Goal: Task Accomplishment & Management: Use online tool/utility

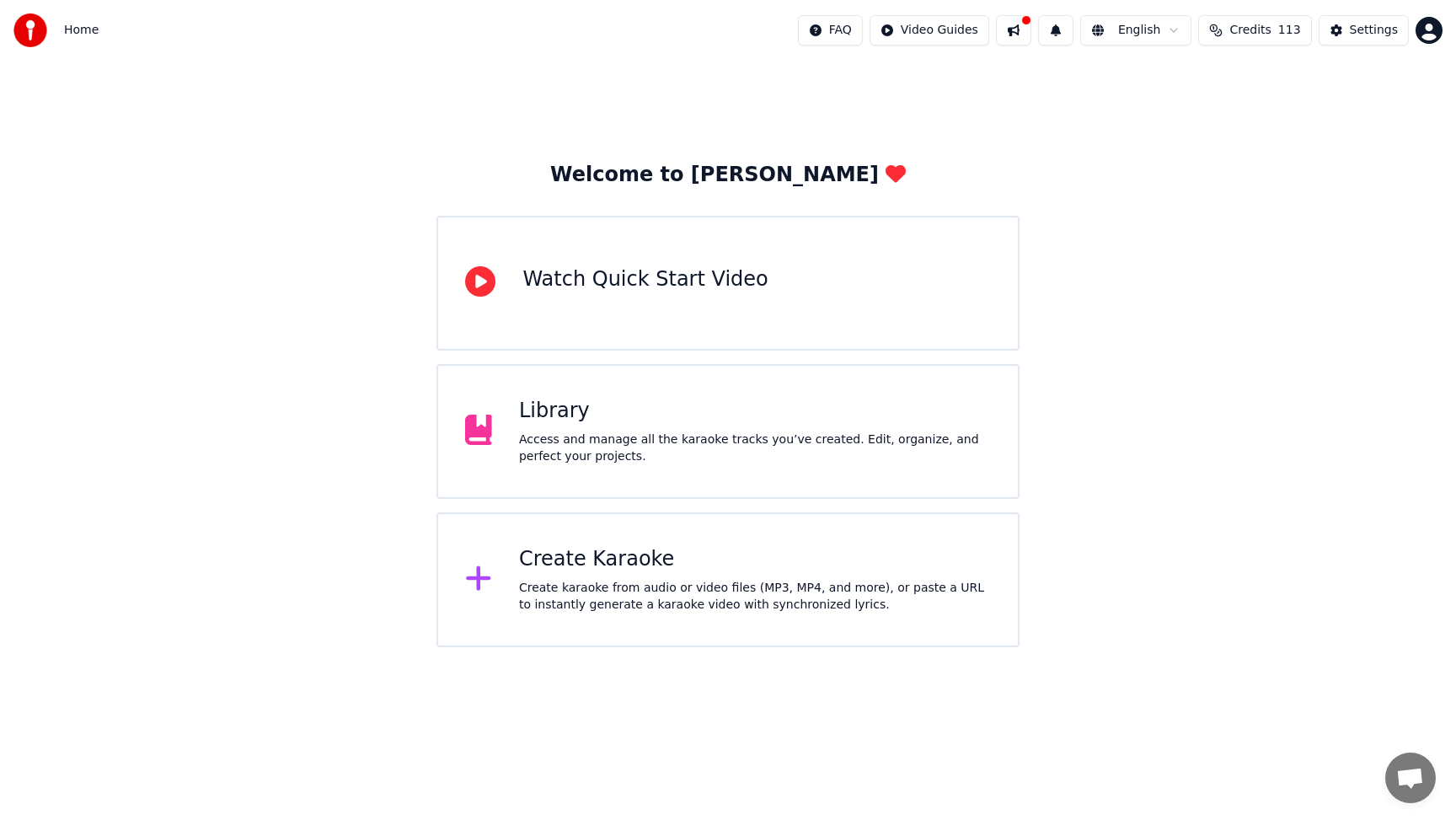
click at [746, 562] on div "Create Karaoke" at bounding box center [754, 559] width 472 height 27
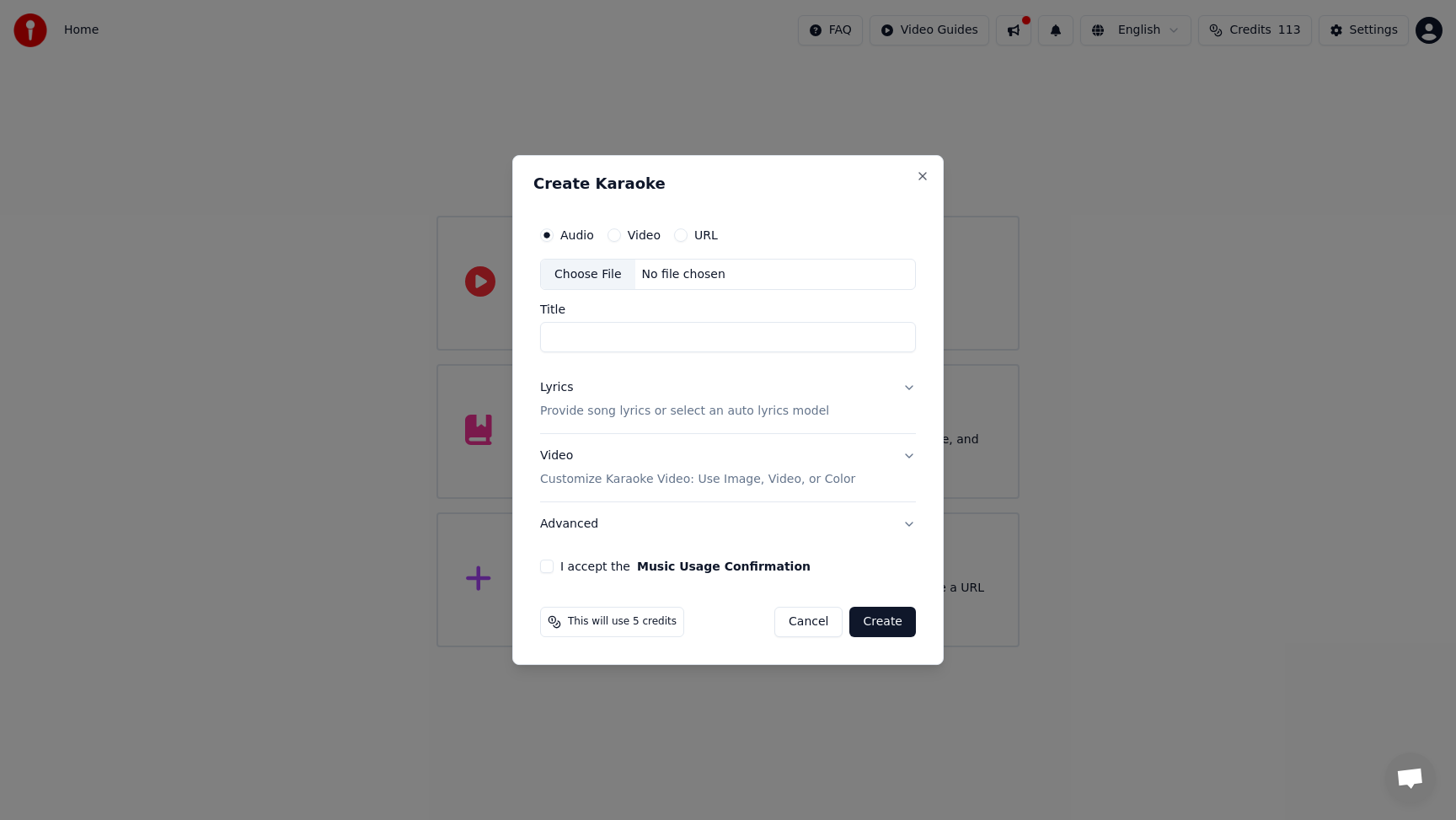
click at [746, 562] on button "Music Usage Confirmation" at bounding box center [724, 566] width 173 height 11
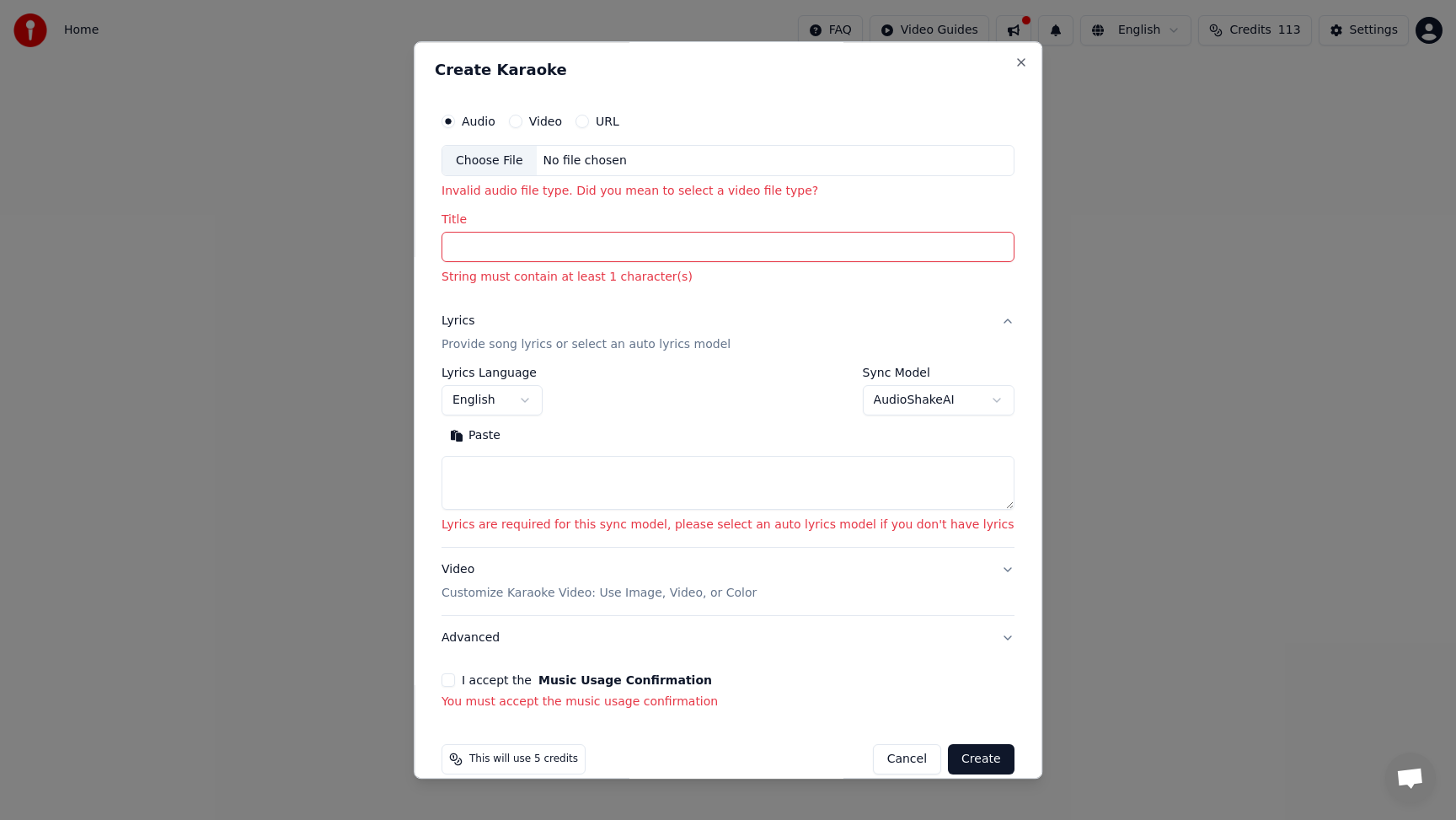
click at [1015, 57] on button "Close" at bounding box center [1021, 62] width 13 height 13
select select
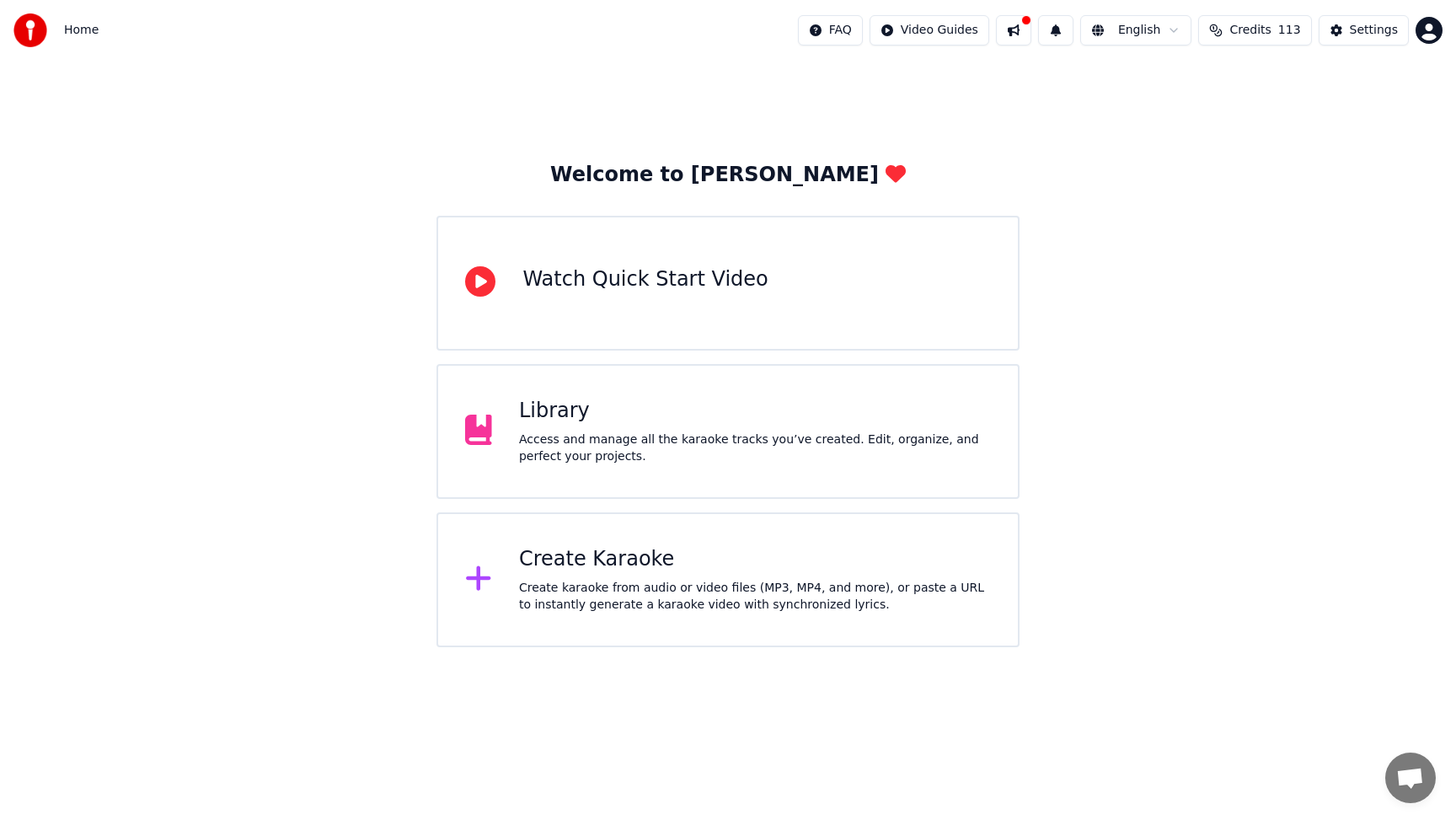
click at [668, 399] on div "Library" at bounding box center [754, 411] width 472 height 27
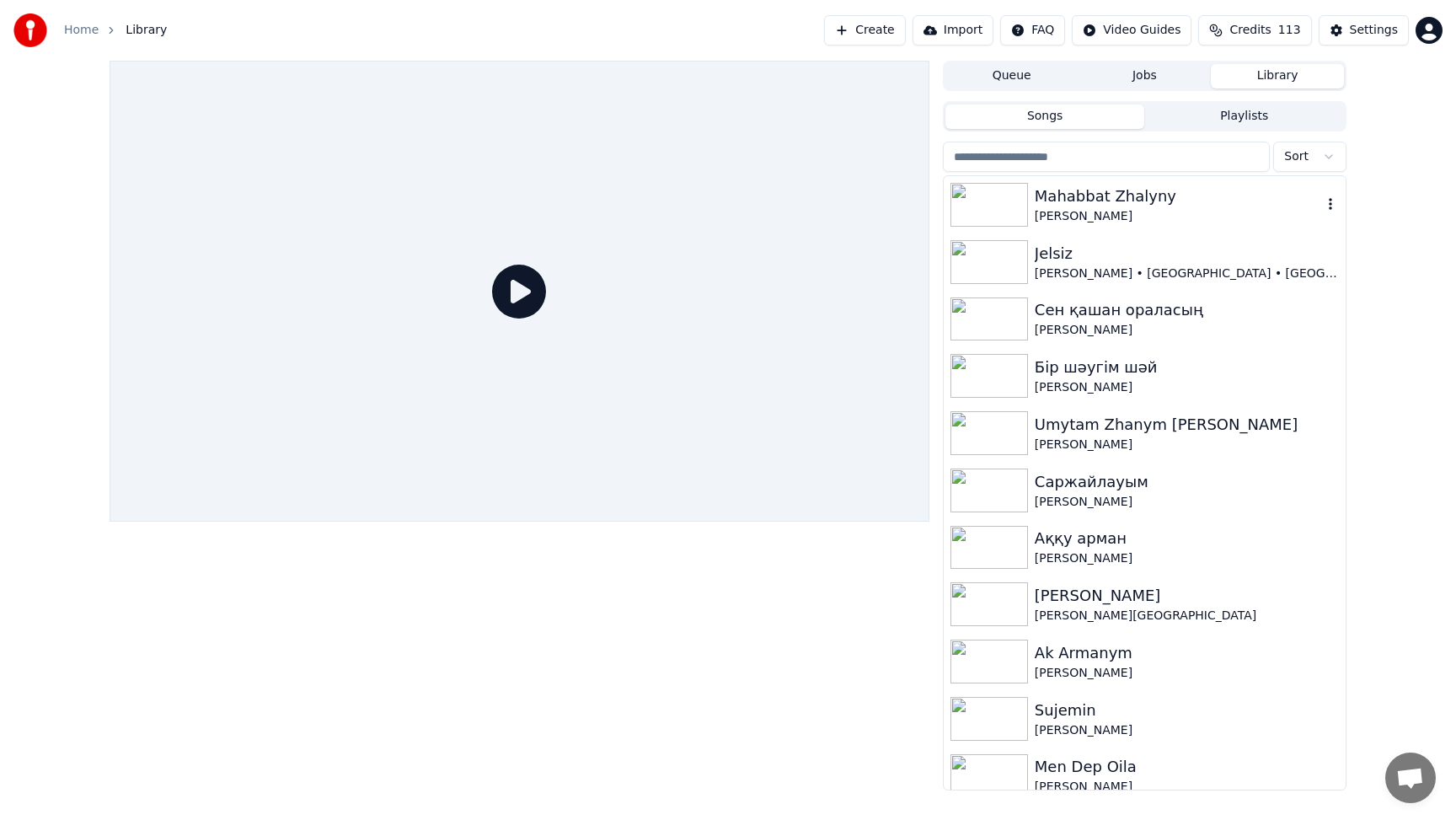
click at [1125, 216] on div "[PERSON_NAME]" at bounding box center [1179, 216] width 287 height 17
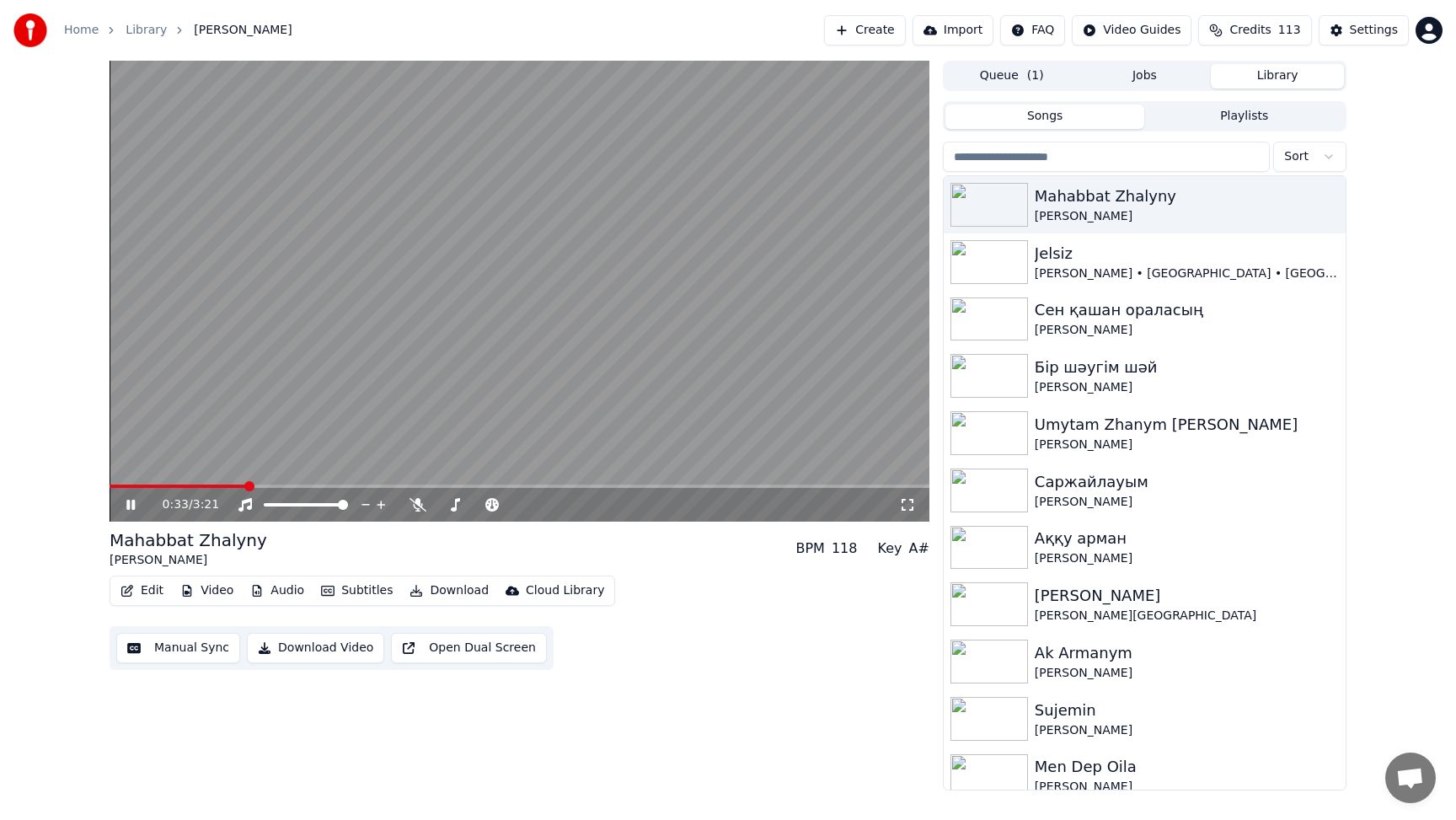
click at [131, 508] on icon at bounding box center [130, 505] width 9 height 11
click at [130, 505] on icon at bounding box center [131, 504] width 10 height 11
click at [414, 506] on icon at bounding box center [417, 504] width 17 height 13
click at [127, 503] on icon at bounding box center [130, 505] width 9 height 11
drag, startPoint x: 321, startPoint y: 15, endPoint x: 552, endPoint y: 63, distance: 235.9
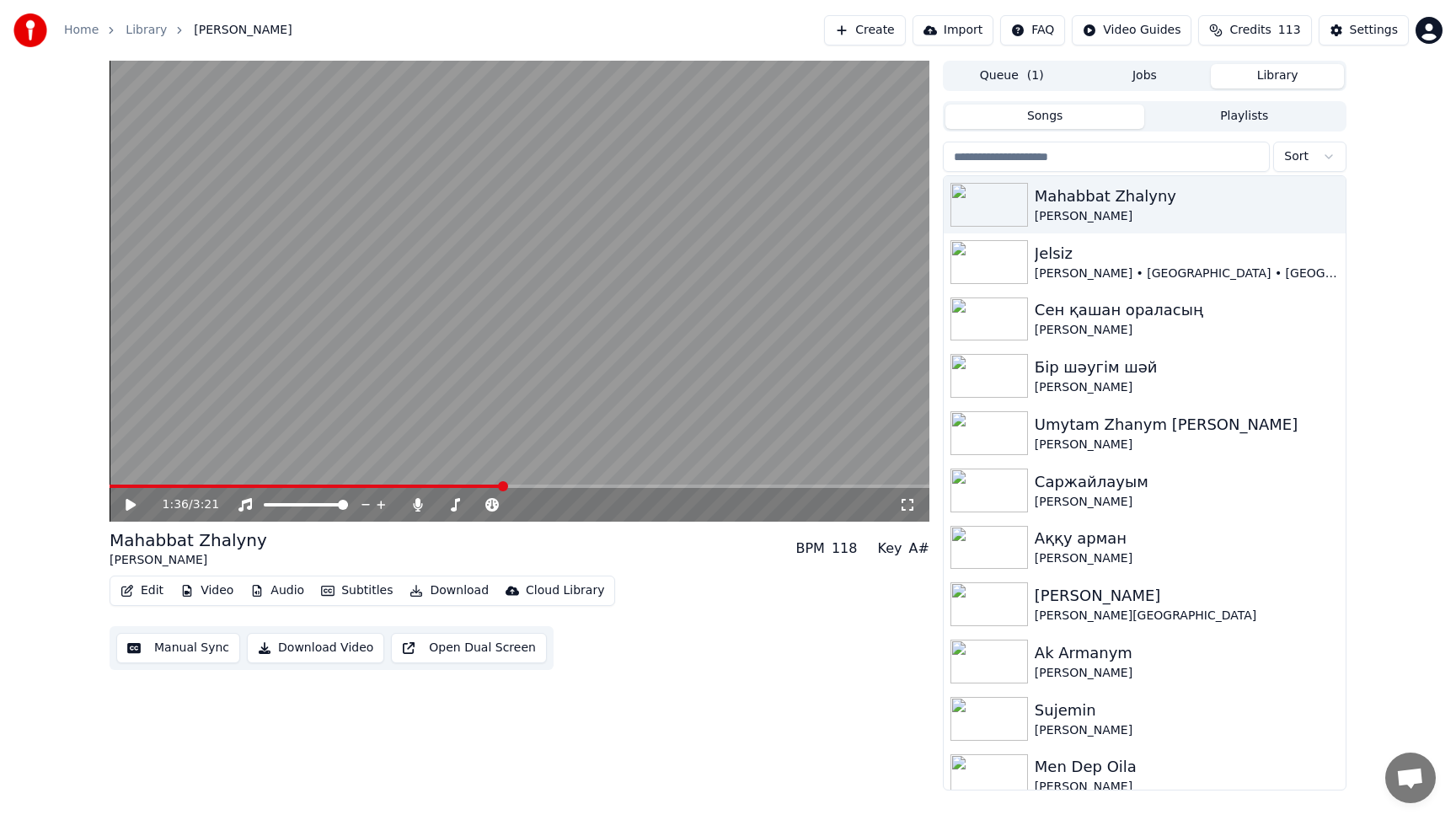
click at [552, 63] on div "Home Library [GEOGRAPHIC_DATA] • [PERSON_NAME] Create Import FAQ Video Guides C…" at bounding box center [728, 410] width 1456 height 820
click at [97, 494] on div "0:00 / 3:21 Mahabbat Zhalyny [PERSON_NAME] BPM 118 Key A# Edit Video Audio Subt…" at bounding box center [728, 425] width 1264 height 730
click at [131, 504] on icon at bounding box center [131, 504] width 10 height 11
click at [126, 505] on icon at bounding box center [143, 504] width 39 height 13
click at [135, 504] on icon at bounding box center [131, 504] width 10 height 11
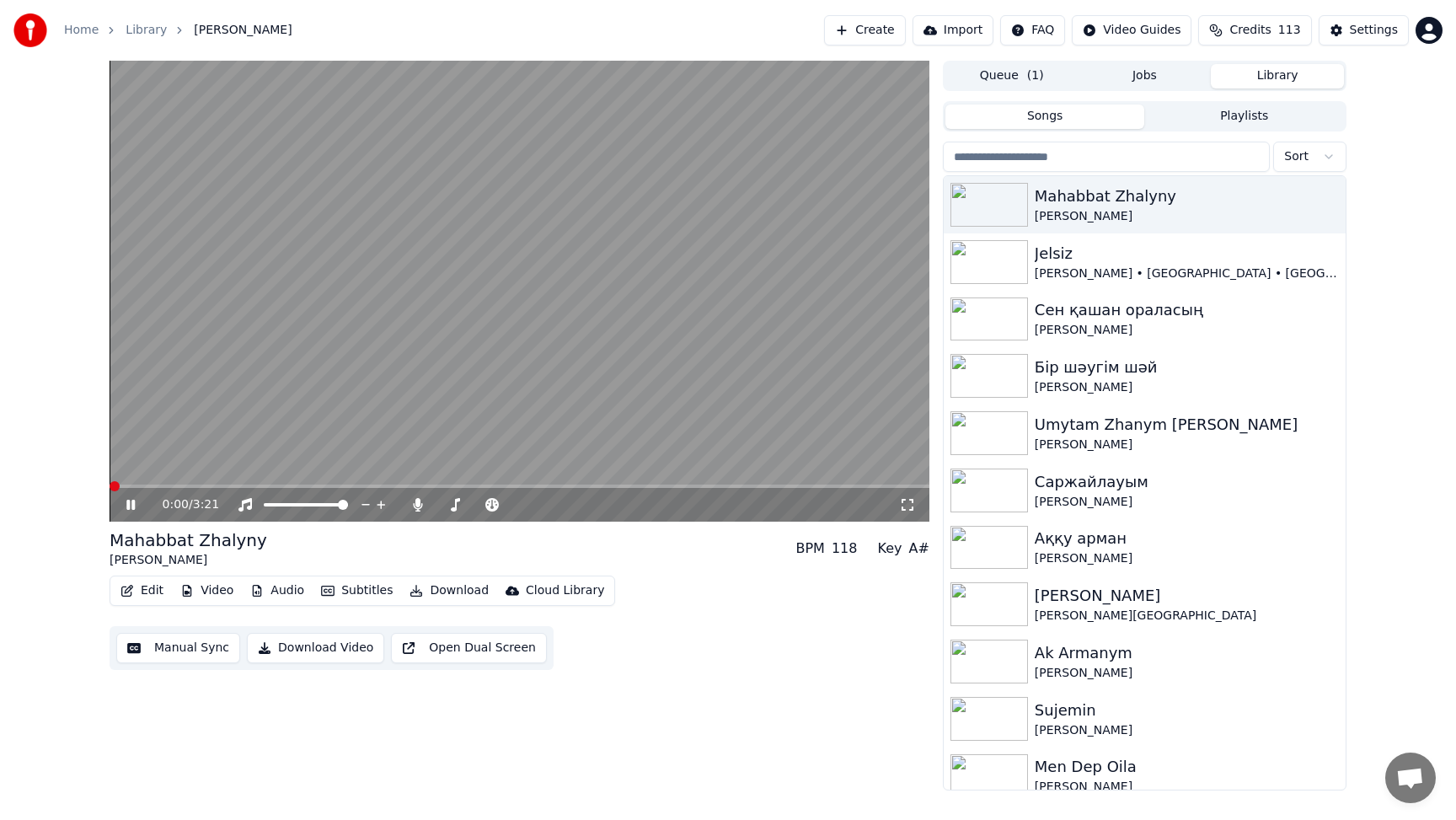
click at [133, 502] on icon at bounding box center [130, 505] width 9 height 11
click at [130, 502] on icon at bounding box center [131, 504] width 10 height 11
click at [131, 503] on icon at bounding box center [130, 505] width 9 height 11
click at [200, 484] on span at bounding box center [200, 487] width 10 height 11
click at [129, 501] on icon at bounding box center [131, 504] width 10 height 11
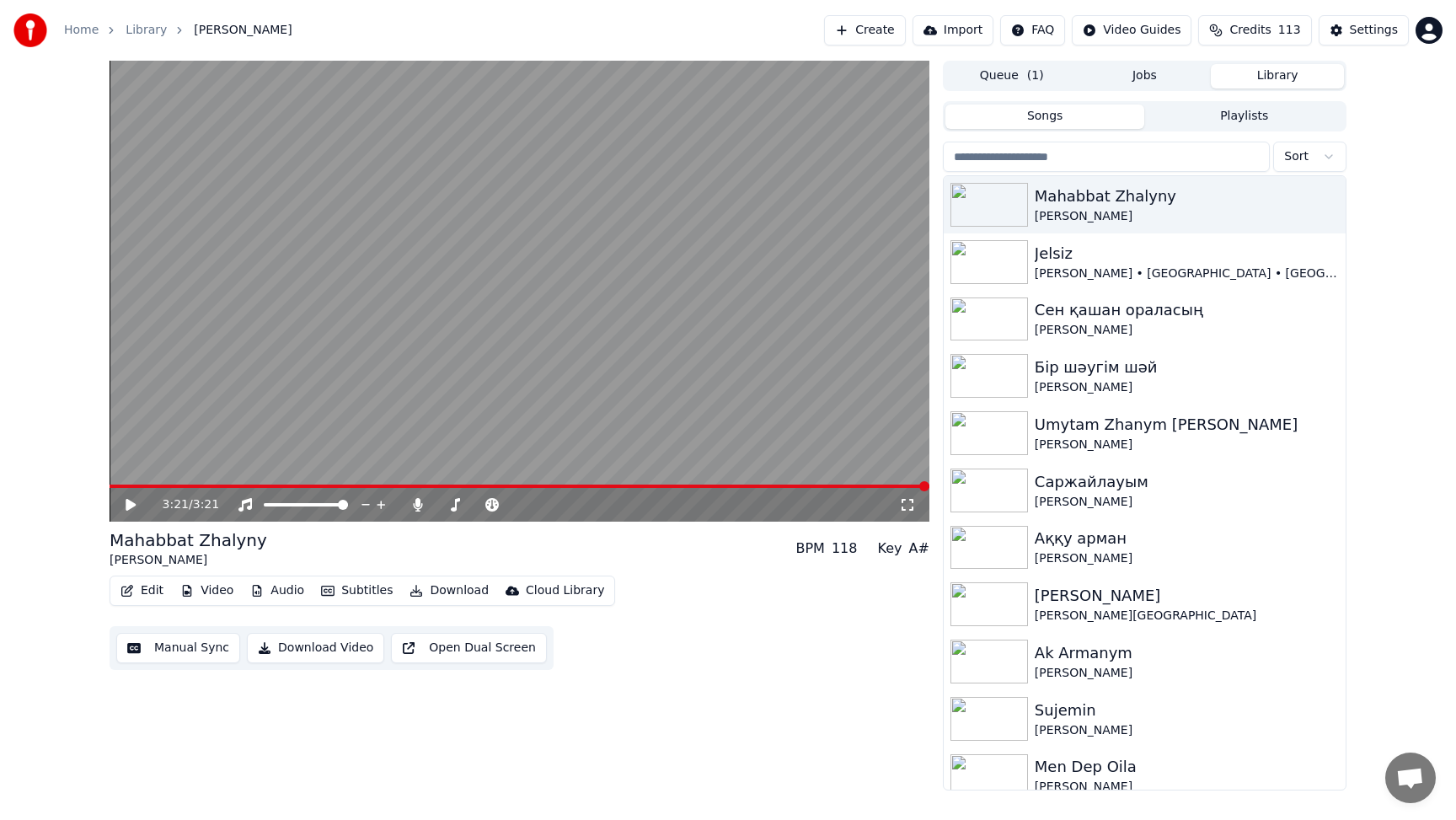
click at [151, 589] on button "Edit" at bounding box center [142, 591] width 57 height 24
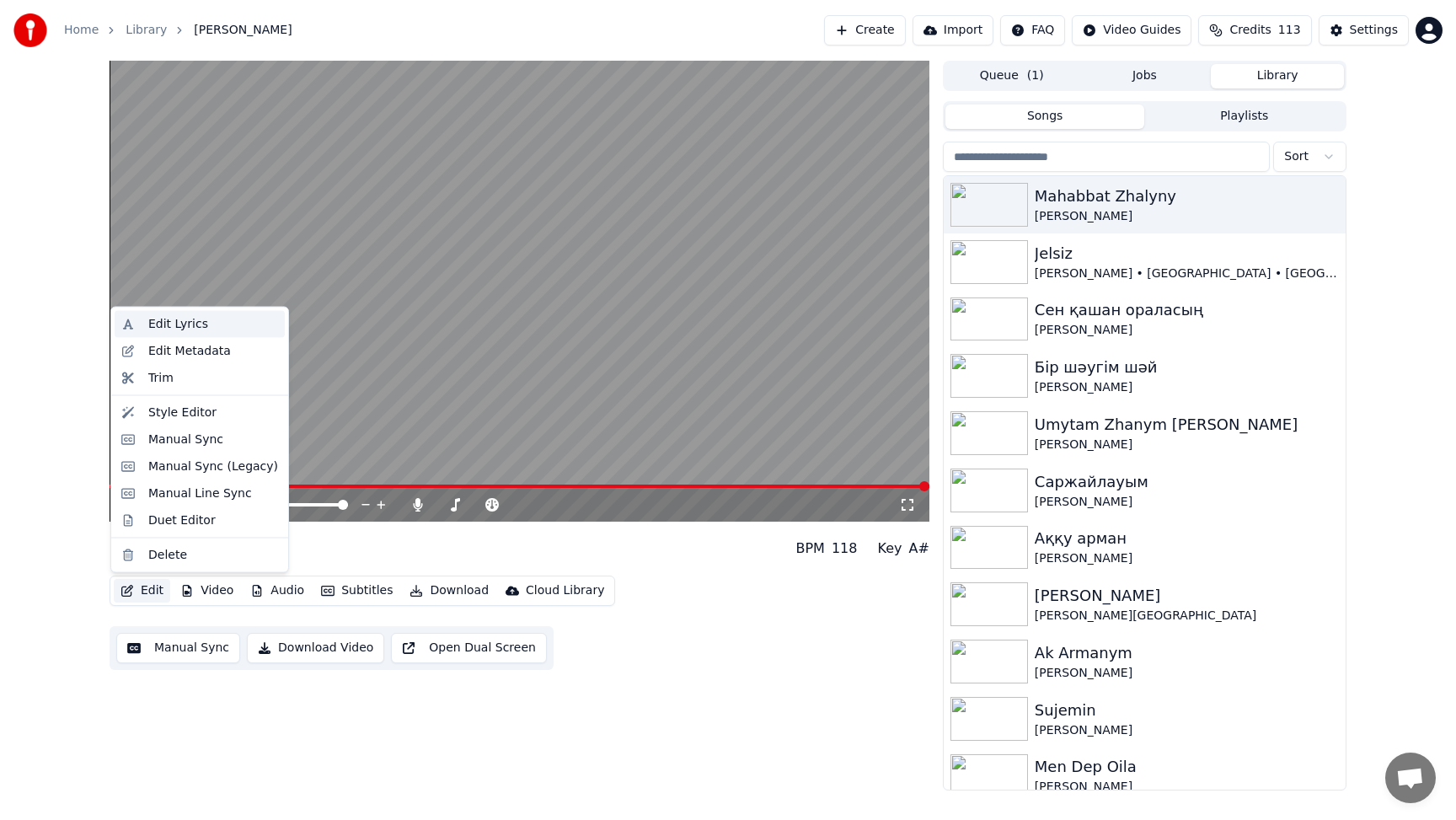
click at [187, 329] on div "Edit Lyrics" at bounding box center [178, 324] width 60 height 17
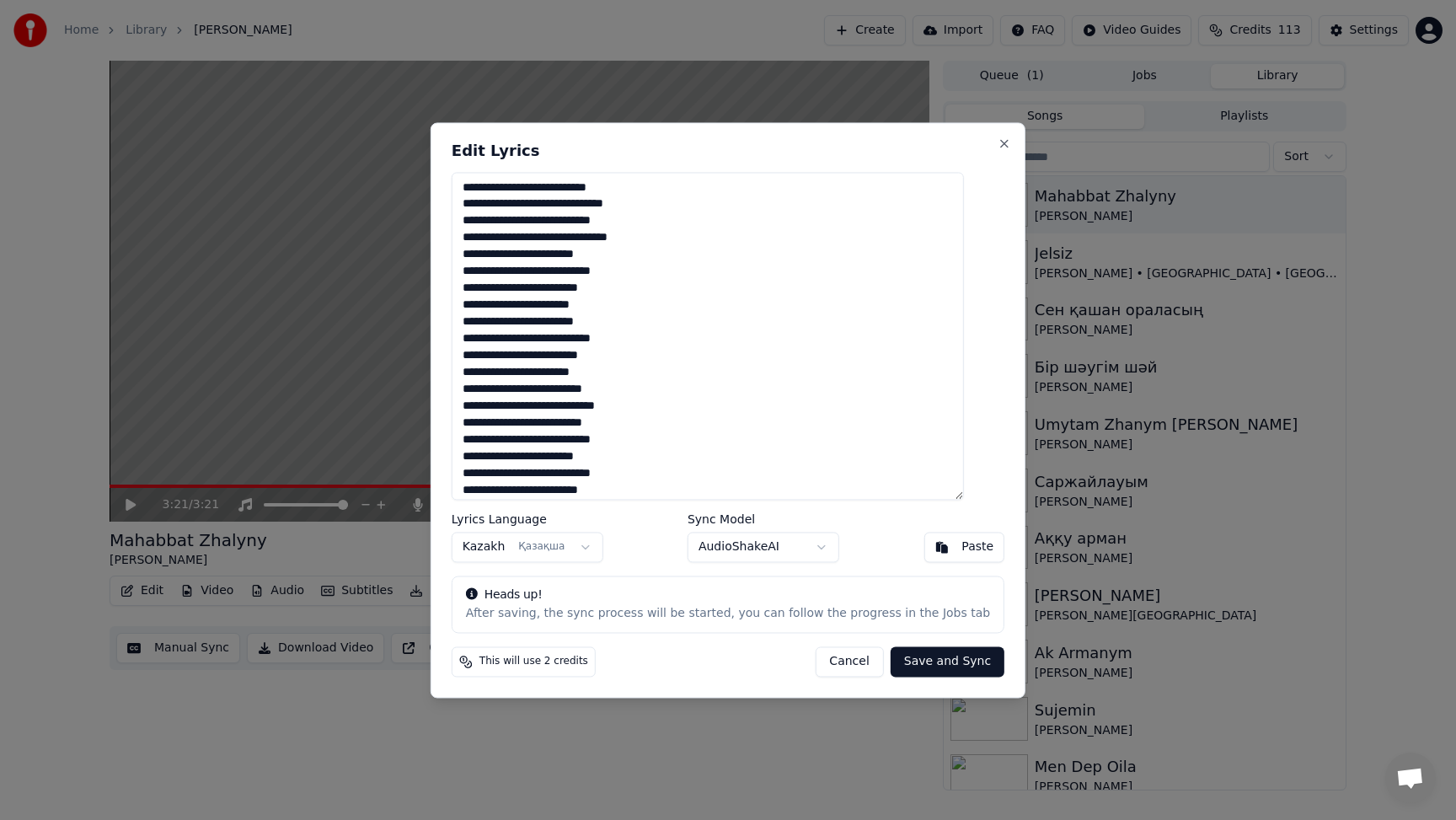
click at [662, 371] on textarea "**********" at bounding box center [708, 336] width 513 height 328
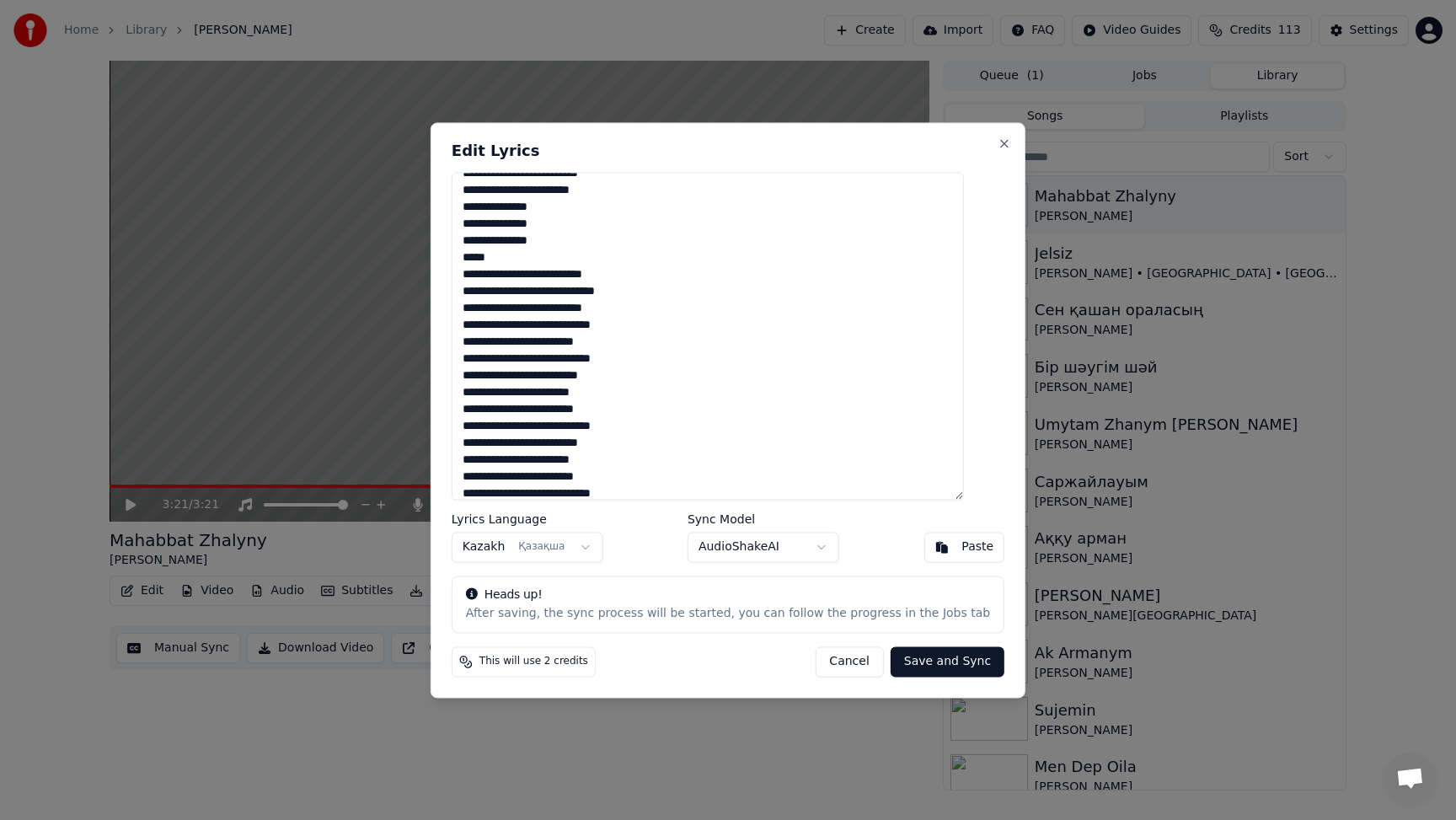
scroll to position [227, 0]
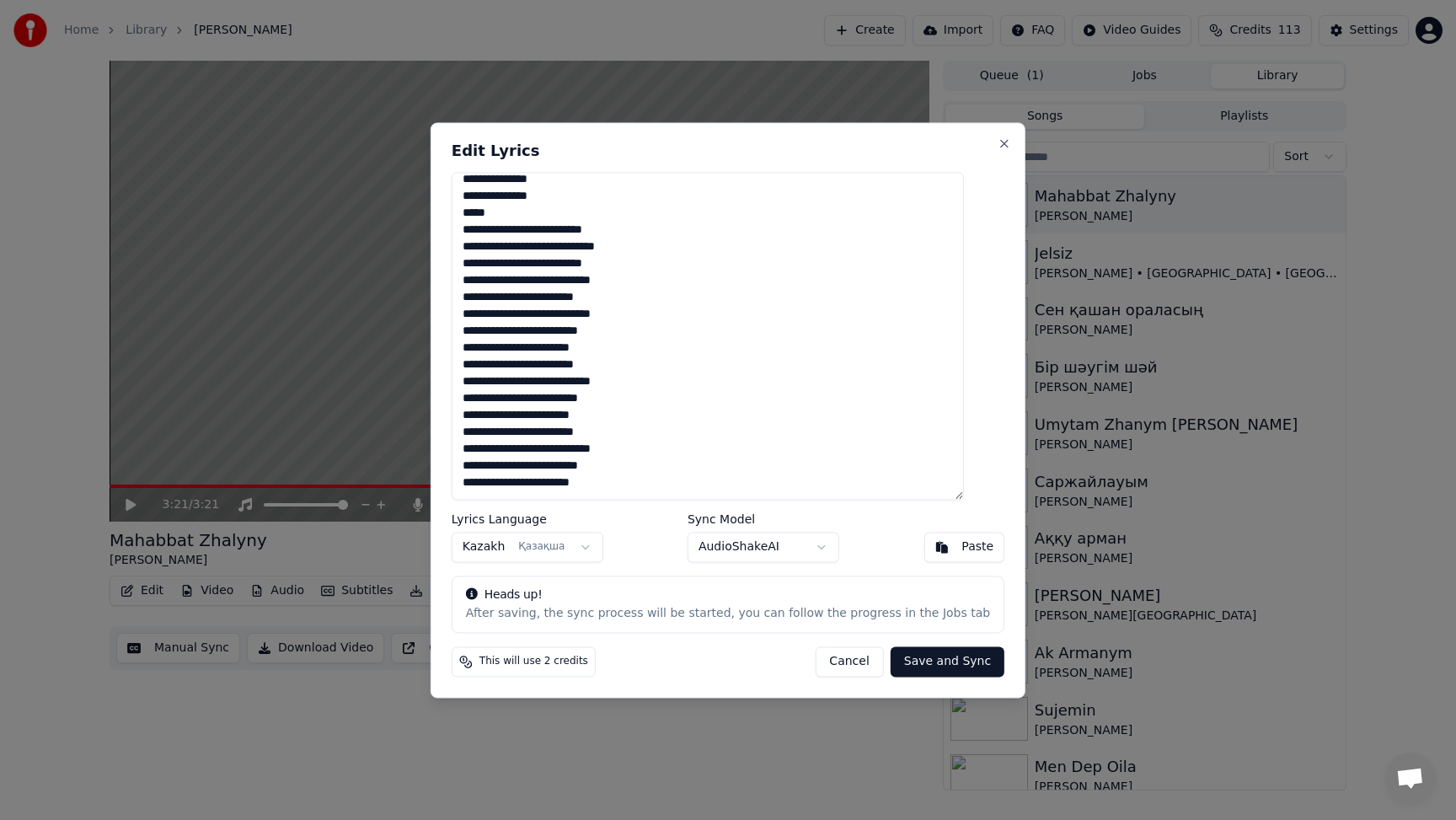
type textarea "**********"
click at [946, 661] on button "Save and Sync" at bounding box center [948, 662] width 114 height 31
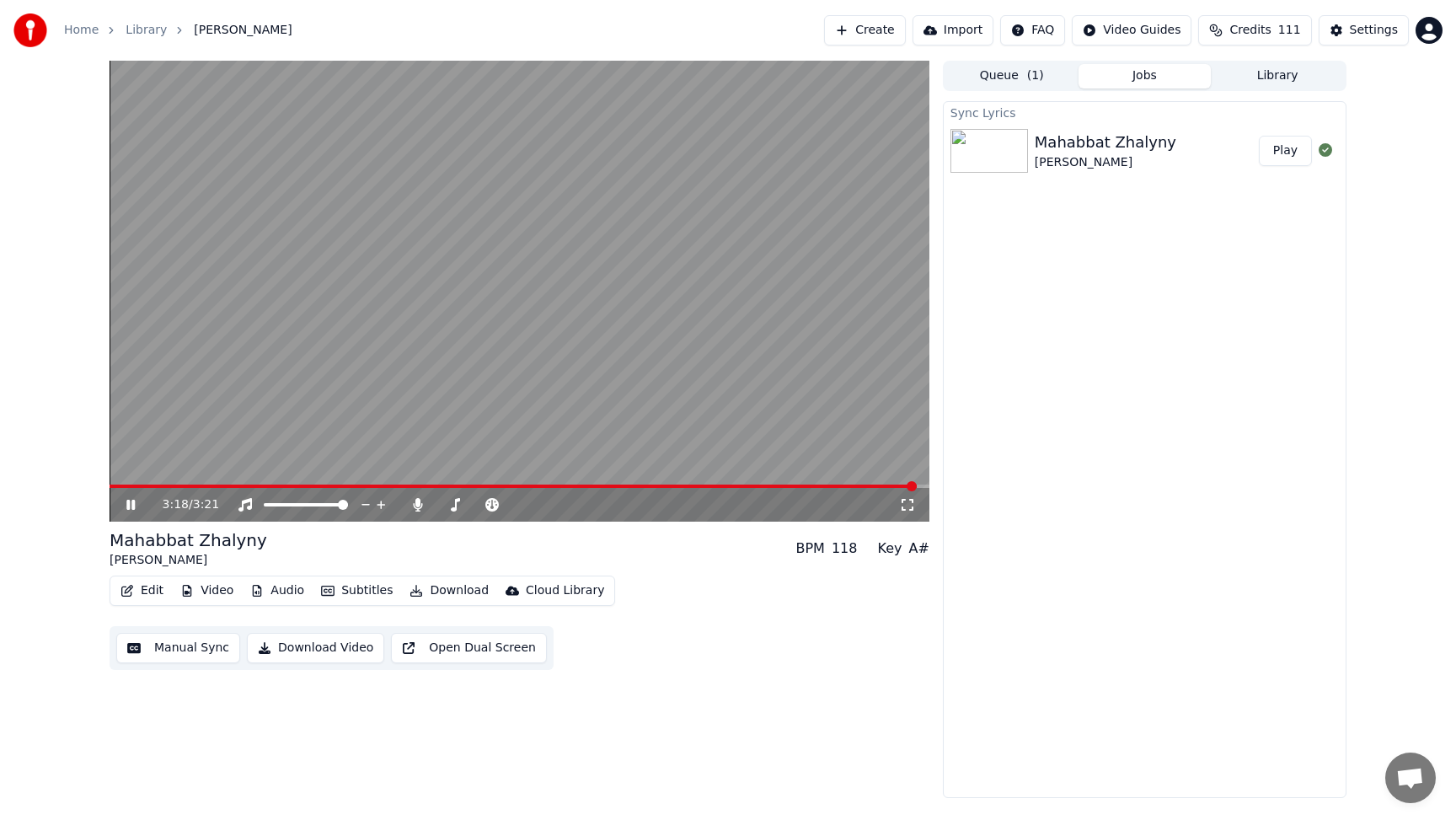
click at [132, 503] on icon at bounding box center [130, 505] width 9 height 11
click at [420, 504] on icon at bounding box center [417, 504] width 17 height 13
click at [132, 504] on icon at bounding box center [131, 504] width 10 height 11
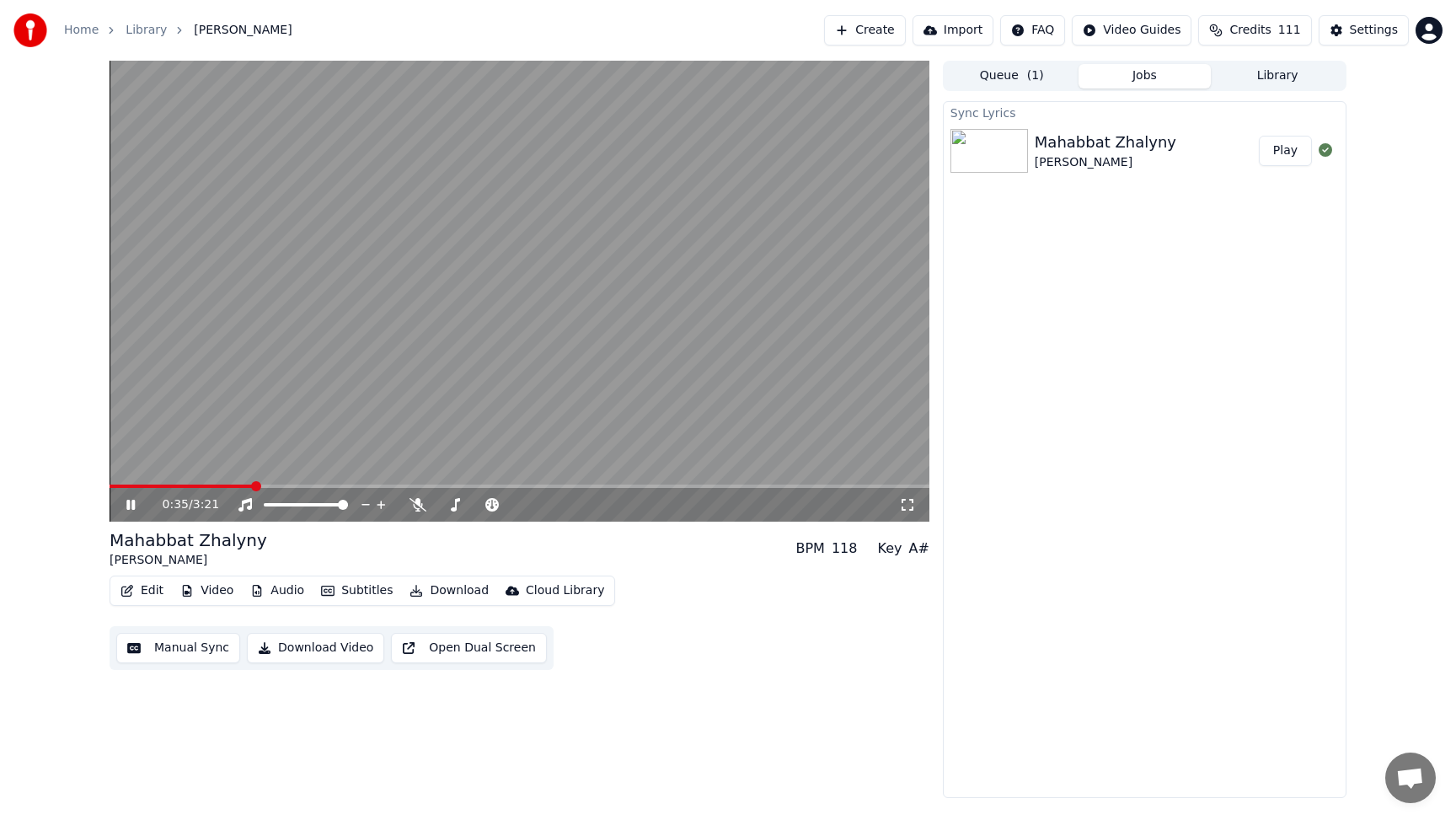
click at [126, 504] on icon at bounding box center [130, 505] width 9 height 11
click at [332, 646] on button "Download Video" at bounding box center [315, 648] width 137 height 31
click at [1291, 78] on button "Library" at bounding box center [1278, 76] width 133 height 25
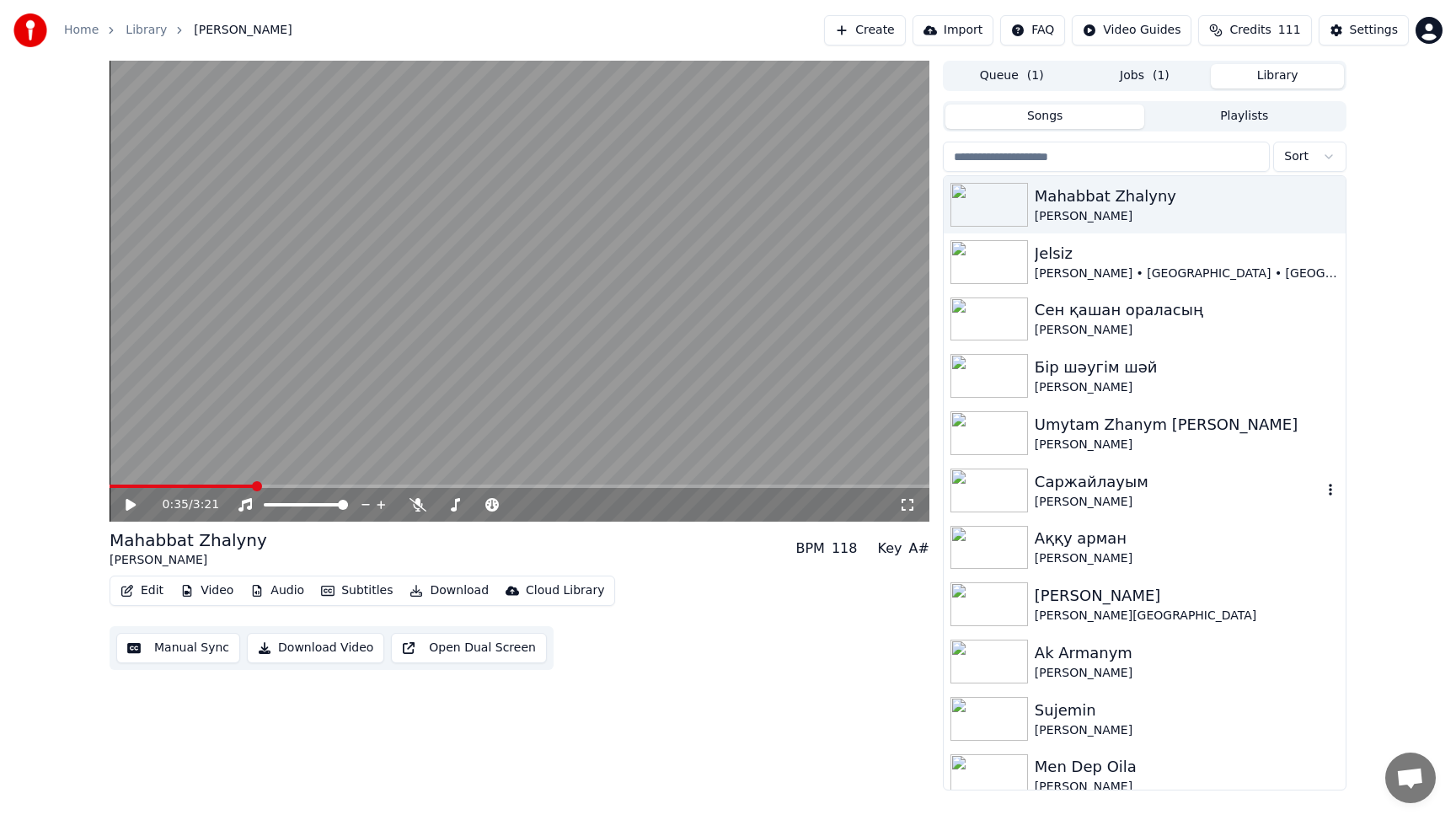
click at [989, 493] on img at bounding box center [990, 491] width 78 height 44
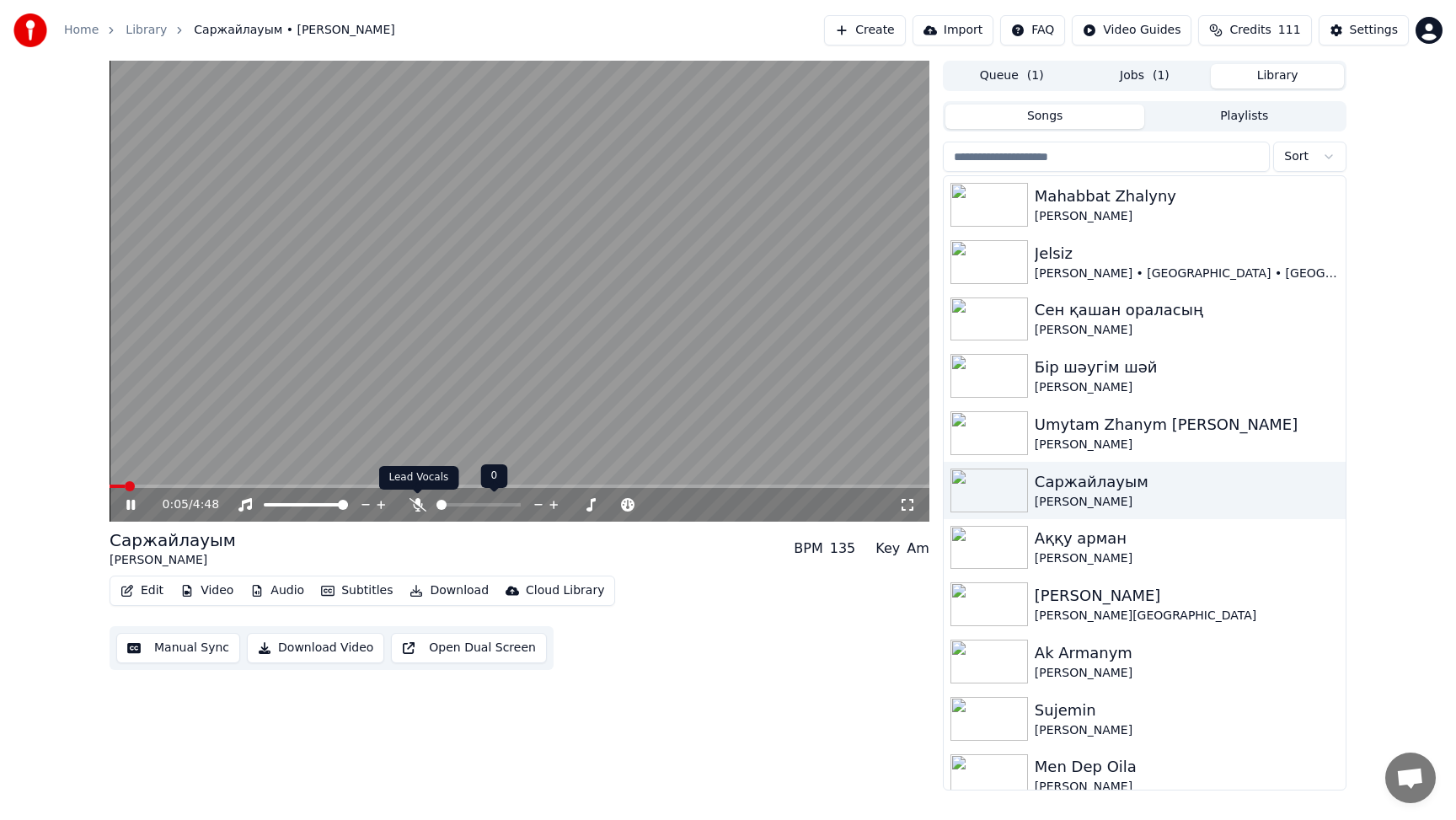
click at [420, 508] on icon at bounding box center [417, 504] width 17 height 13
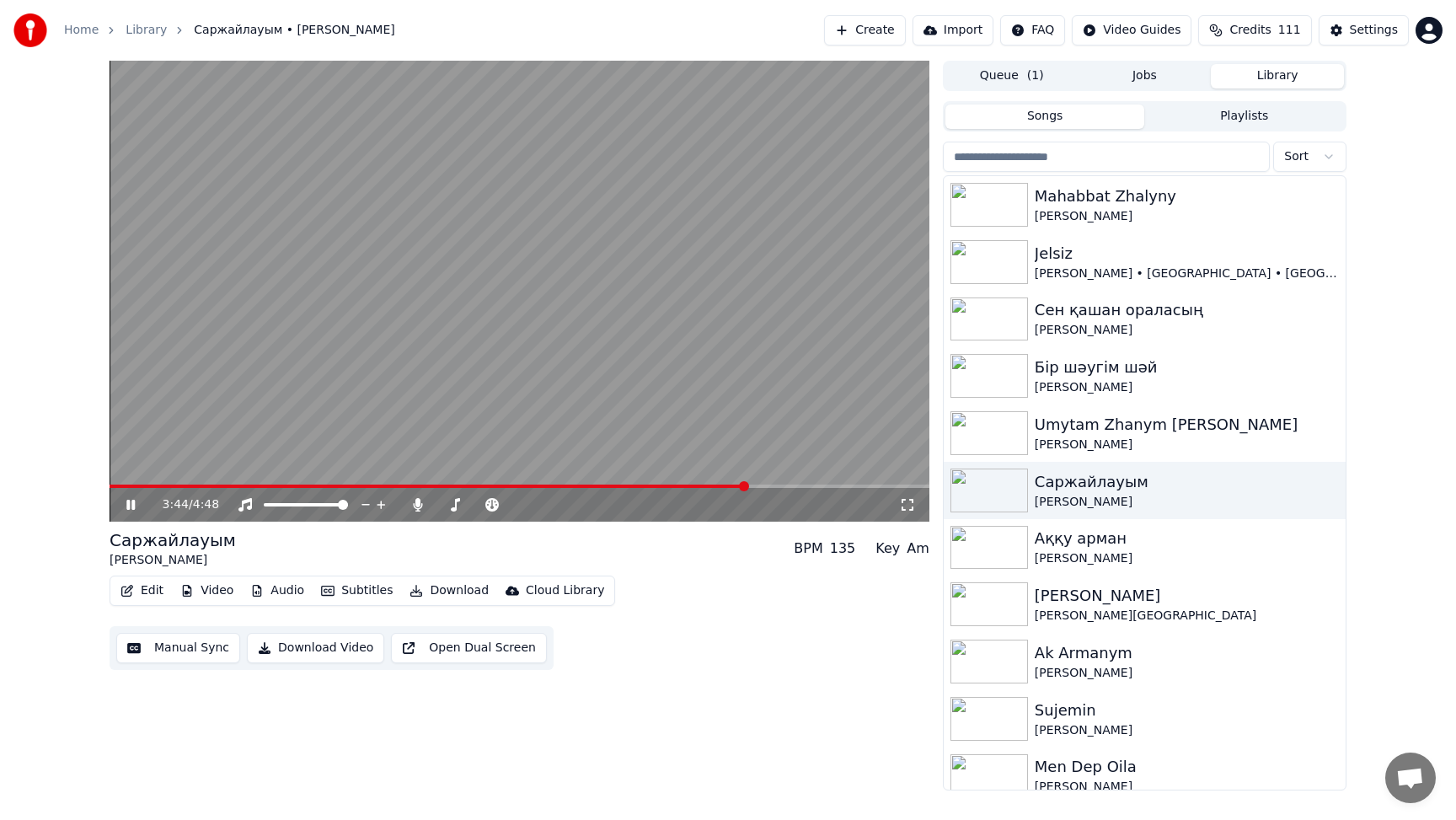
click at [134, 501] on icon at bounding box center [130, 505] width 9 height 11
click at [418, 505] on icon at bounding box center [417, 504] width 10 height 13
click at [1319, 157] on html "Home Library Саржайлауым • [PERSON_NAME] Create Import FAQ Video Guides Credit…" at bounding box center [728, 410] width 1456 height 820
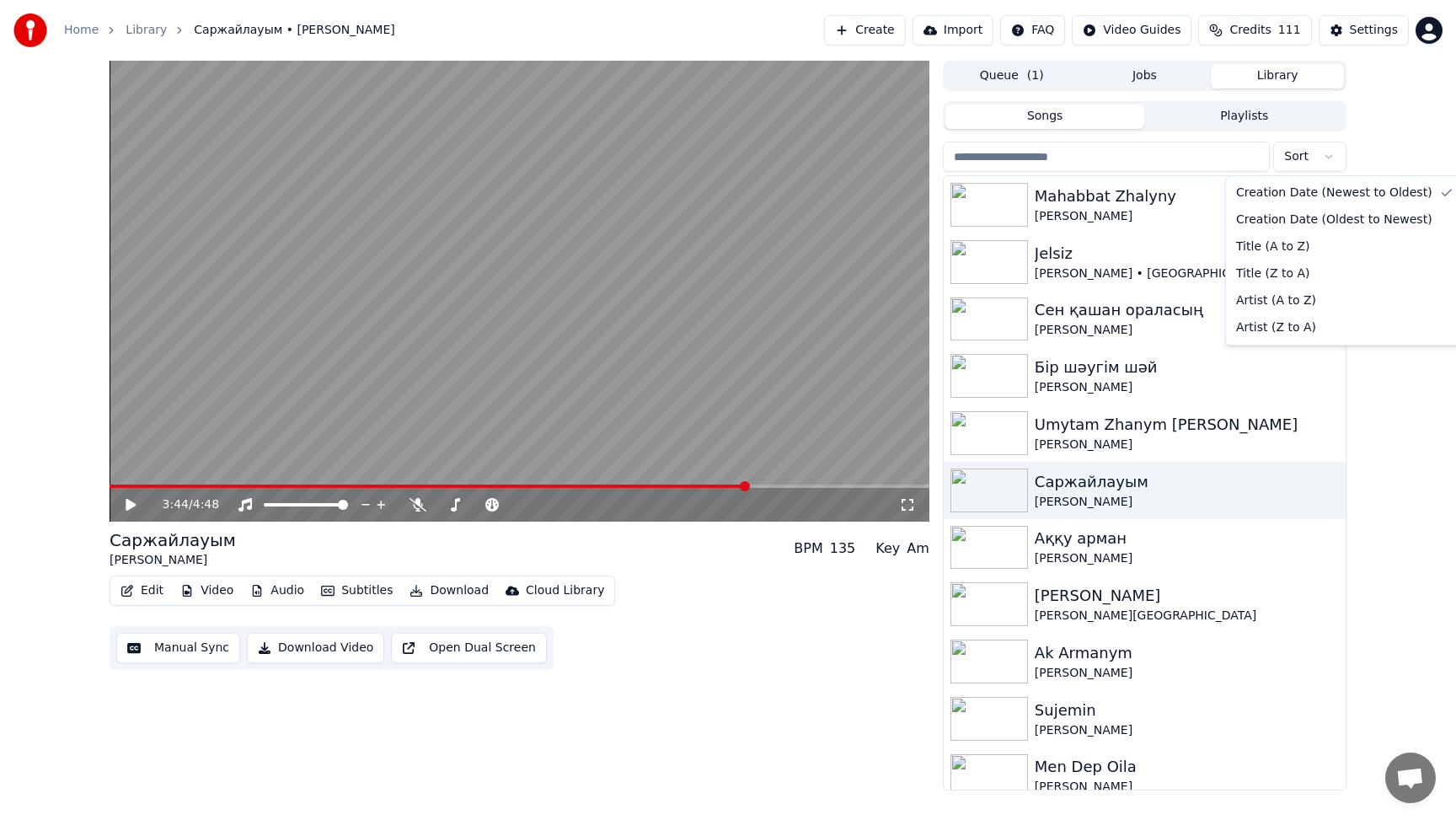
click at [1317, 102] on html "Home Library Саржайлауым • [PERSON_NAME] Create Import FAQ Video Guides Credit…" at bounding box center [728, 410] width 1456 height 820
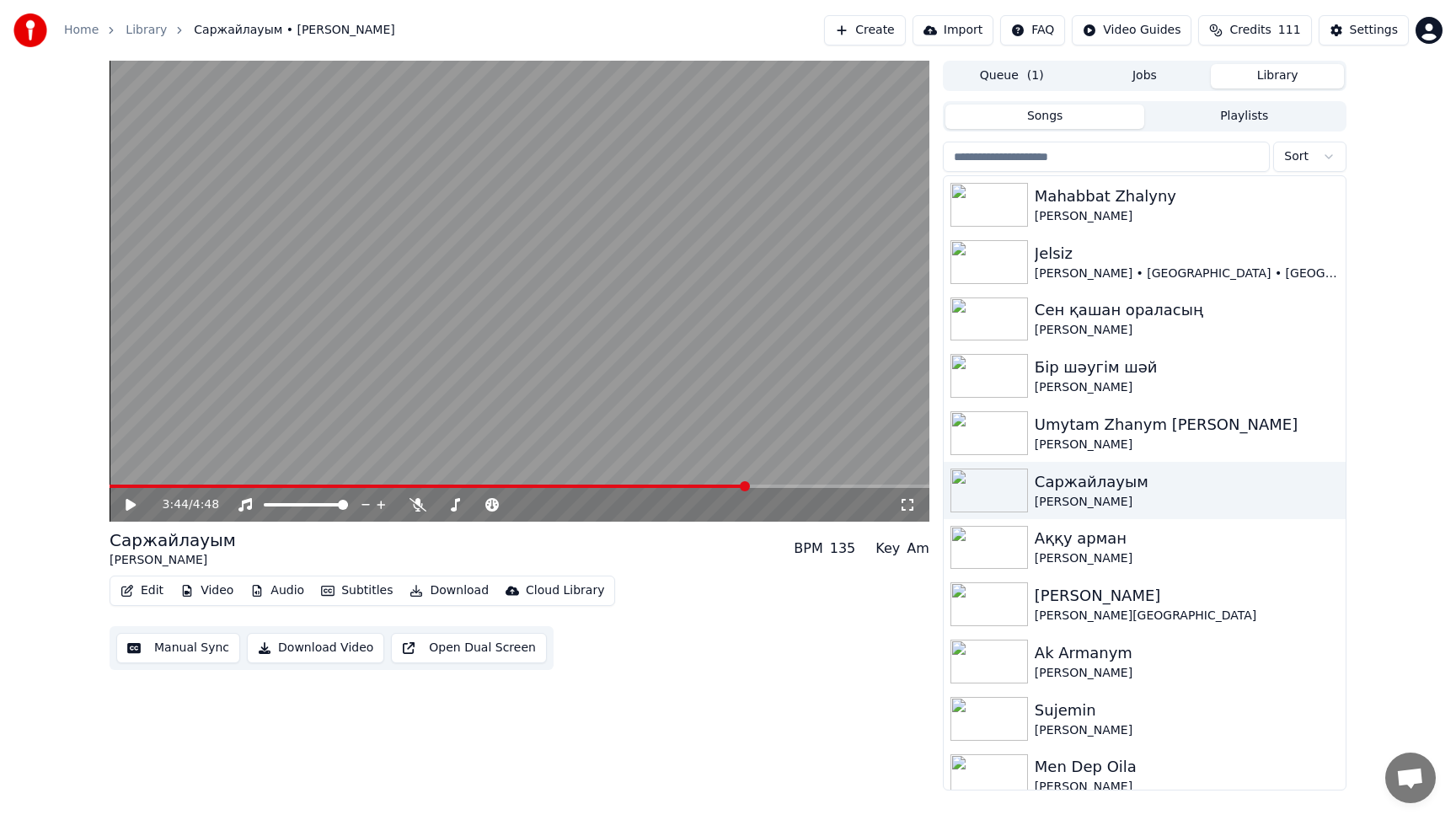
click at [882, 29] on button "Create" at bounding box center [864, 30] width 81 height 31
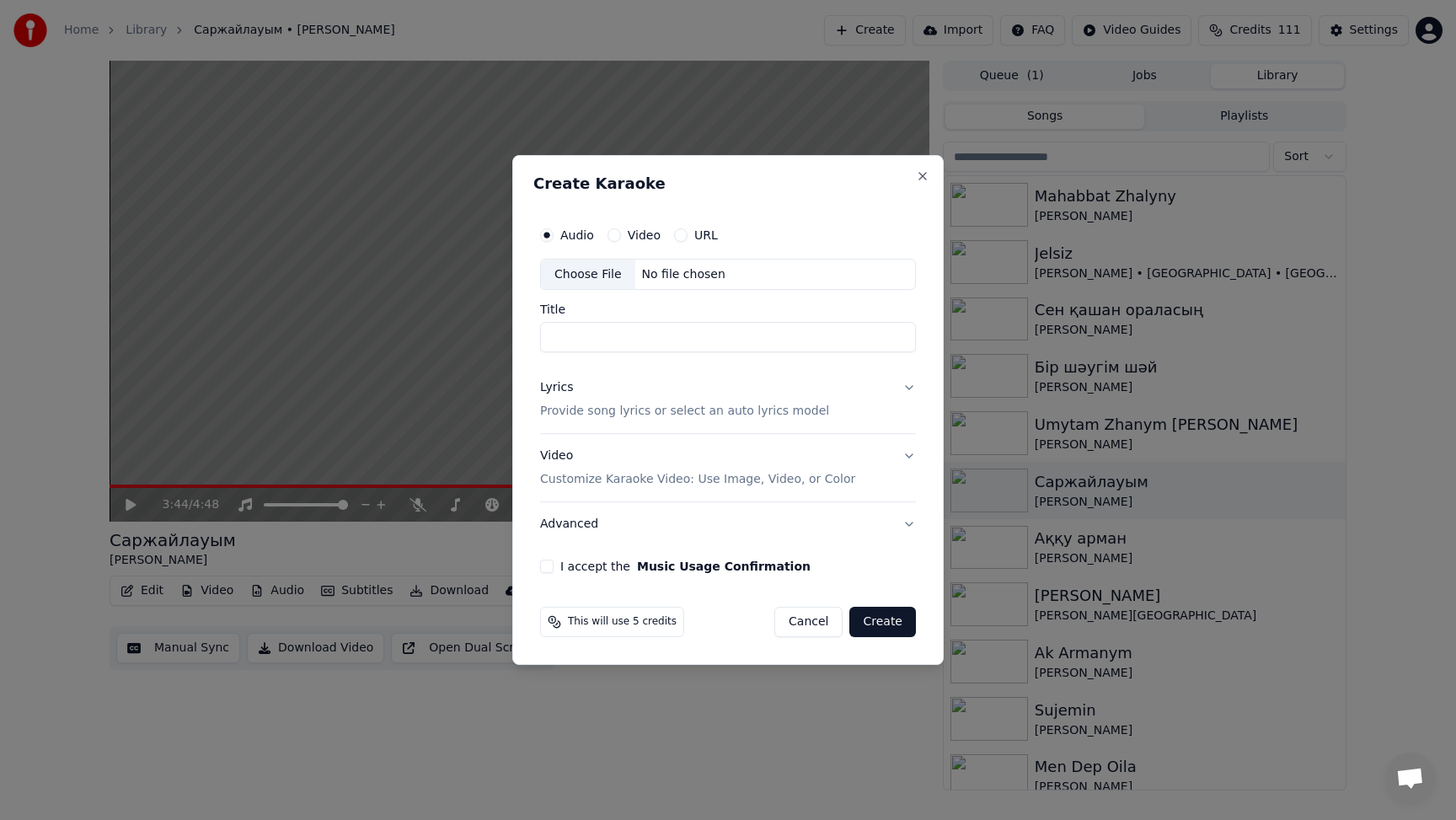
click at [597, 269] on div "Choose File" at bounding box center [588, 275] width 94 height 31
click at [806, 627] on button "Cancel" at bounding box center [808, 622] width 68 height 31
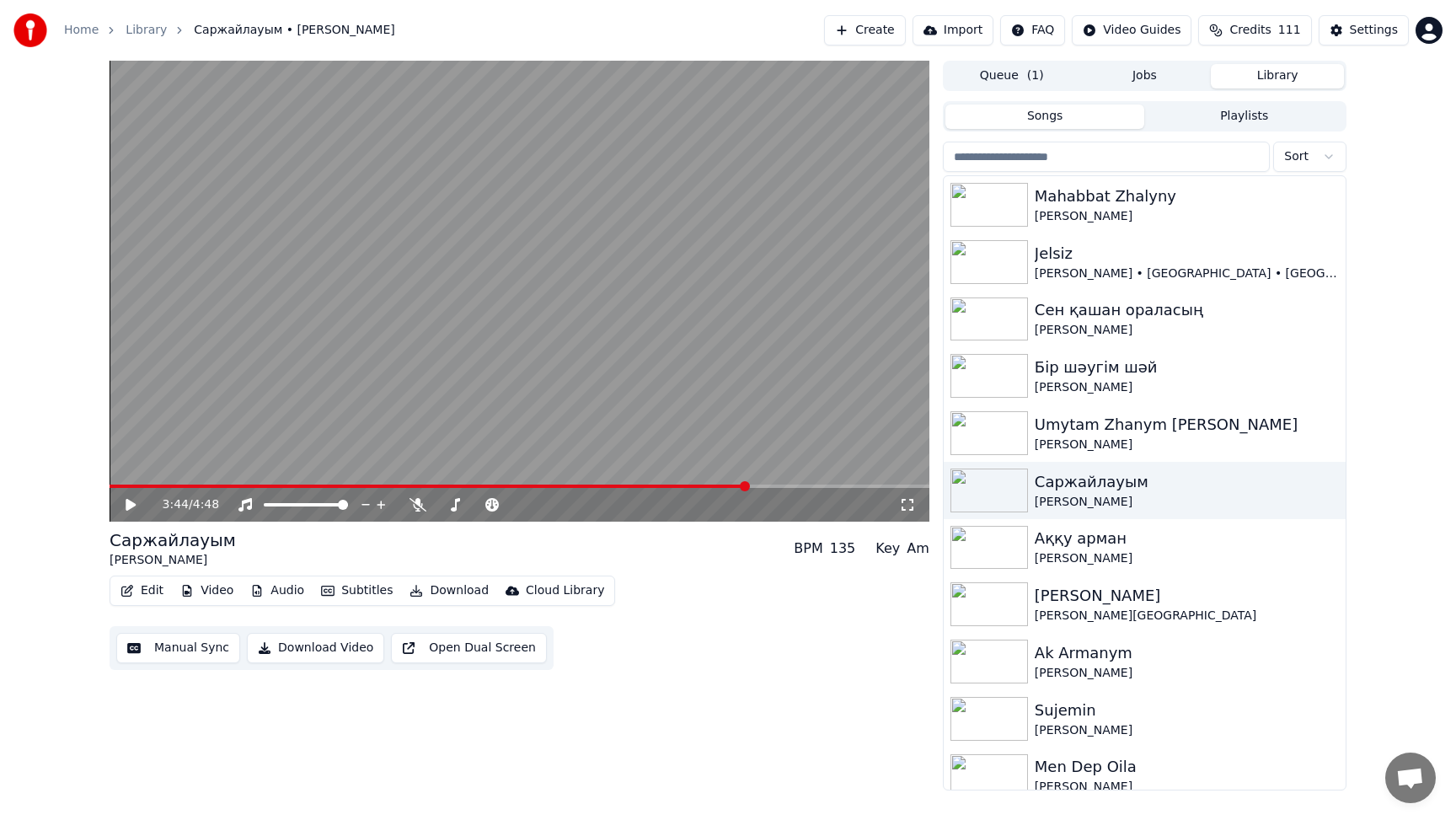
click at [899, 33] on button "Create" at bounding box center [864, 30] width 81 height 31
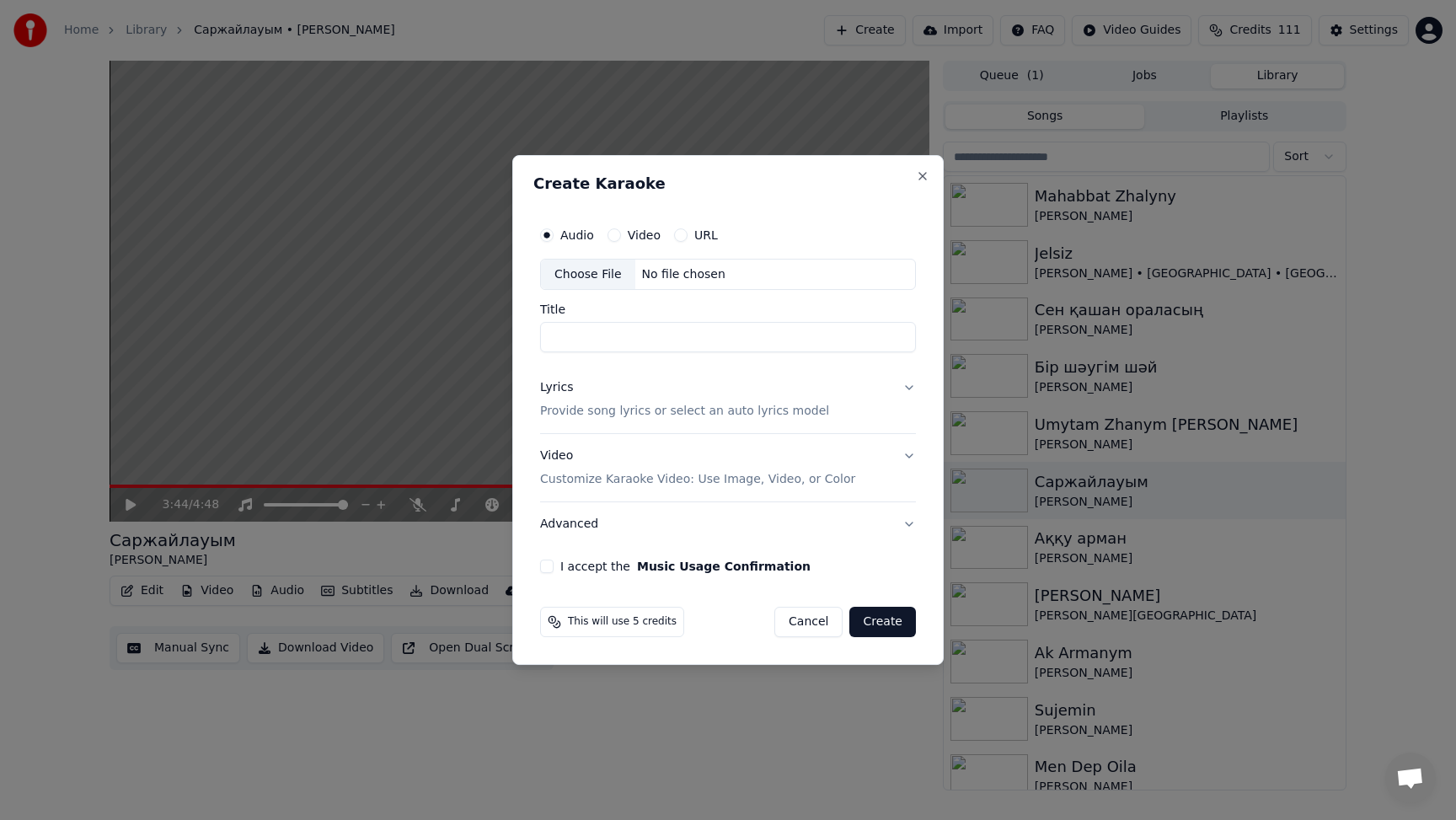
click at [596, 273] on div "Choose File" at bounding box center [588, 275] width 94 height 31
click at [928, 173] on button "Close" at bounding box center [922, 176] width 13 height 13
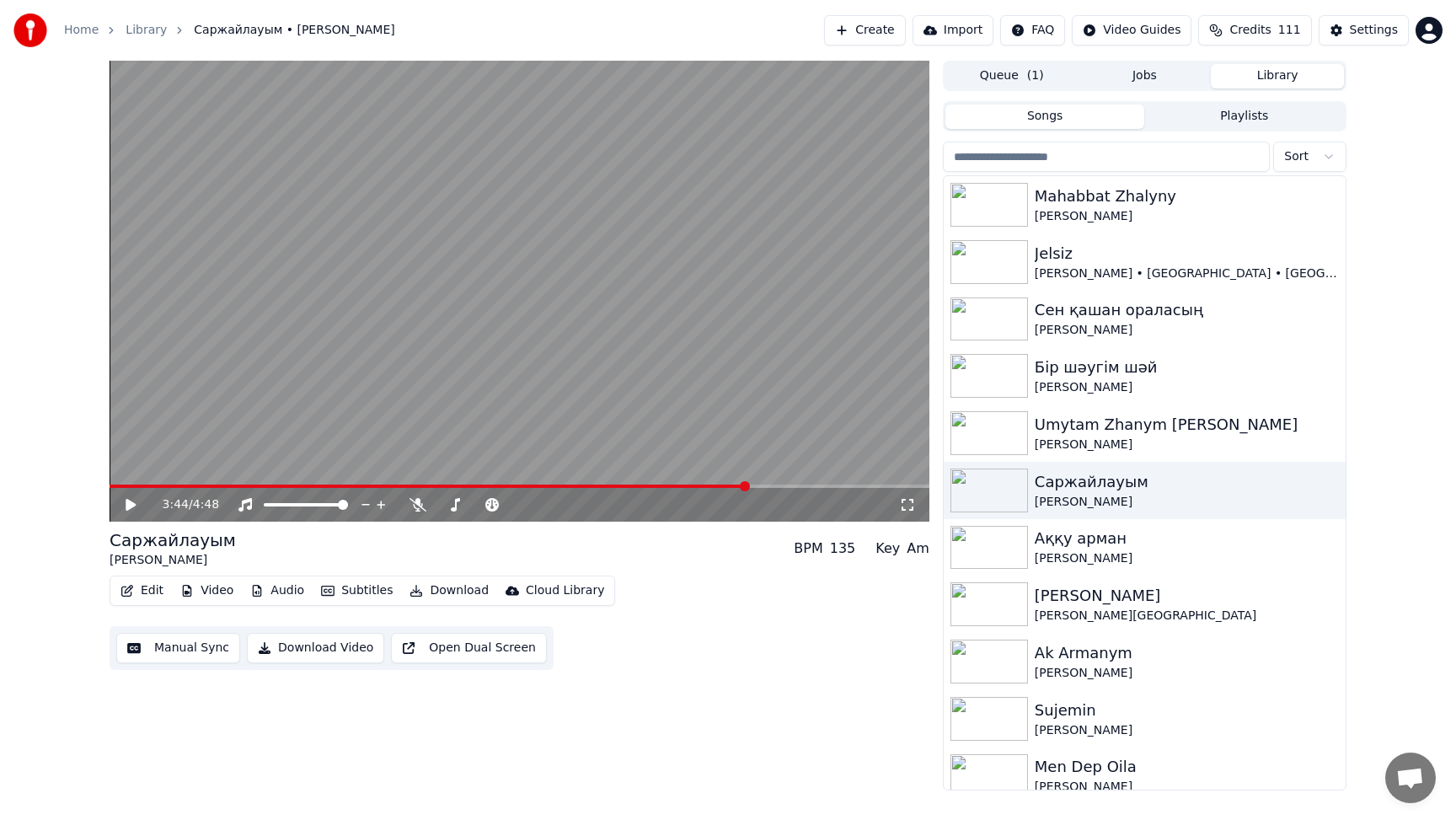
click at [898, 27] on button "Create" at bounding box center [864, 30] width 81 height 31
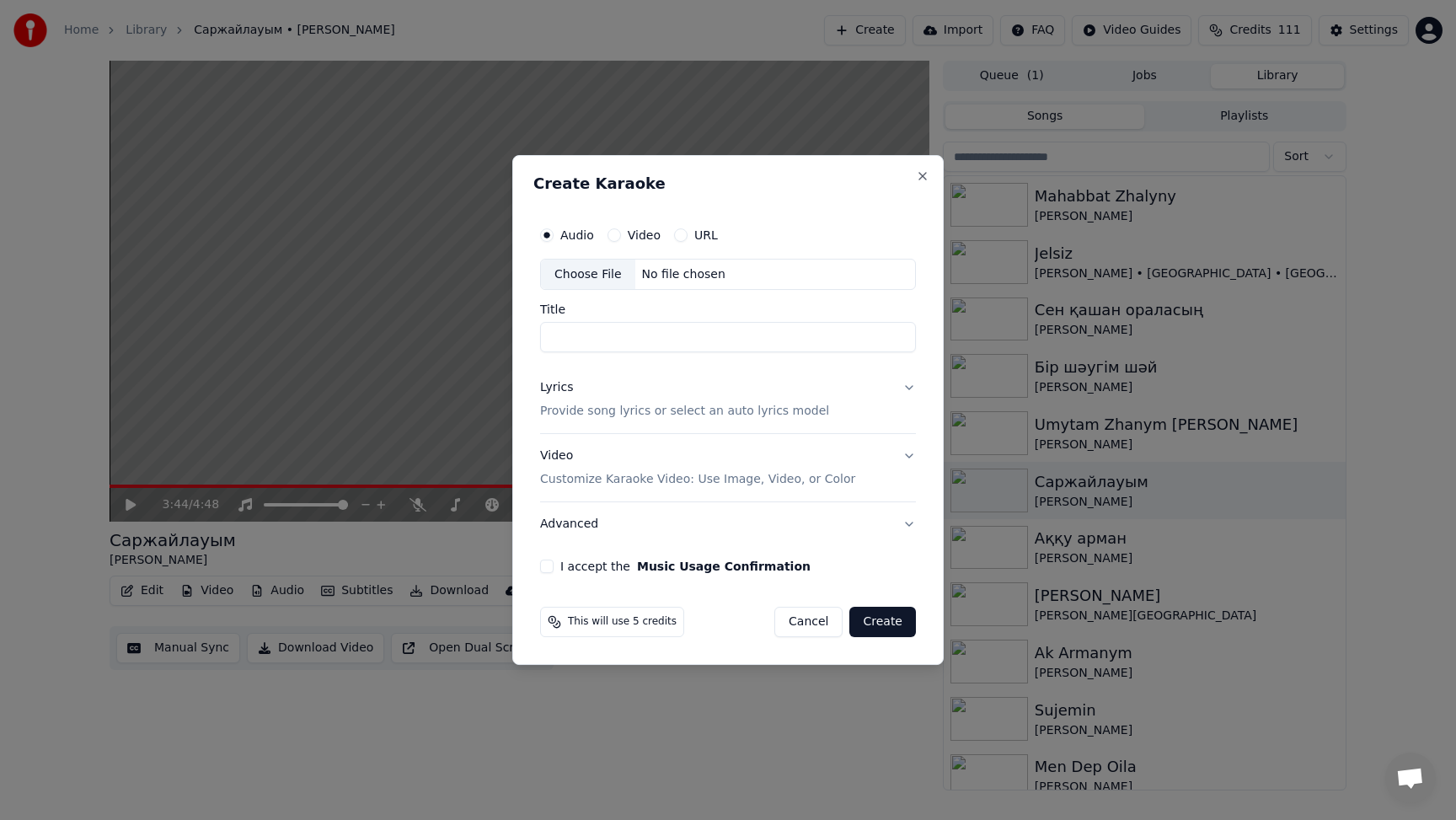
click at [592, 272] on div "Choose File" at bounding box center [588, 275] width 94 height 31
click at [811, 622] on button "Cancel" at bounding box center [808, 622] width 68 height 31
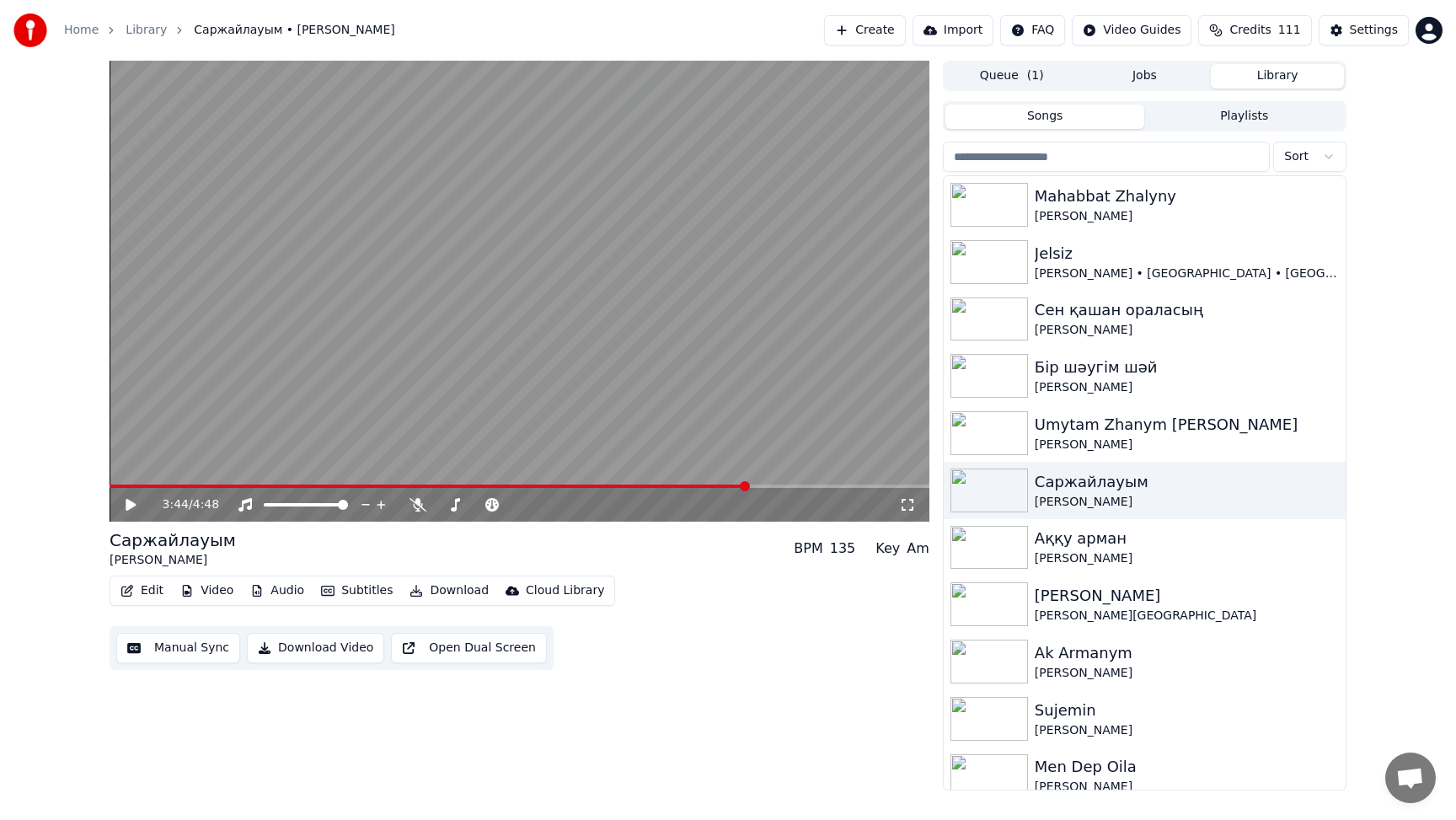
click at [891, 33] on button "Create" at bounding box center [864, 30] width 81 height 31
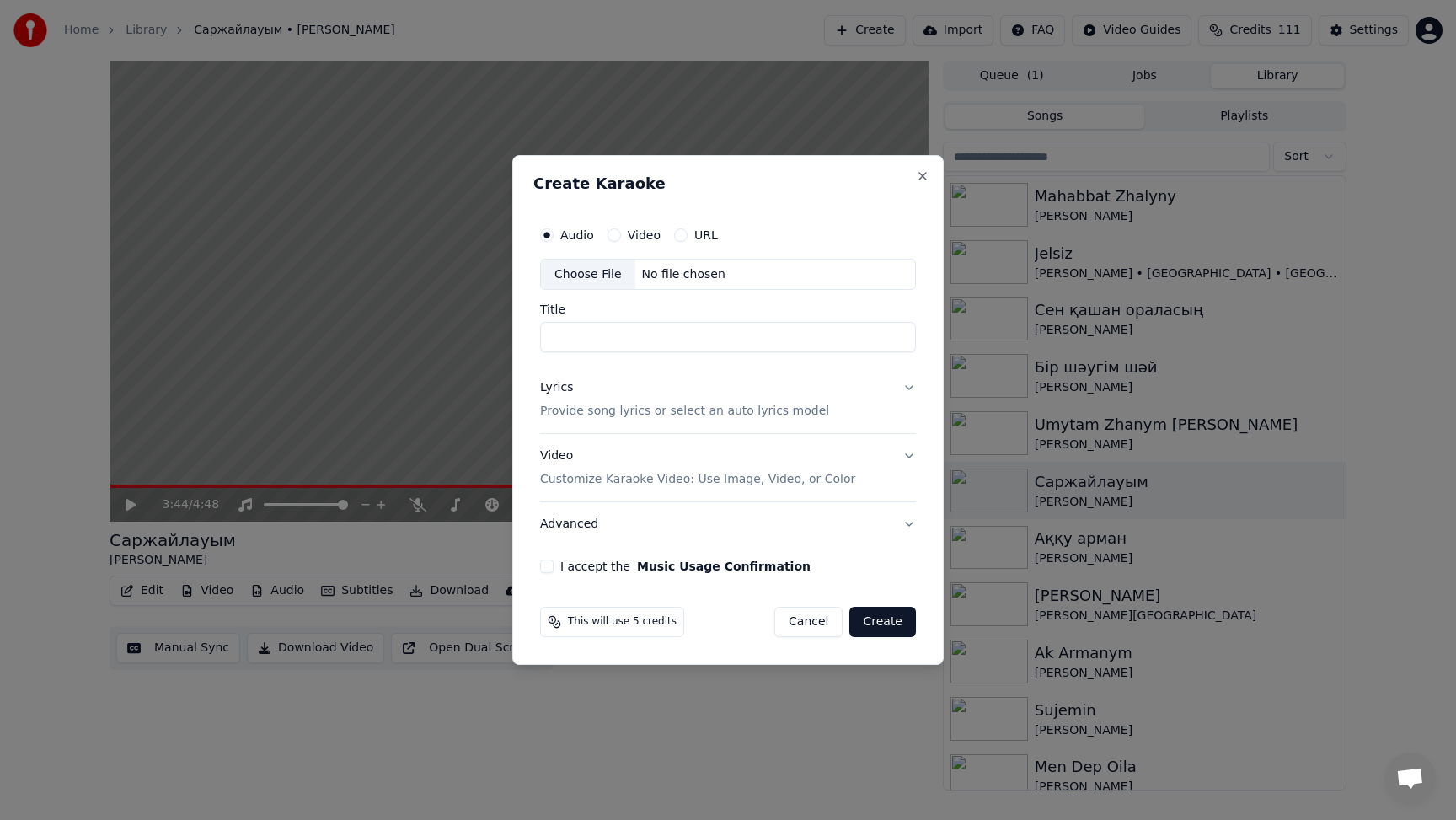
click at [580, 269] on div "Choose File" at bounding box center [588, 275] width 94 height 31
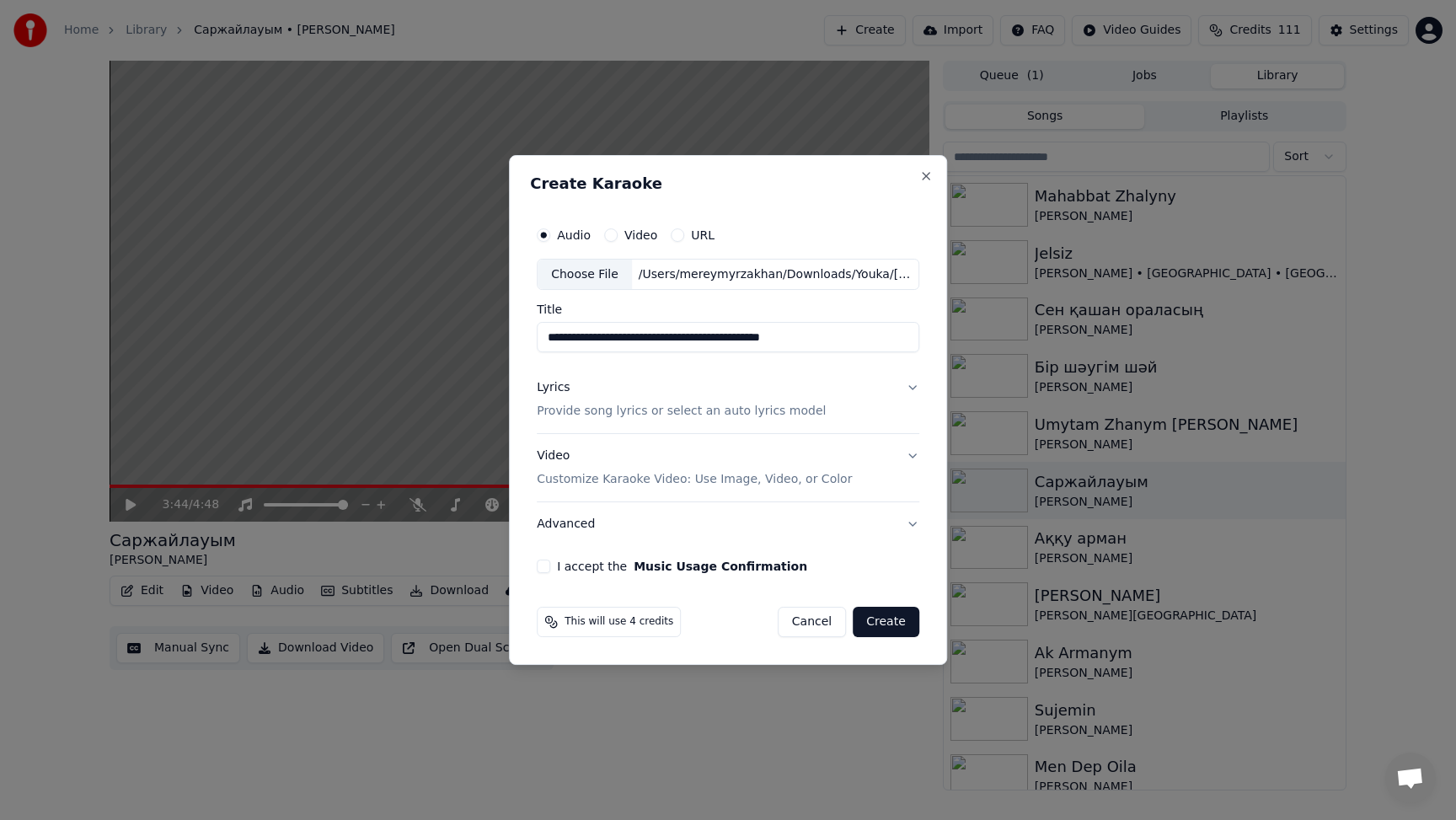
click at [835, 336] on input "**********" at bounding box center [728, 338] width 382 height 31
type input "**********"
click at [559, 384] on div "Lyrics" at bounding box center [554, 388] width 33 height 17
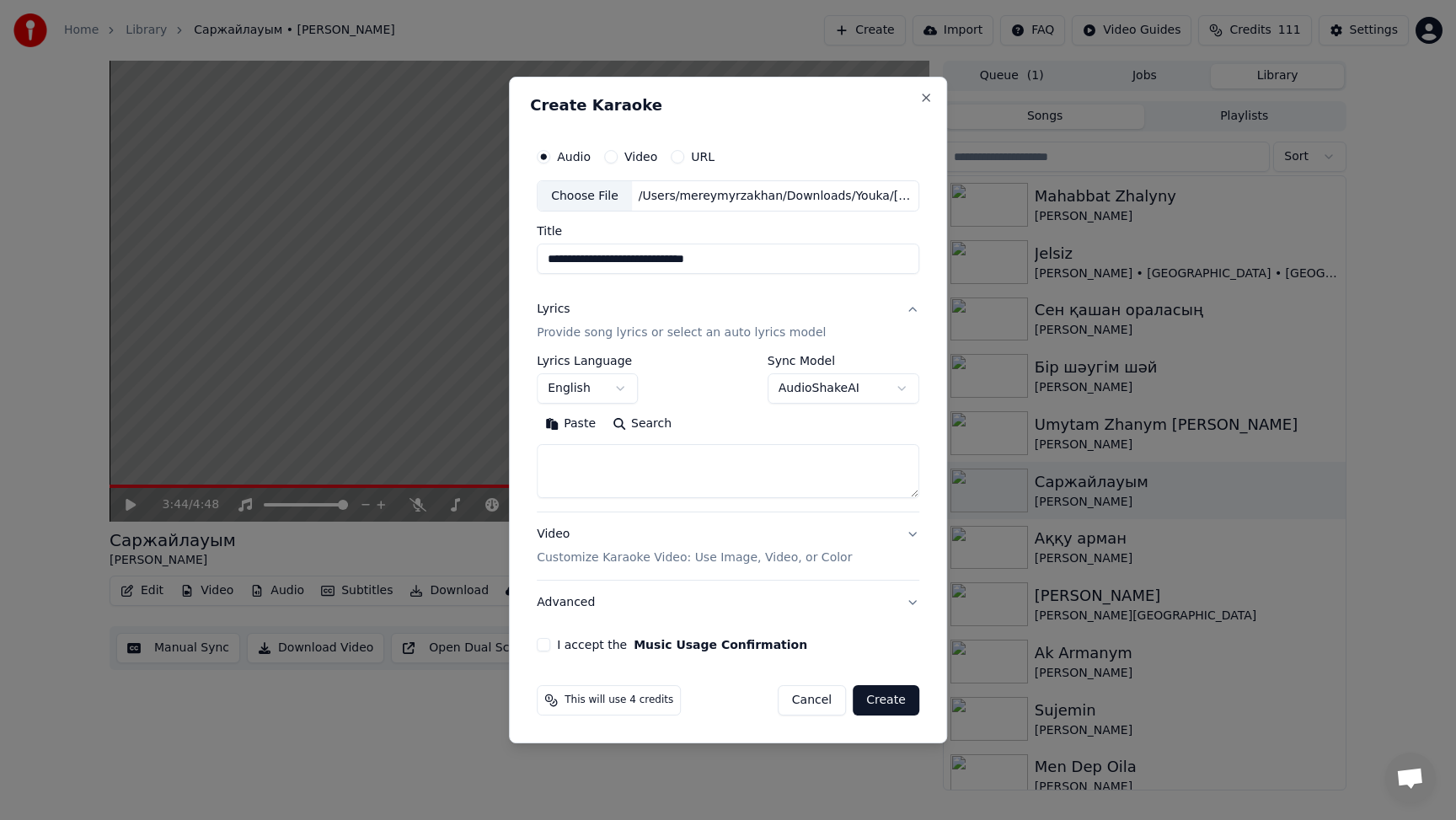
click at [596, 462] on textarea at bounding box center [728, 473] width 382 height 54
paste textarea "**********"
click at [745, 492] on textarea at bounding box center [726, 473] width 378 height 54
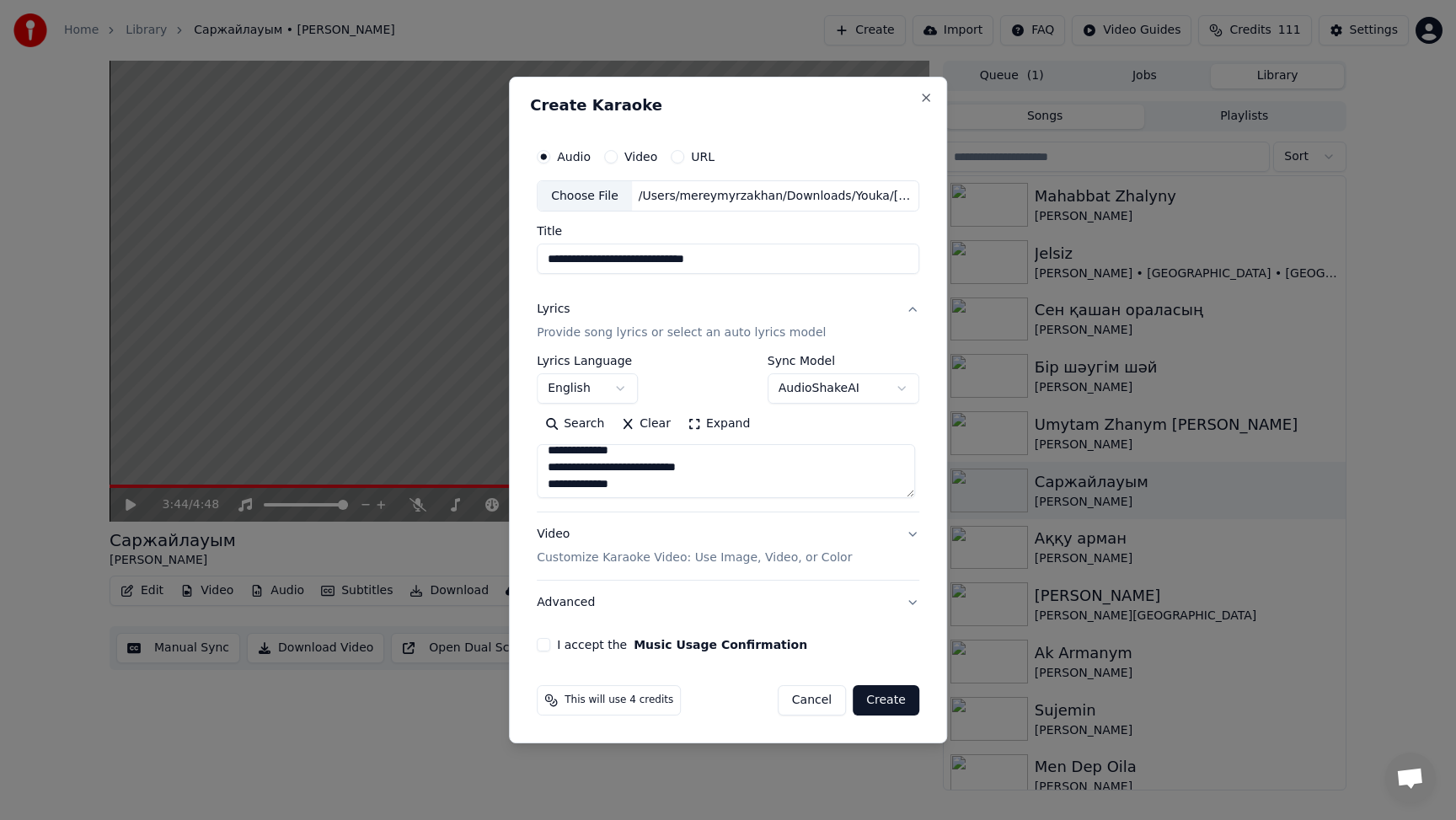
type textarea "**********"
click at [549, 642] on button "I accept the Music Usage Confirmation" at bounding box center [543, 644] width 13 height 13
click at [876, 699] on button "Create" at bounding box center [886, 700] width 66 height 31
select select "**"
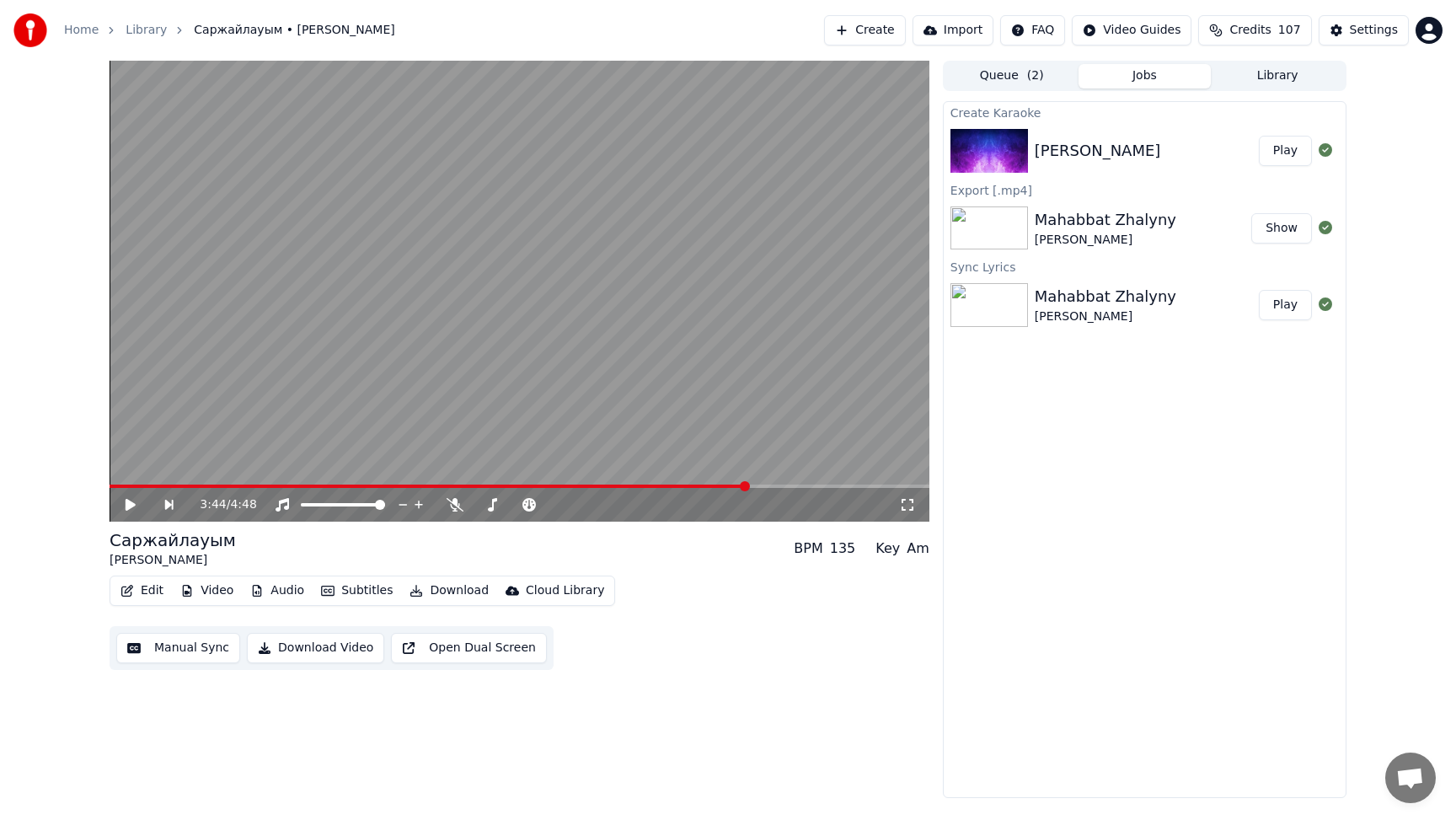
click at [984, 163] on img at bounding box center [990, 151] width 78 height 44
click at [1323, 150] on icon at bounding box center [1325, 150] width 13 height 13
click at [1326, 150] on icon at bounding box center [1325, 150] width 13 height 13
click at [1285, 151] on button "Play" at bounding box center [1285, 151] width 53 height 31
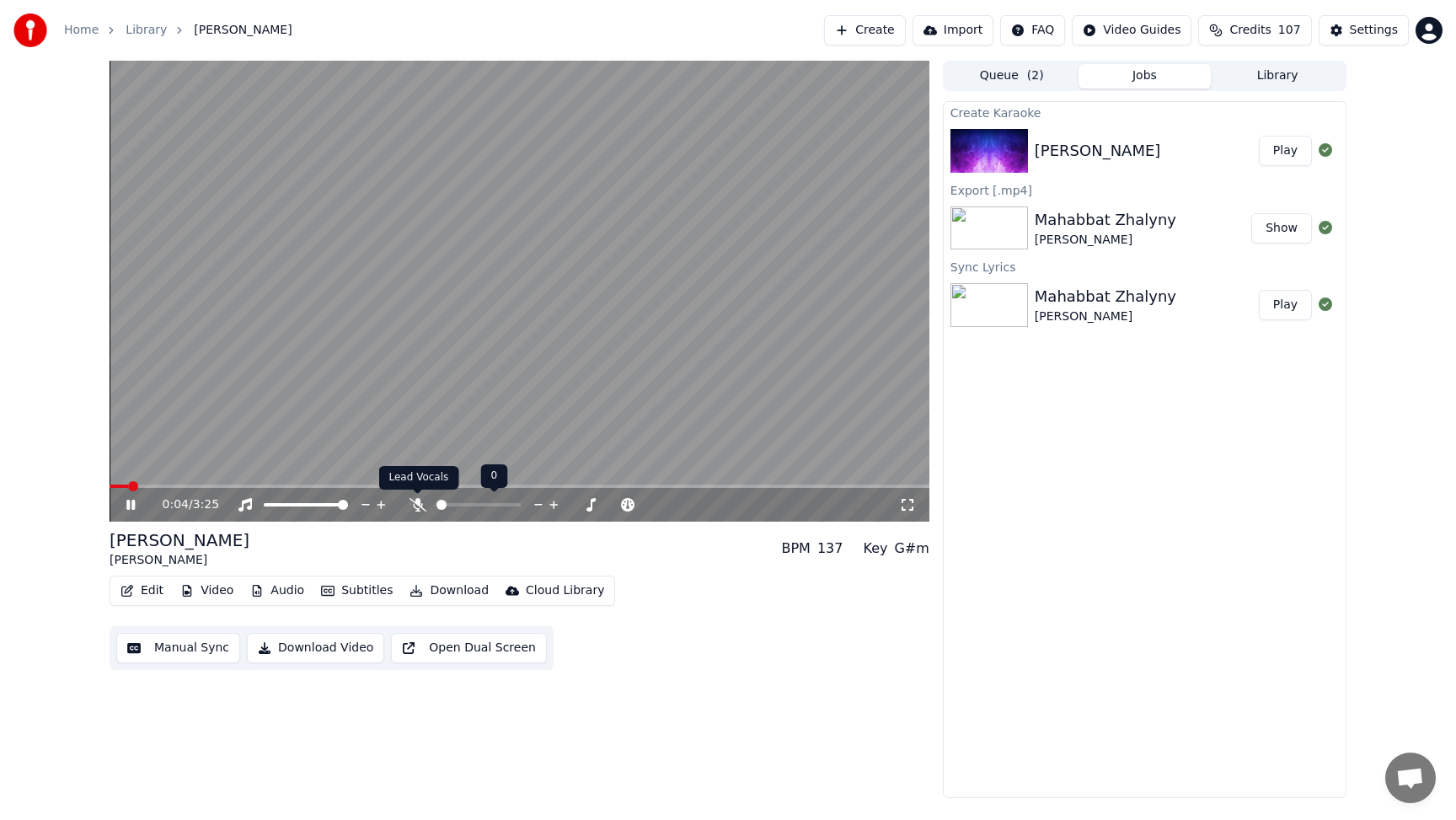
click at [417, 503] on icon at bounding box center [417, 504] width 17 height 13
click at [155, 589] on button "Edit" at bounding box center [142, 591] width 57 height 24
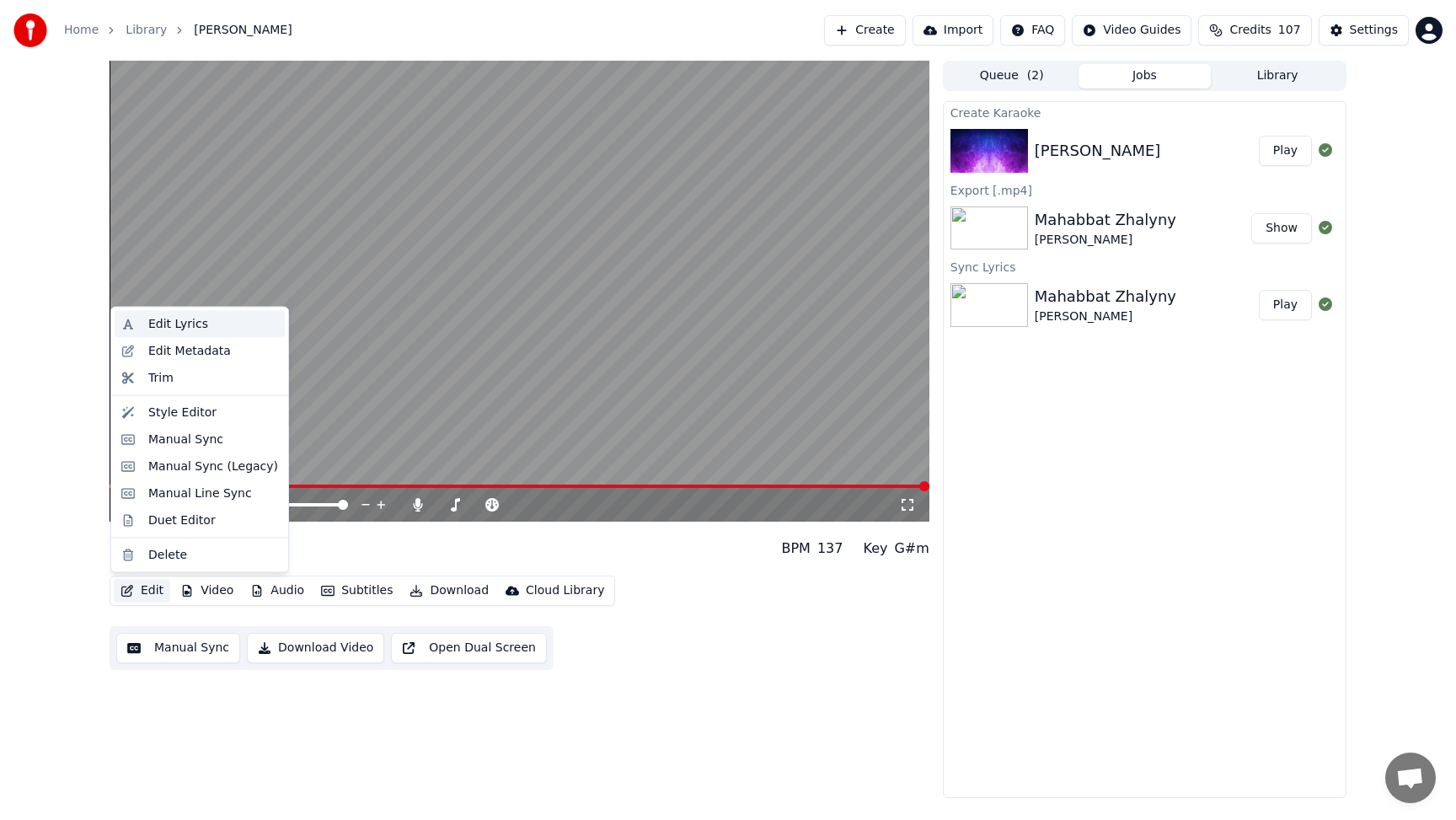
click at [190, 319] on div "Edit Lyrics" at bounding box center [178, 324] width 60 height 17
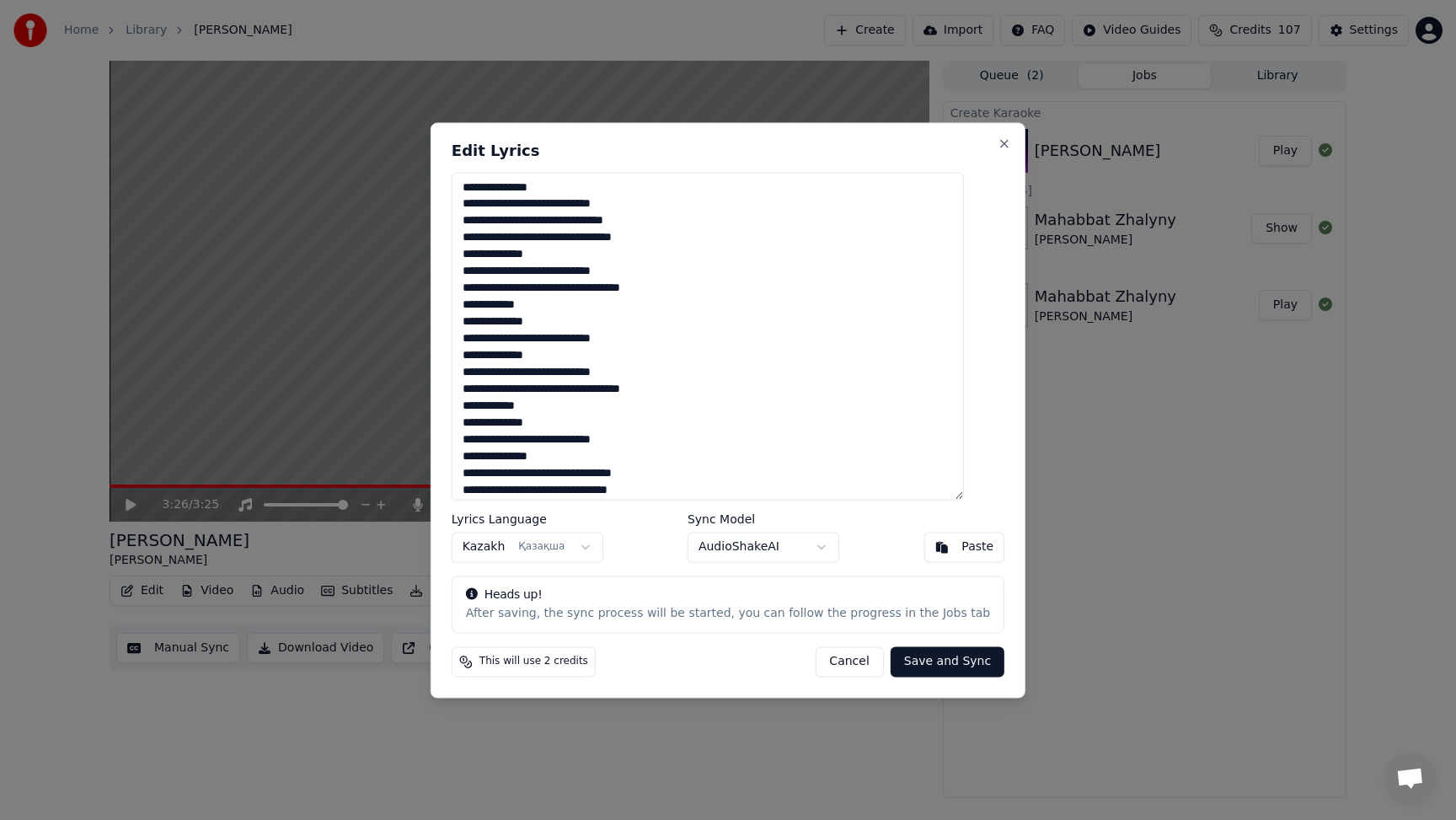
click at [532, 187] on textarea at bounding box center [708, 336] width 513 height 328
click at [675, 206] on textarea at bounding box center [708, 336] width 513 height 328
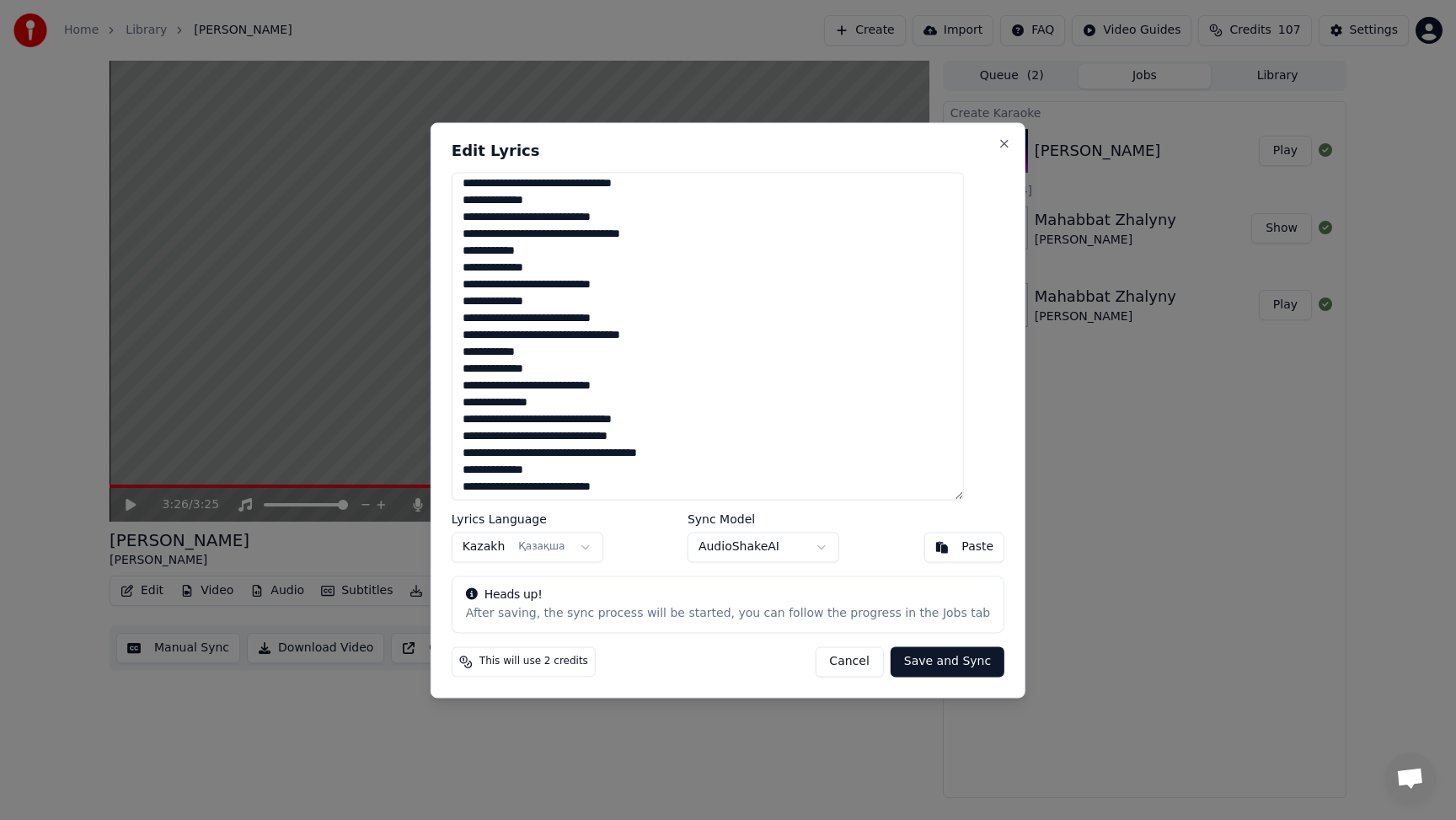
scroll to position [56, 0]
click at [735, 333] on textarea at bounding box center [708, 336] width 513 height 328
click at [486, 368] on textarea at bounding box center [708, 336] width 513 height 328
click at [481, 368] on textarea at bounding box center [708, 336] width 513 height 328
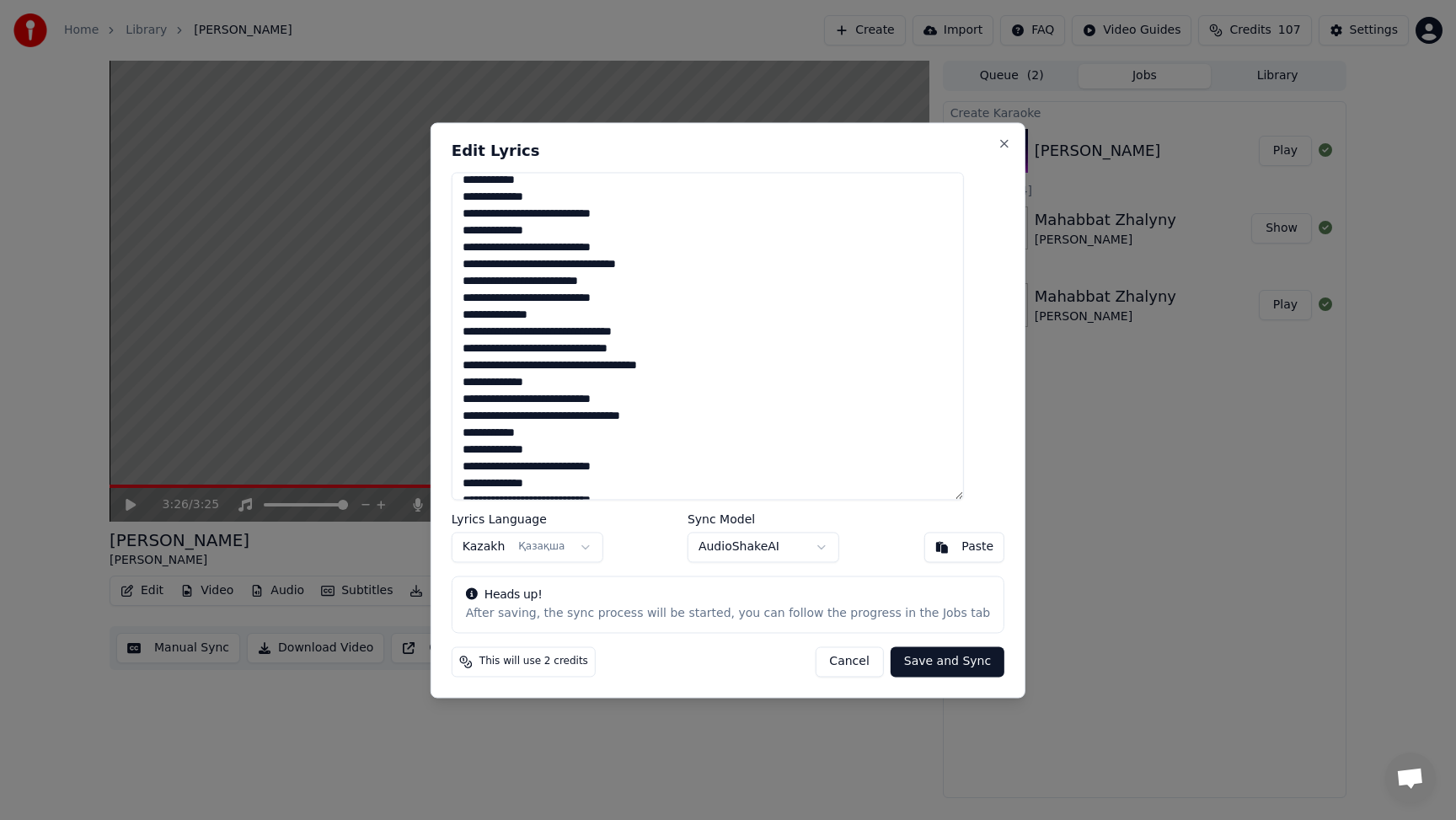
scroll to position [126, 0]
click at [724, 330] on textarea at bounding box center [708, 336] width 513 height 328
click at [653, 366] on textarea at bounding box center [708, 336] width 513 height 328
click at [671, 367] on textarea at bounding box center [708, 336] width 513 height 328
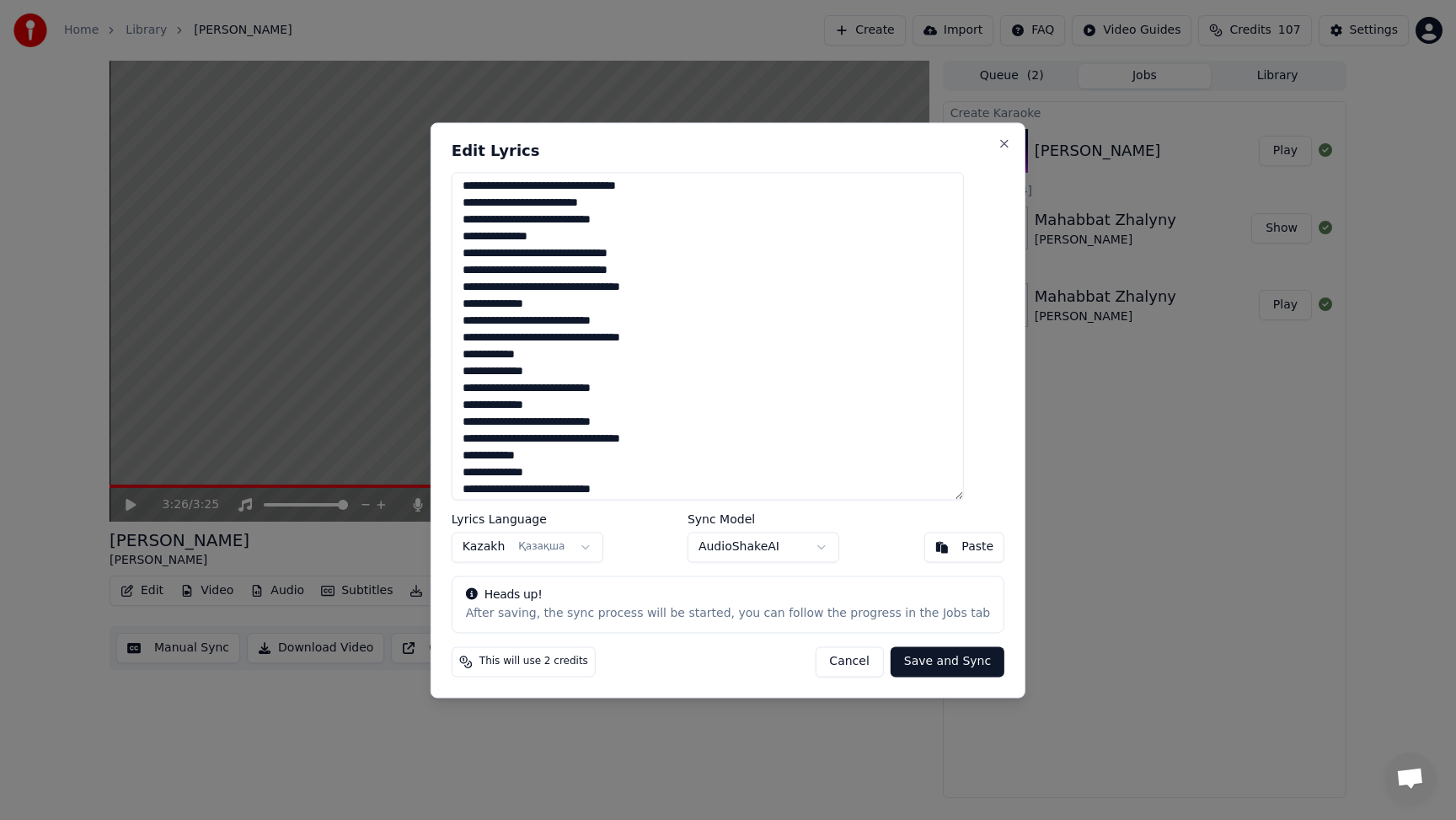
scroll to position [208, 0]
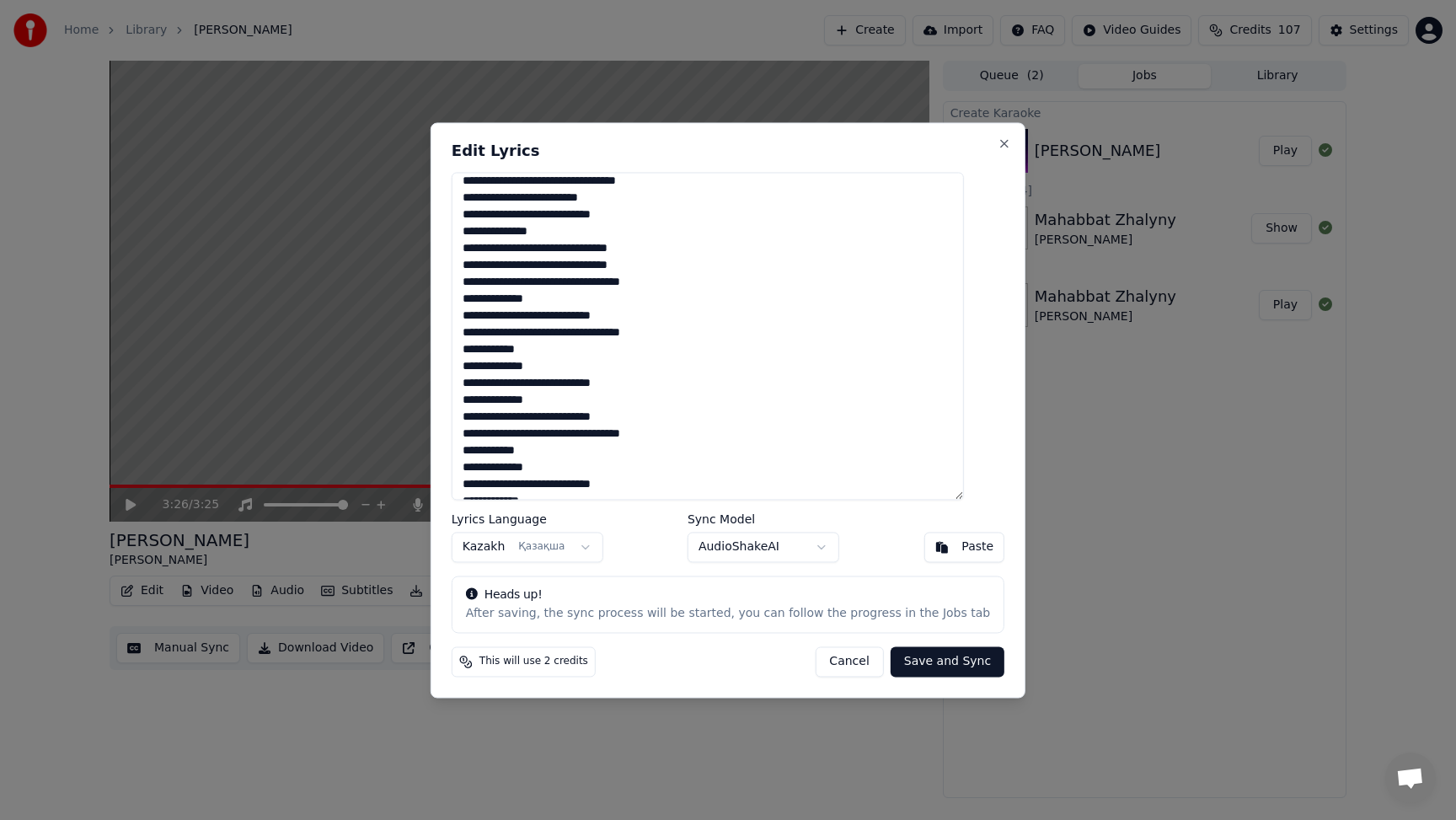
click at [486, 367] on textarea at bounding box center [708, 336] width 513 height 328
click at [481, 369] on textarea at bounding box center [708, 336] width 513 height 328
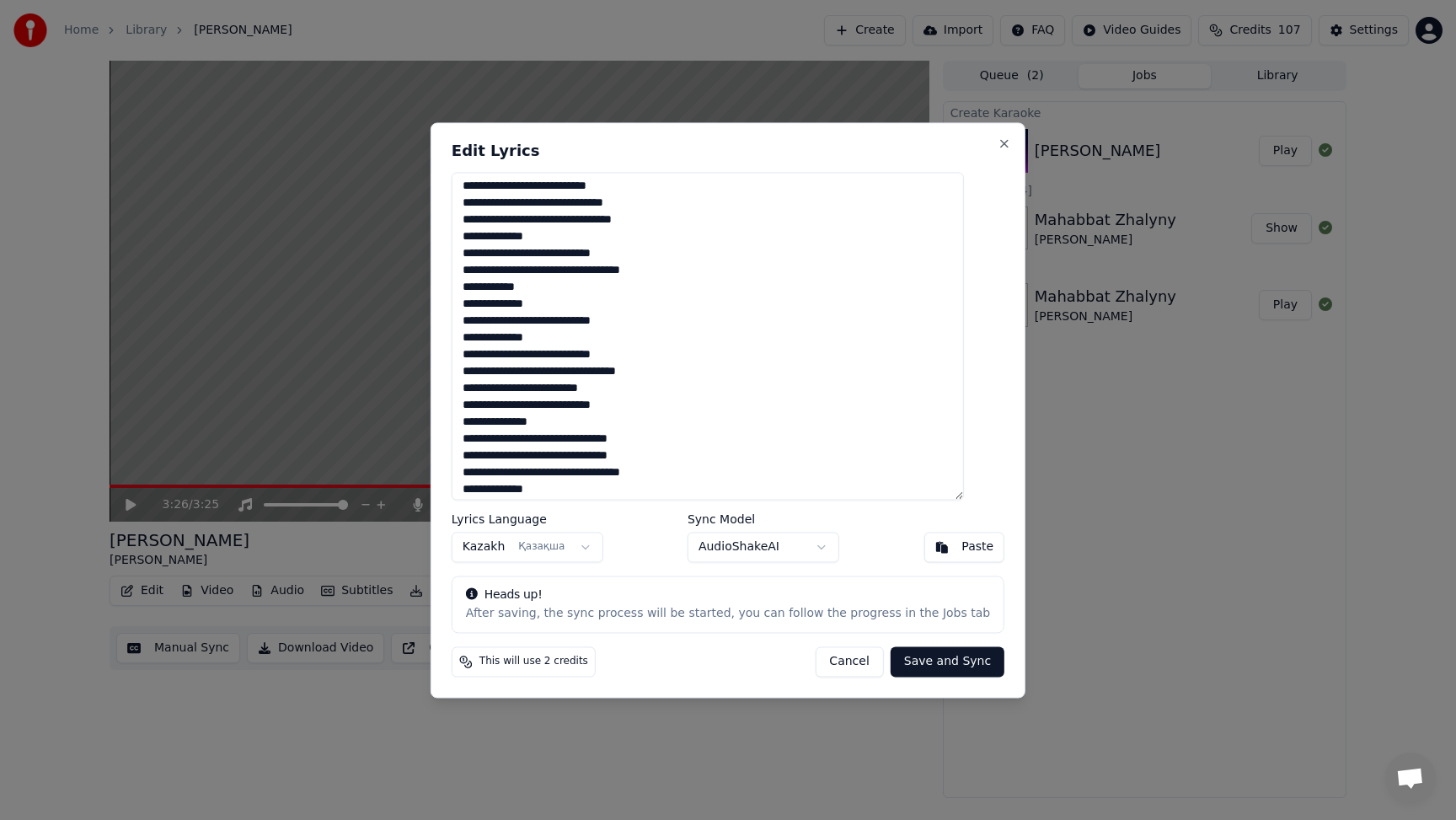
scroll to position [0, 0]
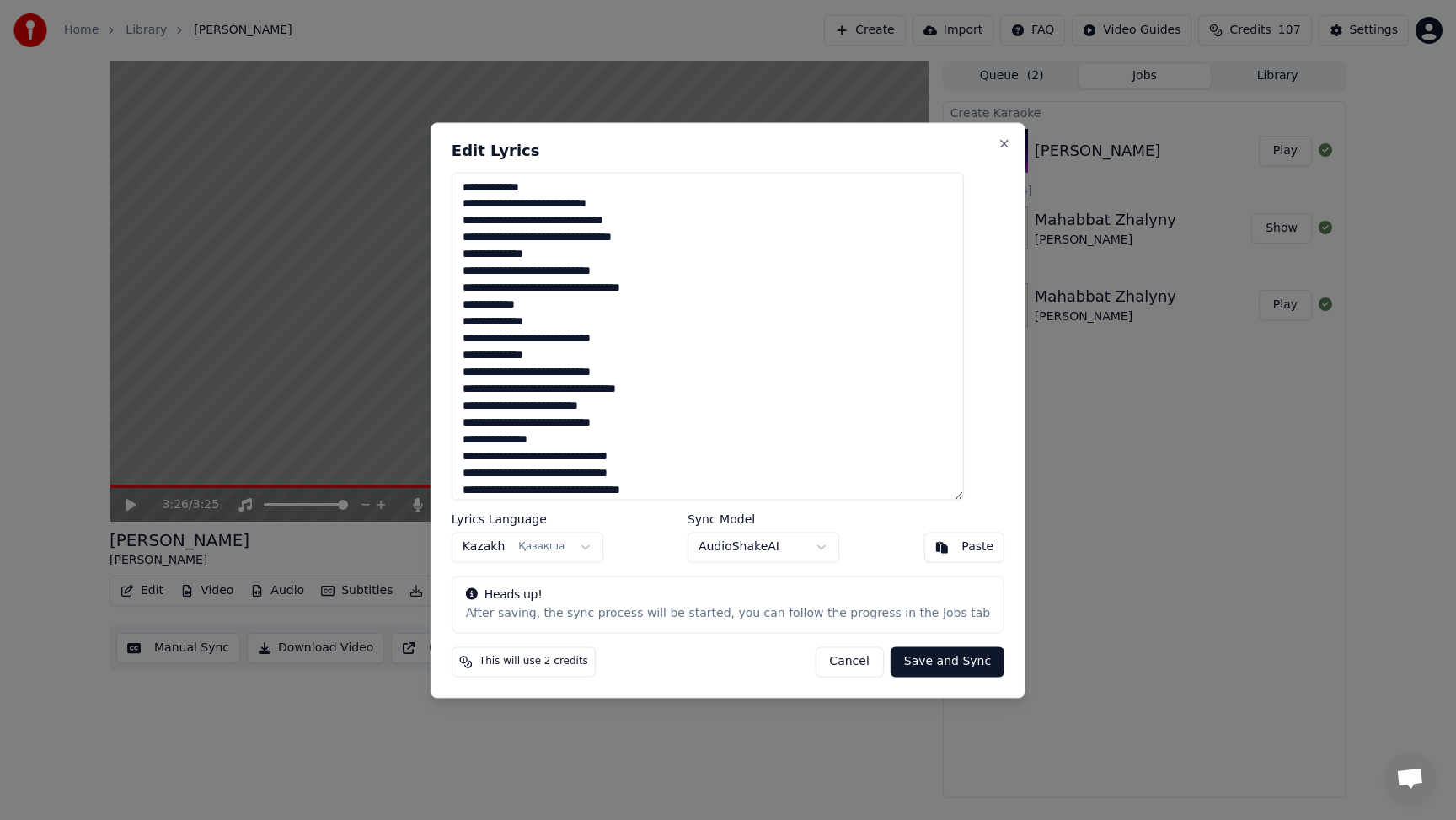
click at [576, 406] on textarea at bounding box center [708, 336] width 513 height 328
click at [567, 406] on textarea at bounding box center [708, 336] width 513 height 328
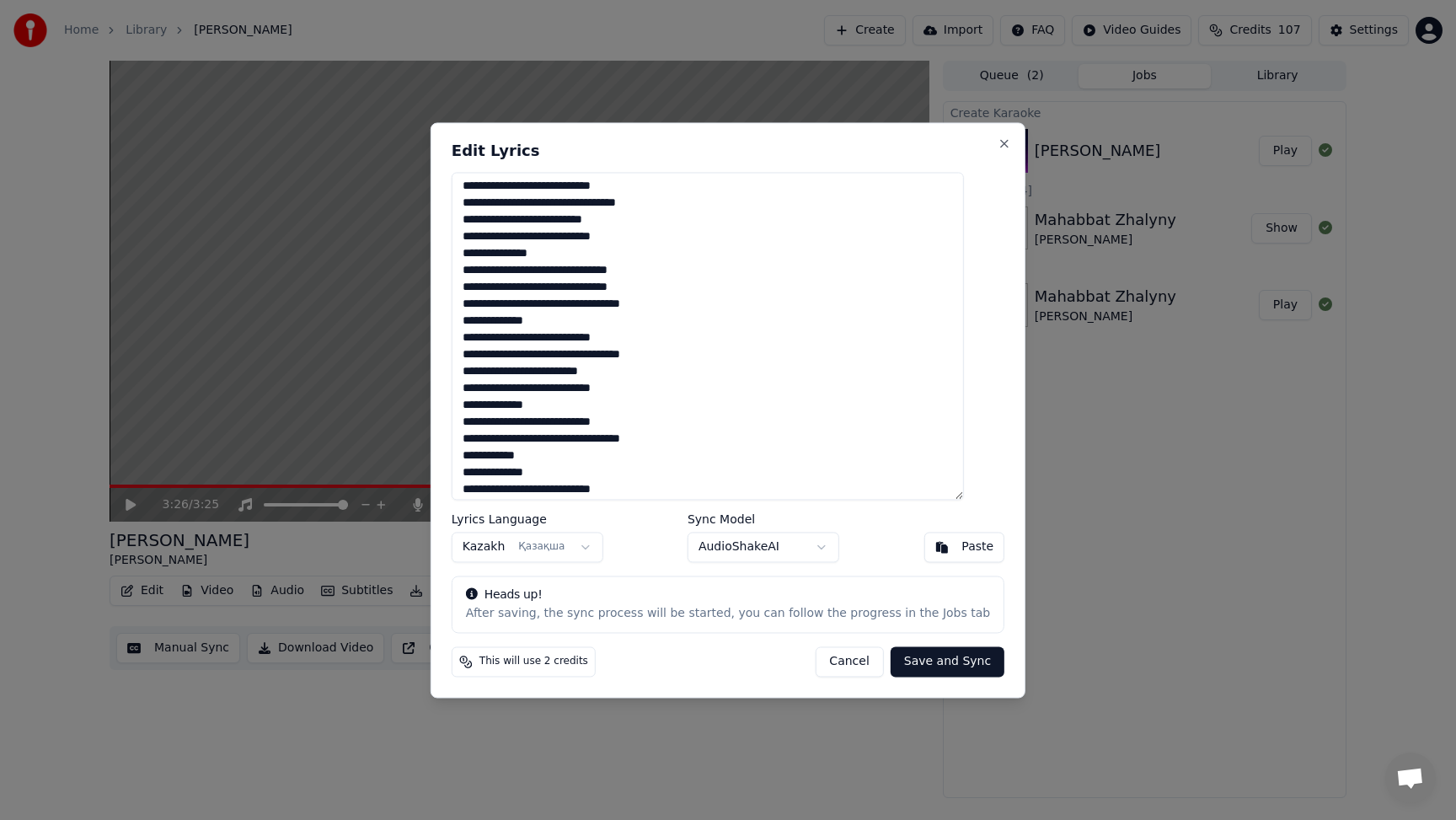
scroll to position [192, 0]
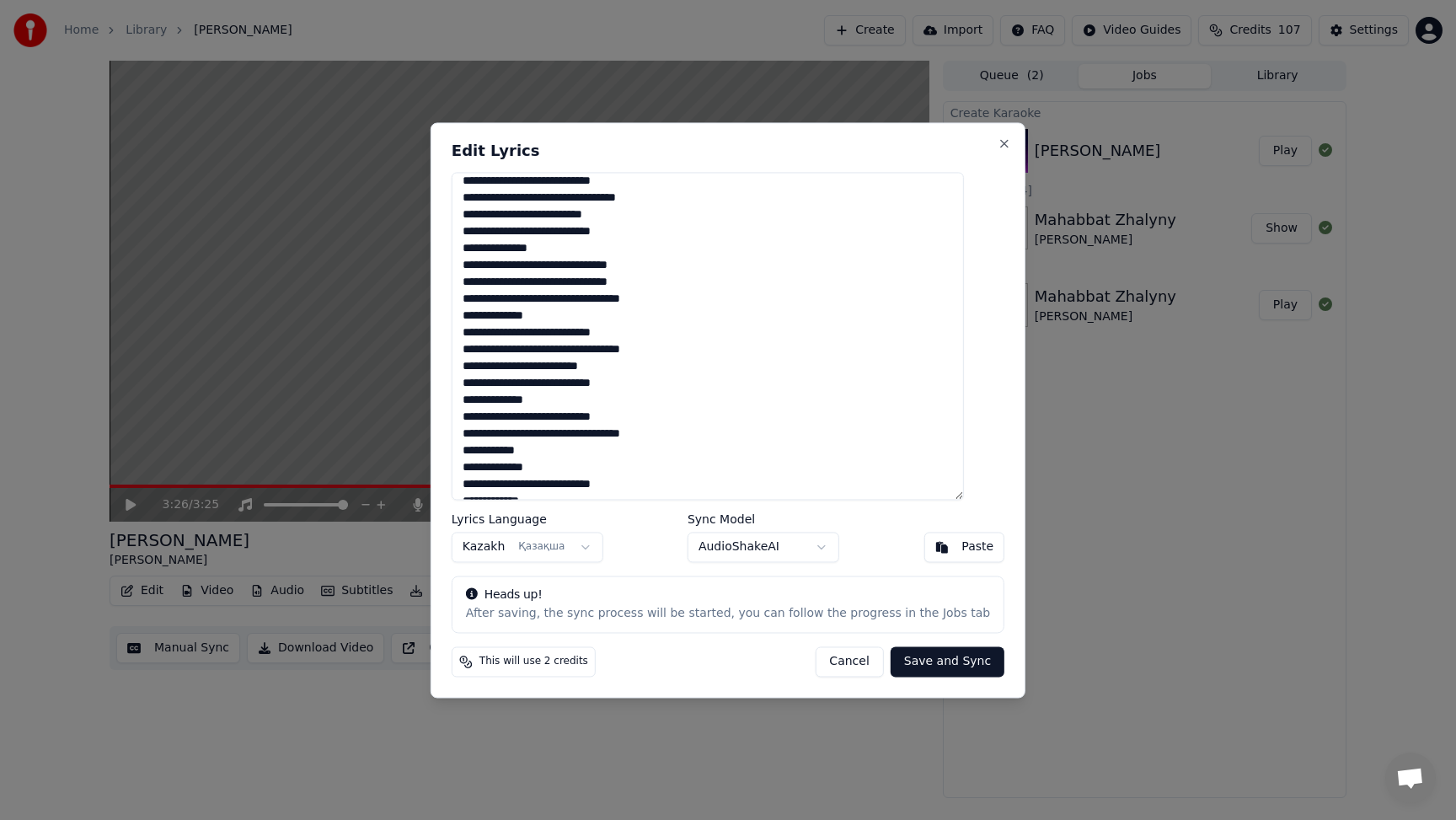
click at [569, 368] on textarea at bounding box center [708, 336] width 513 height 328
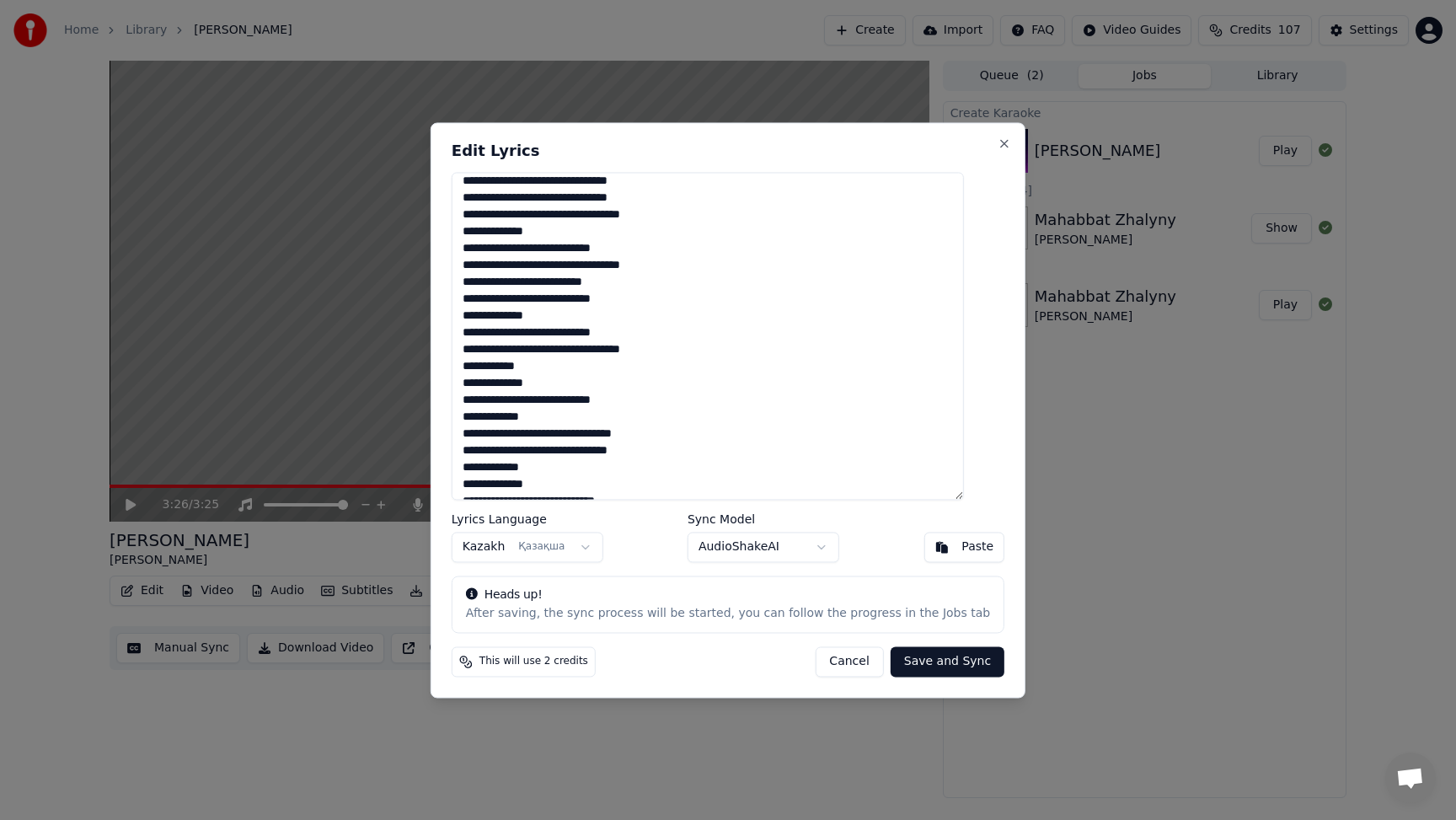
scroll to position [284, 0]
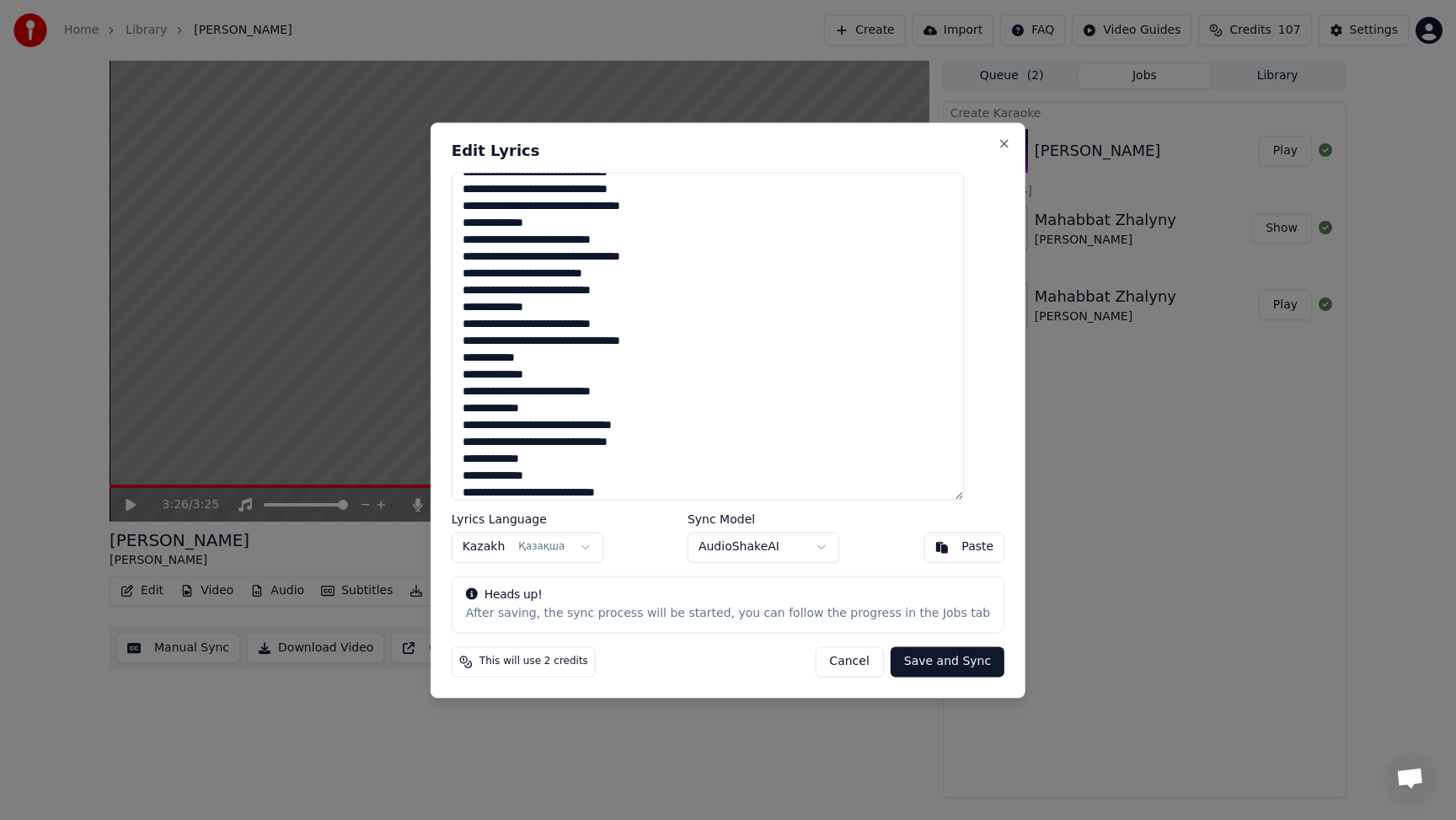
click at [736, 341] on textarea at bounding box center [708, 336] width 513 height 328
click at [489, 375] on textarea at bounding box center [708, 336] width 513 height 328
click at [481, 376] on textarea at bounding box center [708, 336] width 513 height 328
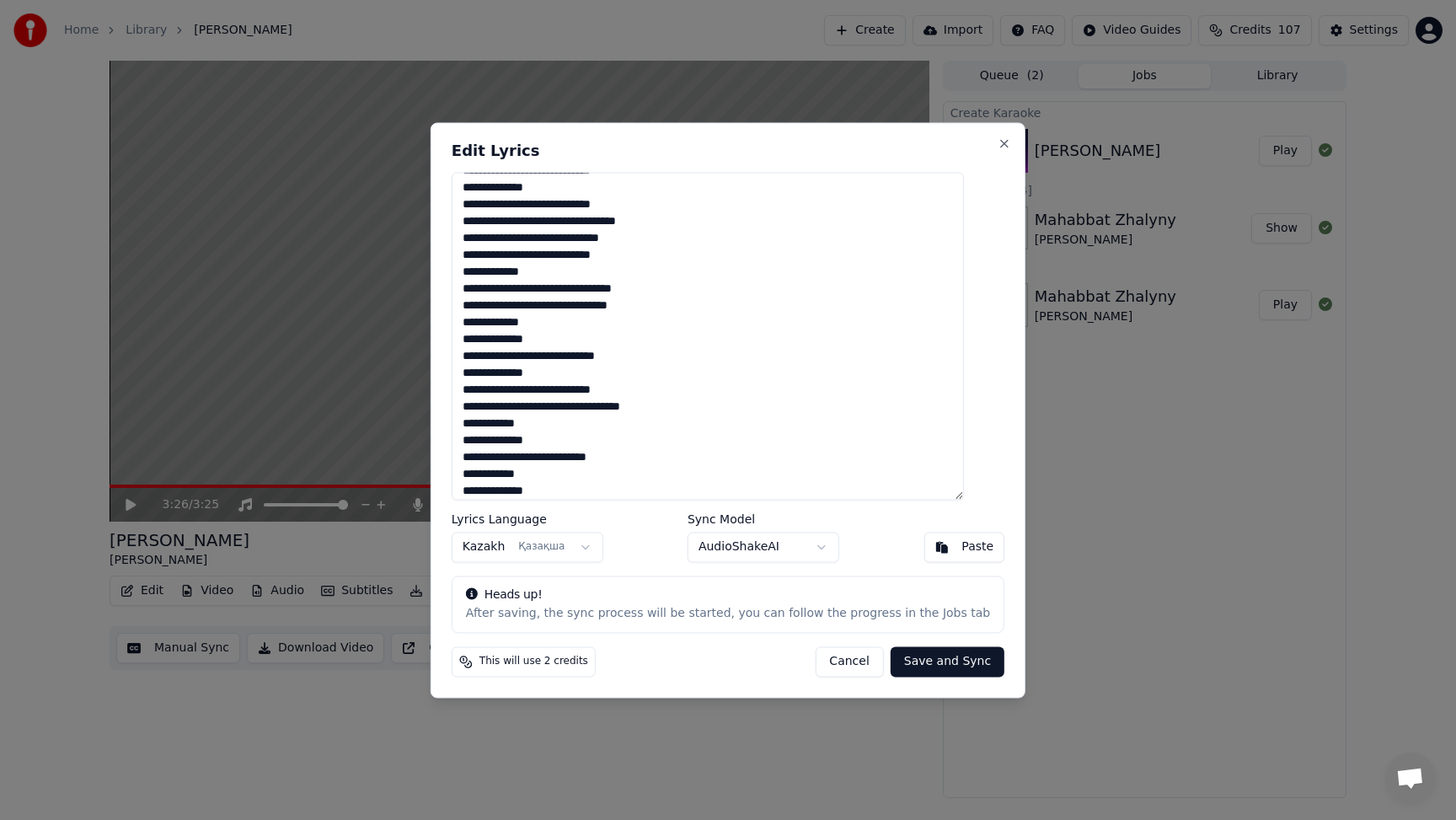
scroll to position [428, 0]
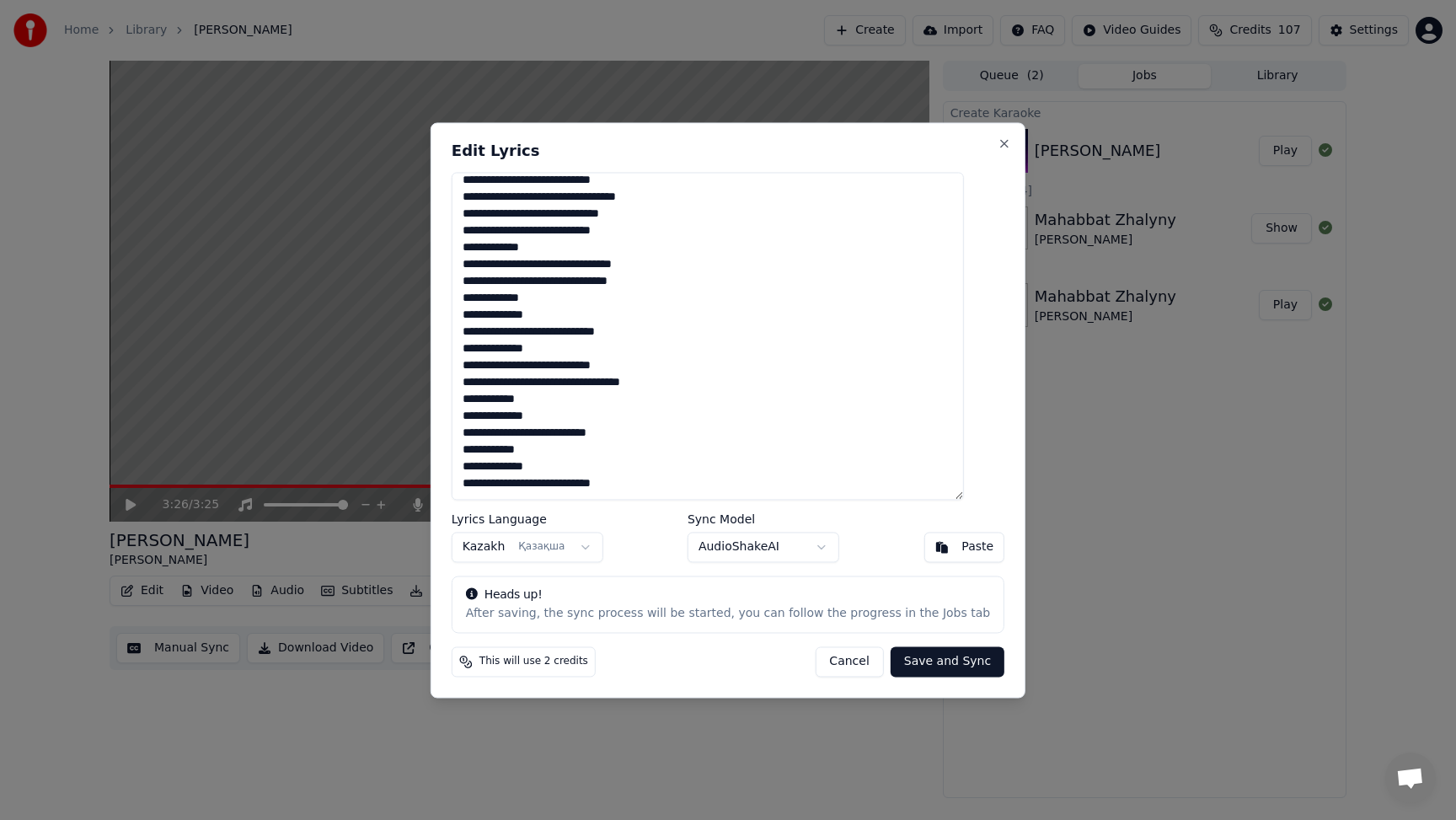
click at [740, 382] on textarea at bounding box center [708, 336] width 513 height 328
click at [481, 418] on textarea at bounding box center [708, 336] width 513 height 328
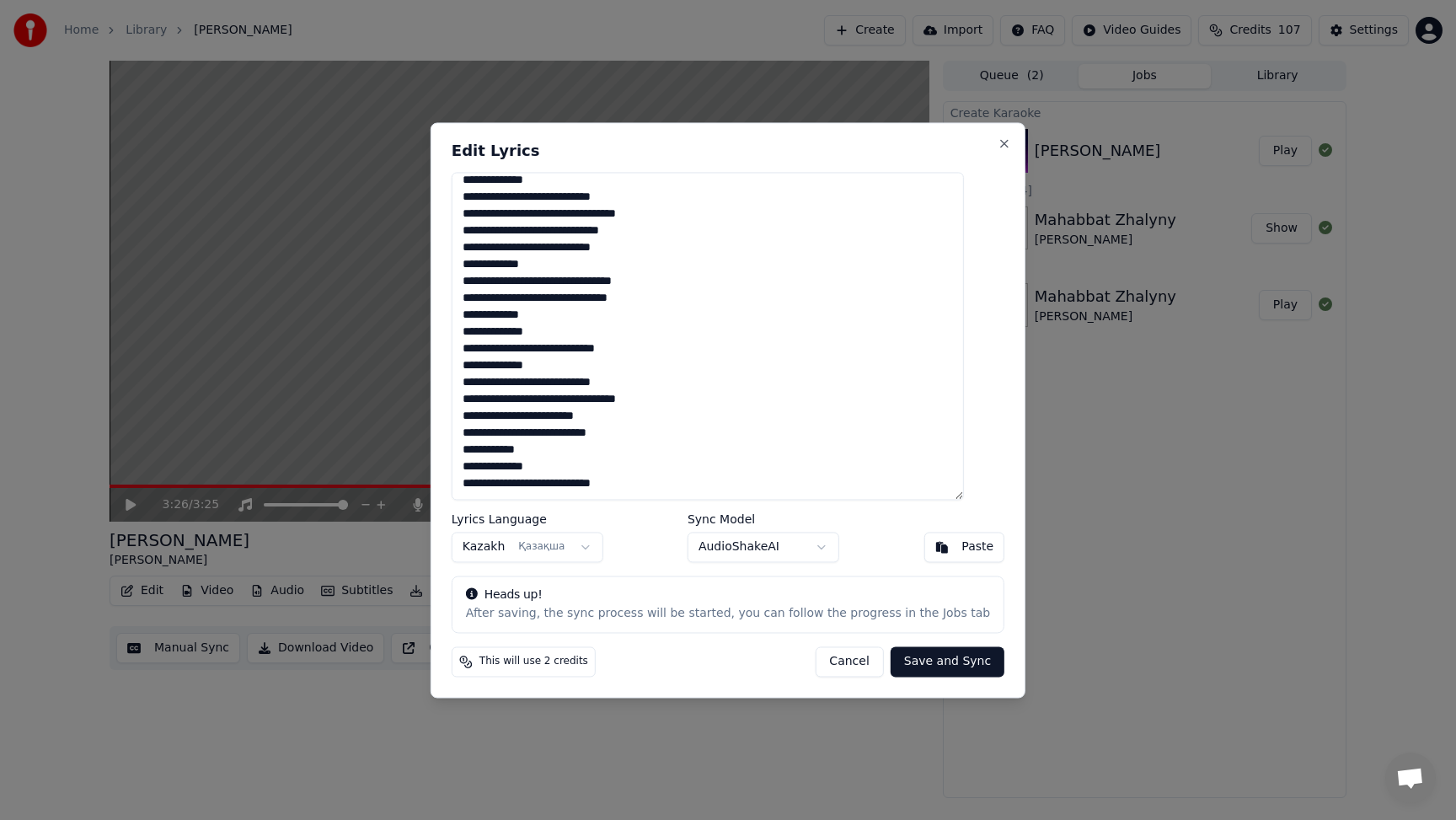
scroll to position [411, 0]
click at [581, 416] on textarea at bounding box center [708, 336] width 513 height 328
click at [570, 417] on textarea at bounding box center [708, 336] width 513 height 328
click at [511, 435] on textarea at bounding box center [708, 336] width 513 height 328
click at [516, 432] on textarea at bounding box center [708, 336] width 513 height 328
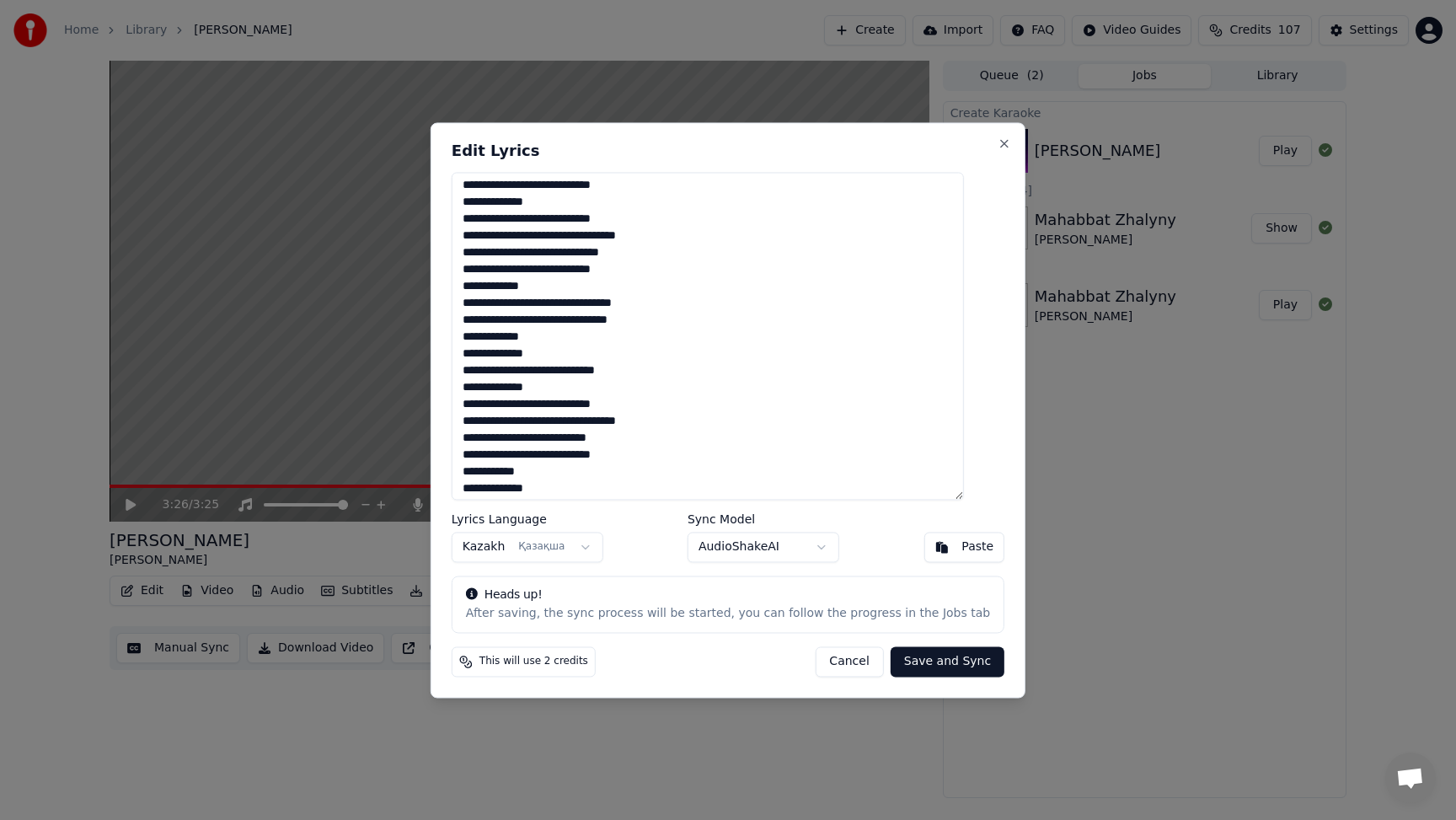
scroll to position [375, 0]
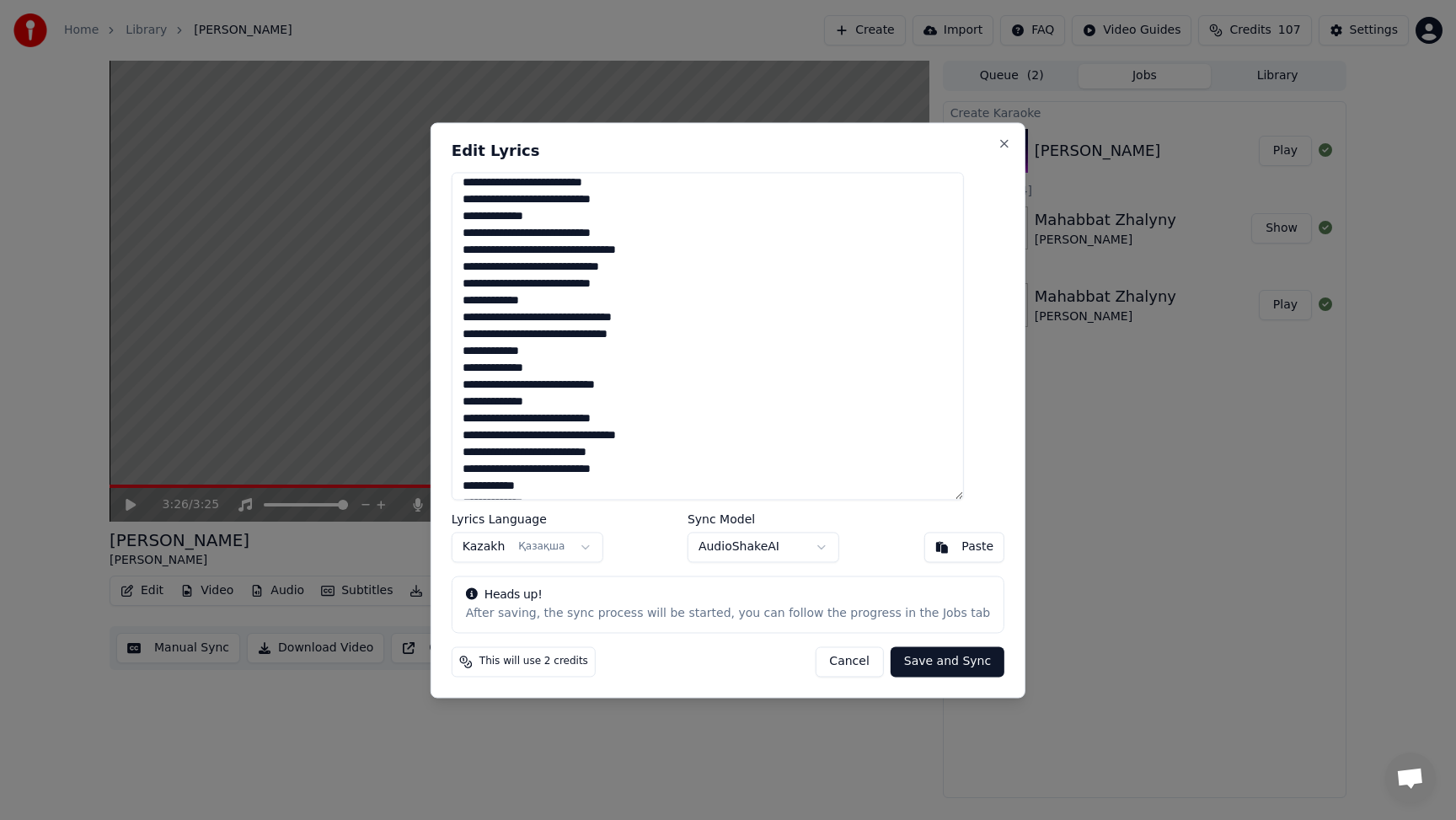
type textarea "**********"
click at [943, 661] on button "Save and Sync" at bounding box center [948, 662] width 114 height 31
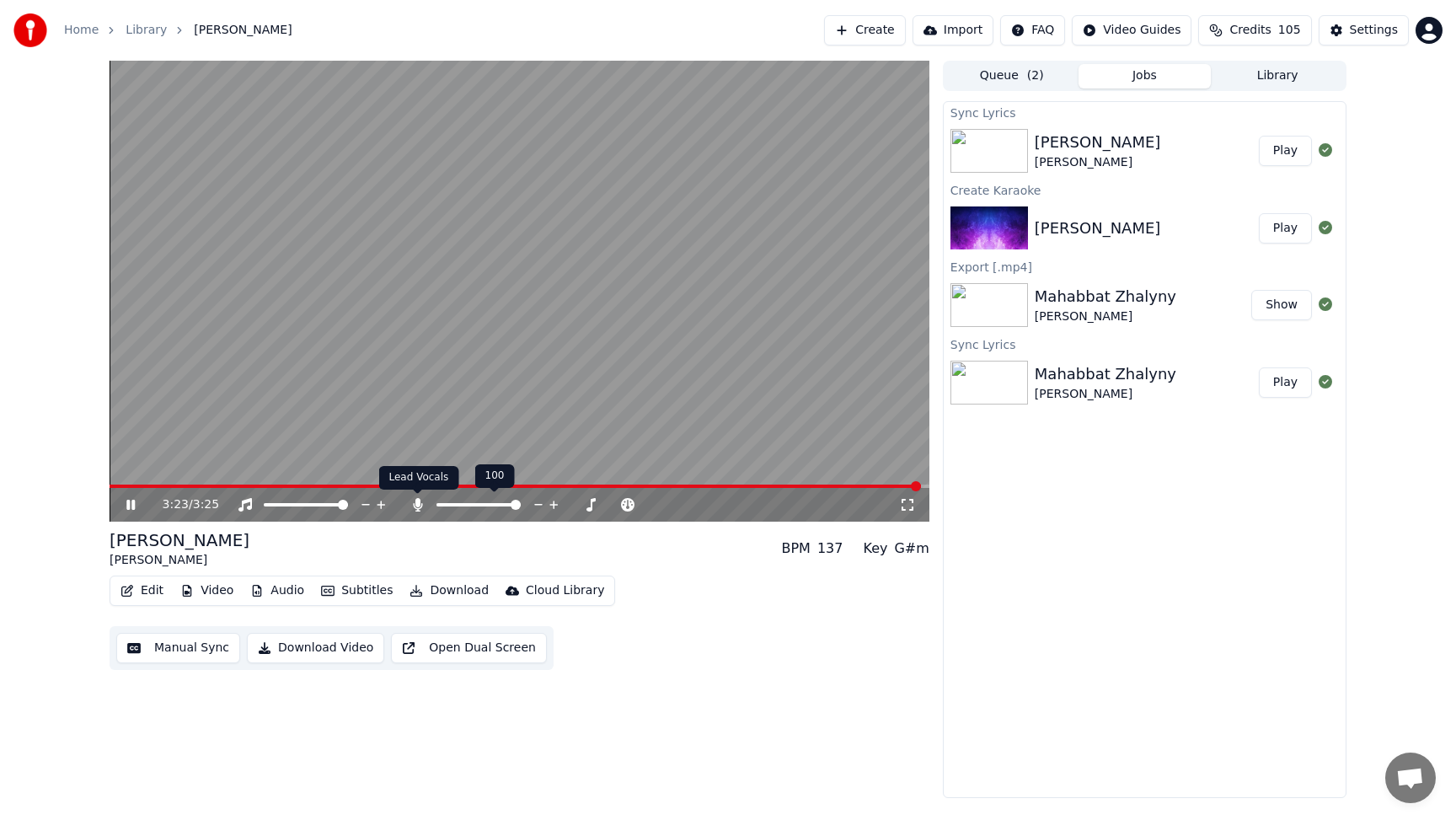
click at [420, 501] on icon at bounding box center [417, 504] width 10 height 13
click at [304, 650] on button "Download Video" at bounding box center [315, 648] width 137 height 31
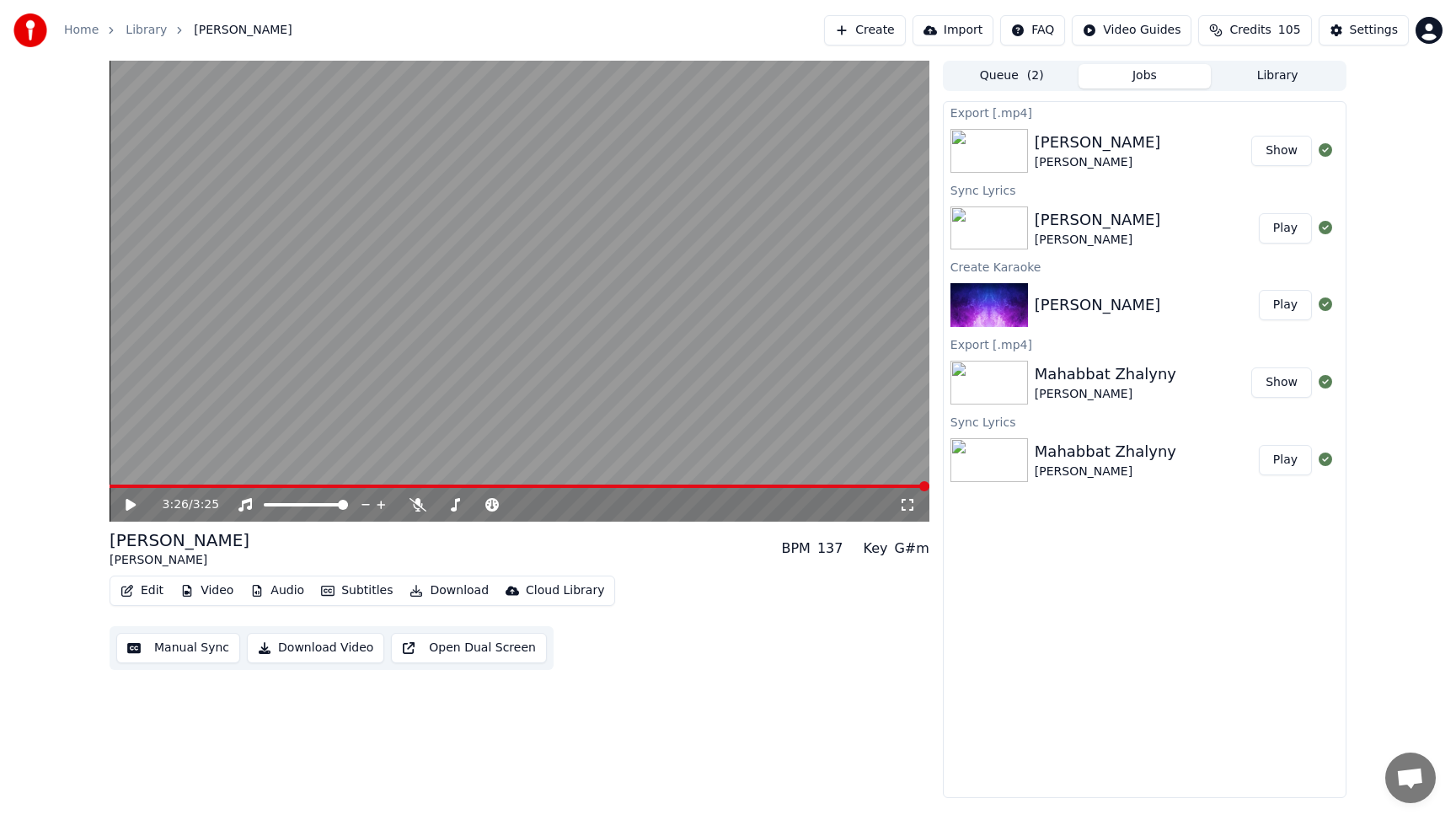
click at [880, 32] on button "Create" at bounding box center [864, 30] width 81 height 31
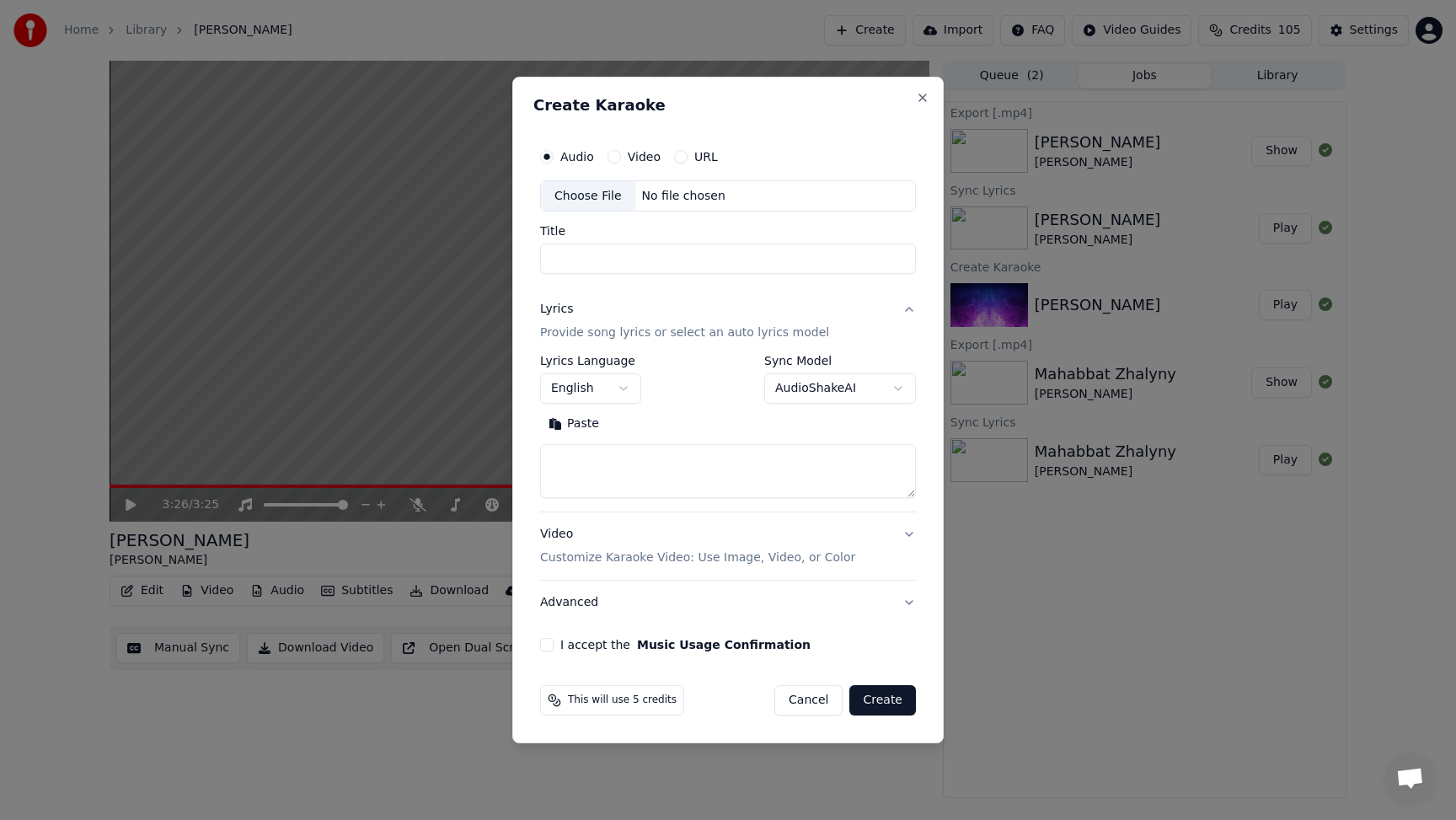
click at [592, 191] on div "Choose File" at bounding box center [588, 196] width 94 height 31
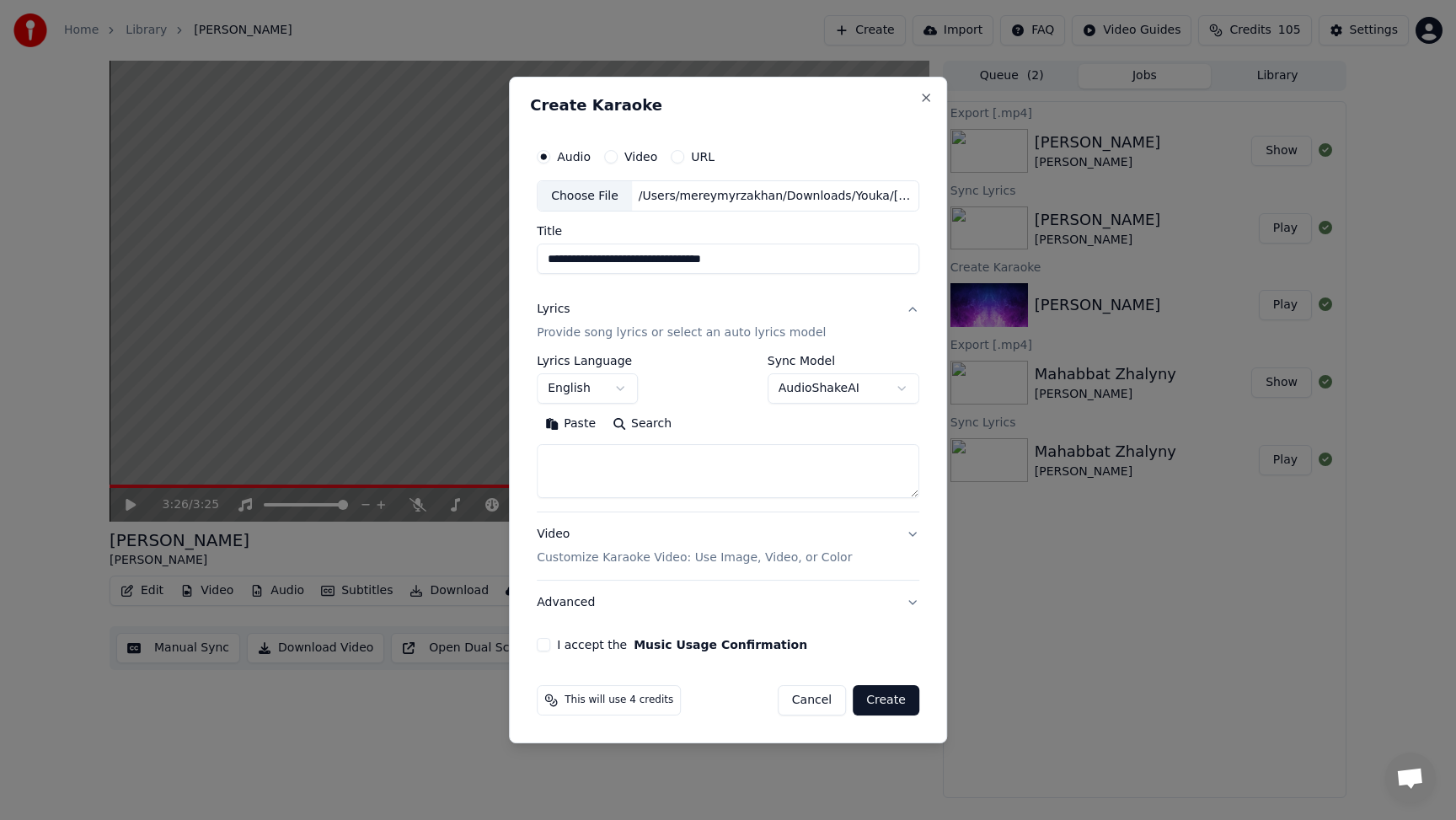
click at [766, 257] on input "**********" at bounding box center [728, 259] width 382 height 31
type input "**********"
click at [570, 464] on textarea at bounding box center [728, 473] width 382 height 54
paste textarea "**********"
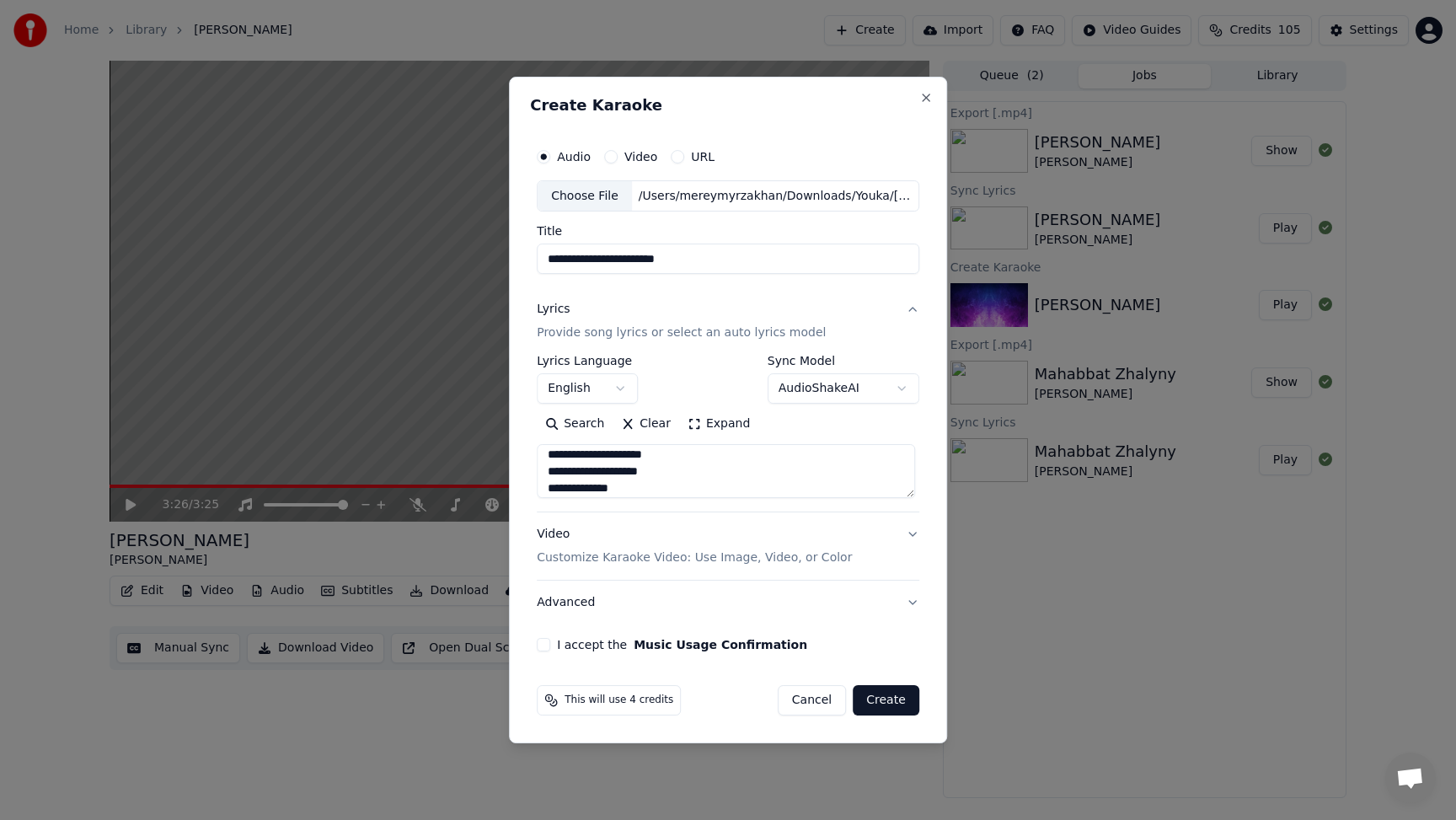
click at [640, 494] on textarea at bounding box center [726, 473] width 378 height 54
type textarea "**********"
click at [544, 645] on button "I accept the Music Usage Confirmation" at bounding box center [543, 644] width 13 height 13
click at [898, 699] on button "Create" at bounding box center [886, 700] width 66 height 31
select select "**"
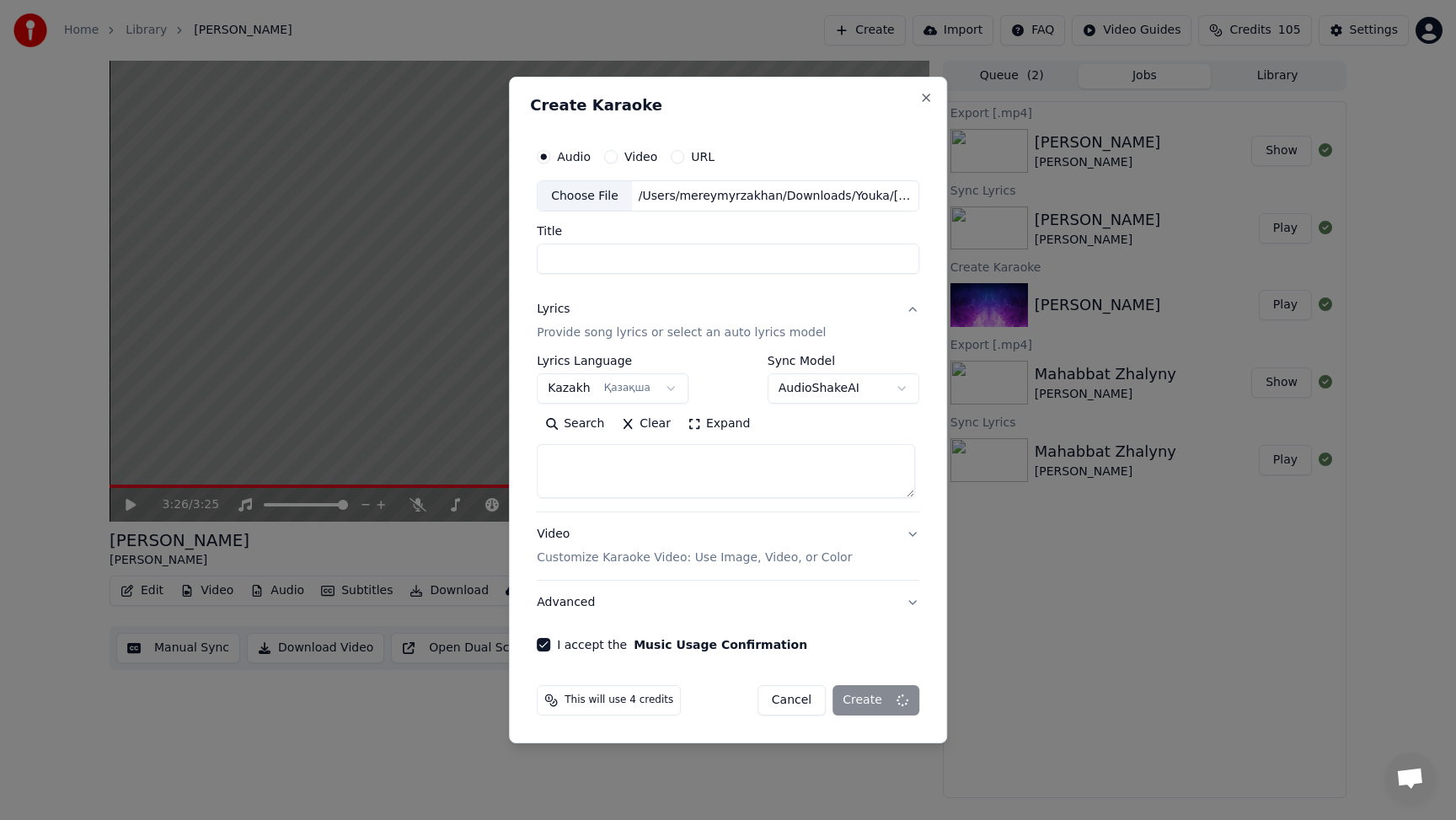
scroll to position [0, 0]
select select
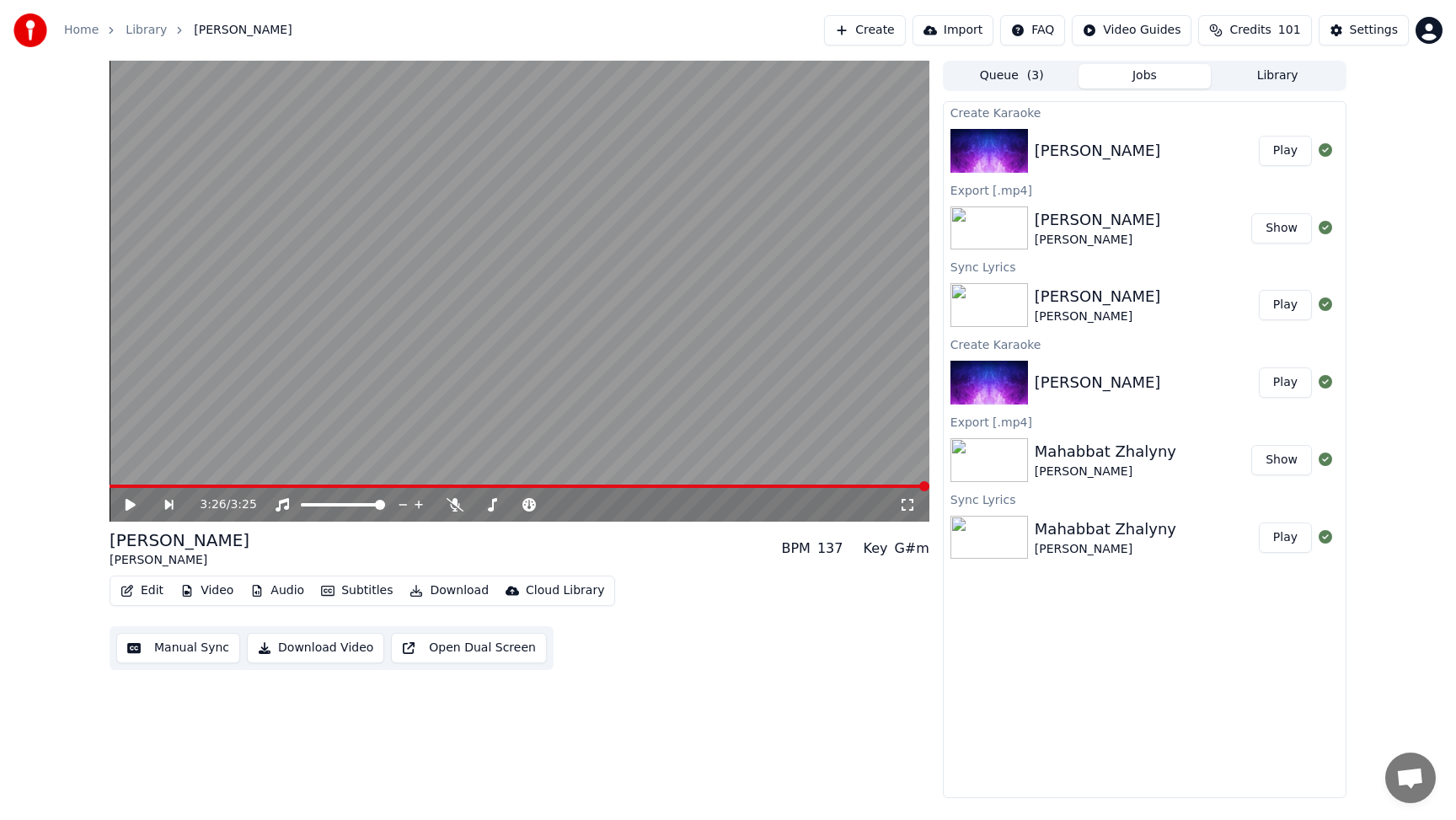
click at [1294, 149] on button "Play" at bounding box center [1285, 151] width 53 height 31
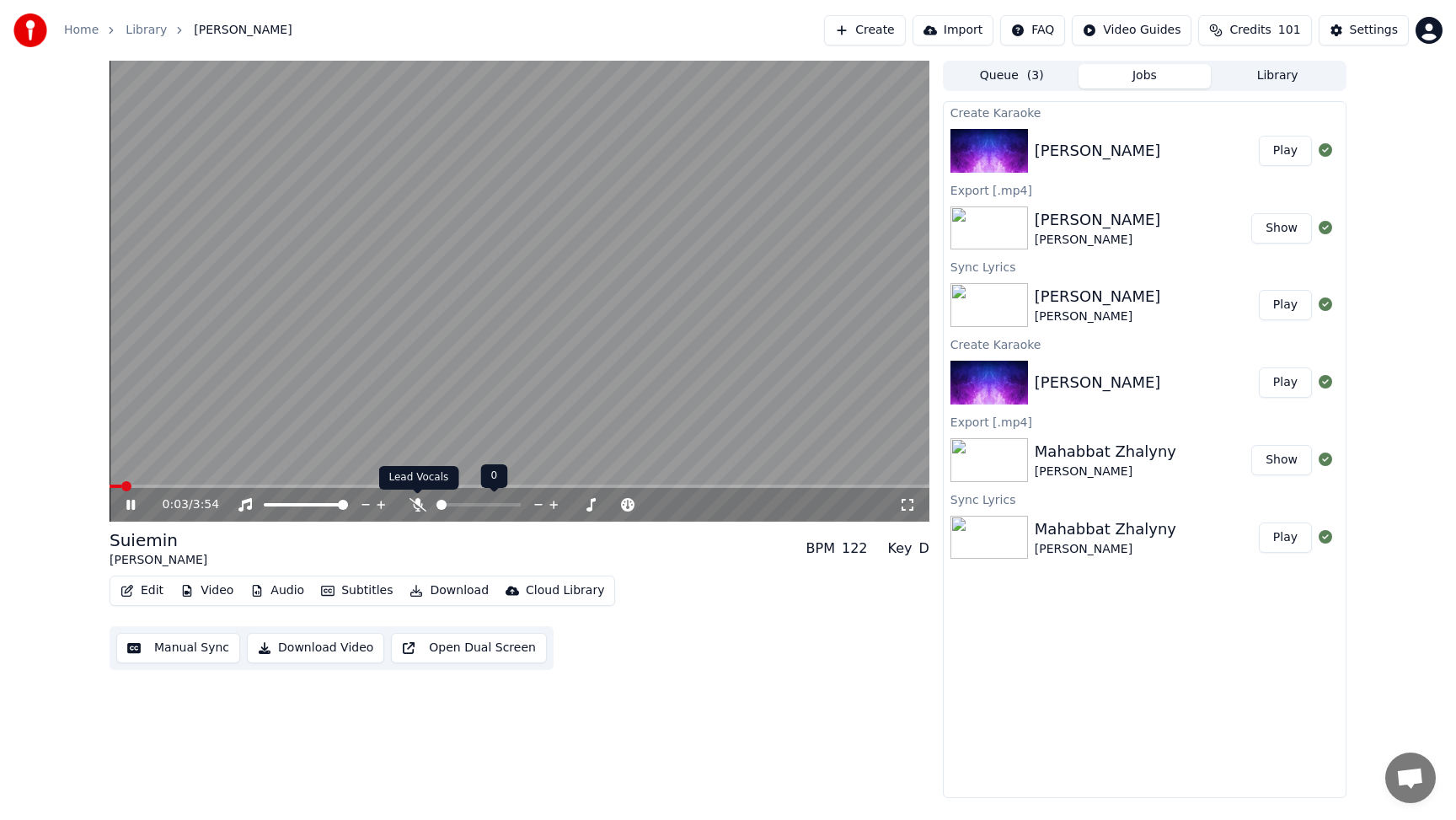
click at [417, 504] on icon at bounding box center [417, 504] width 17 height 13
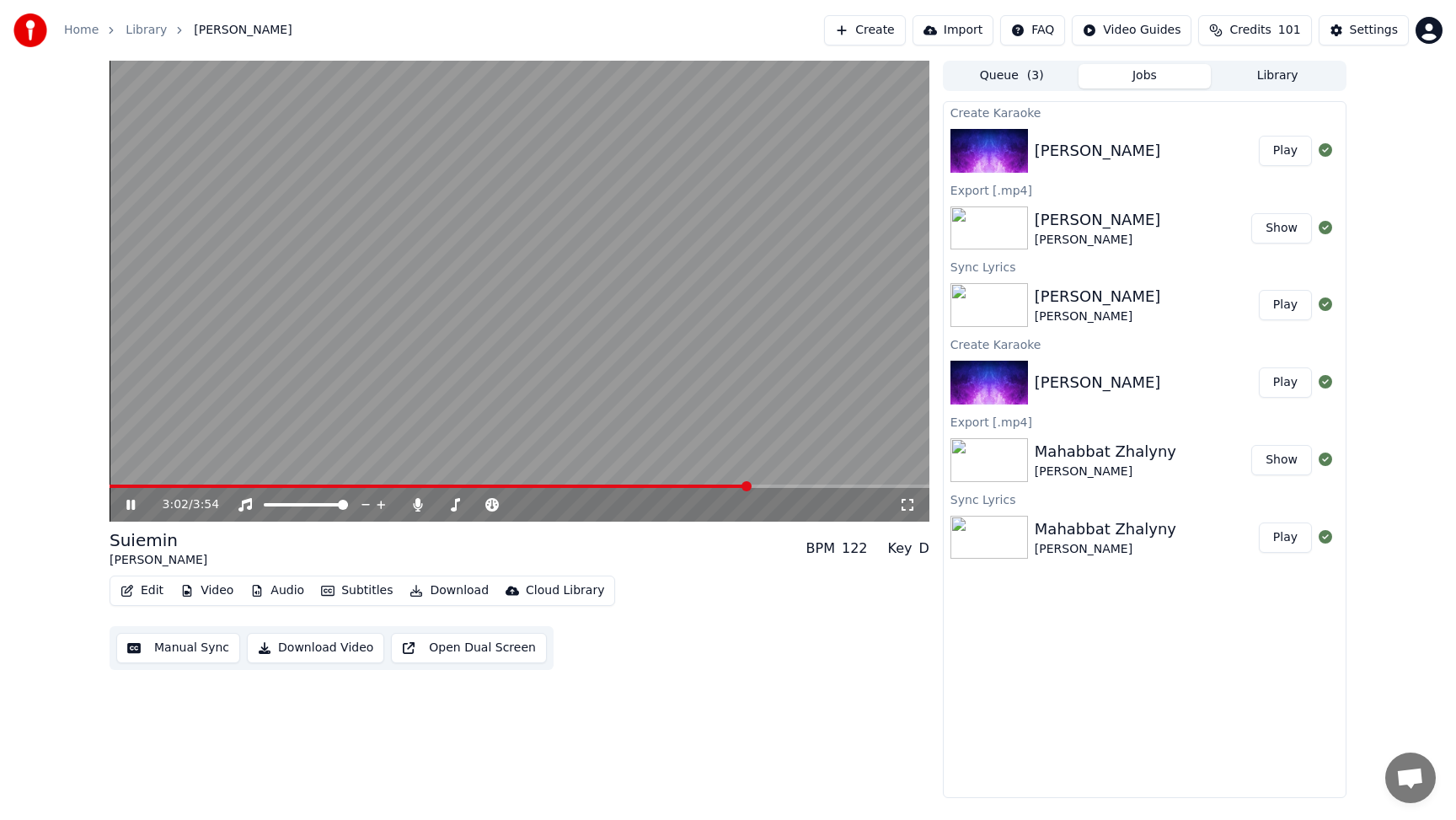
click at [126, 592] on icon "button" at bounding box center [127, 590] width 13 height 11
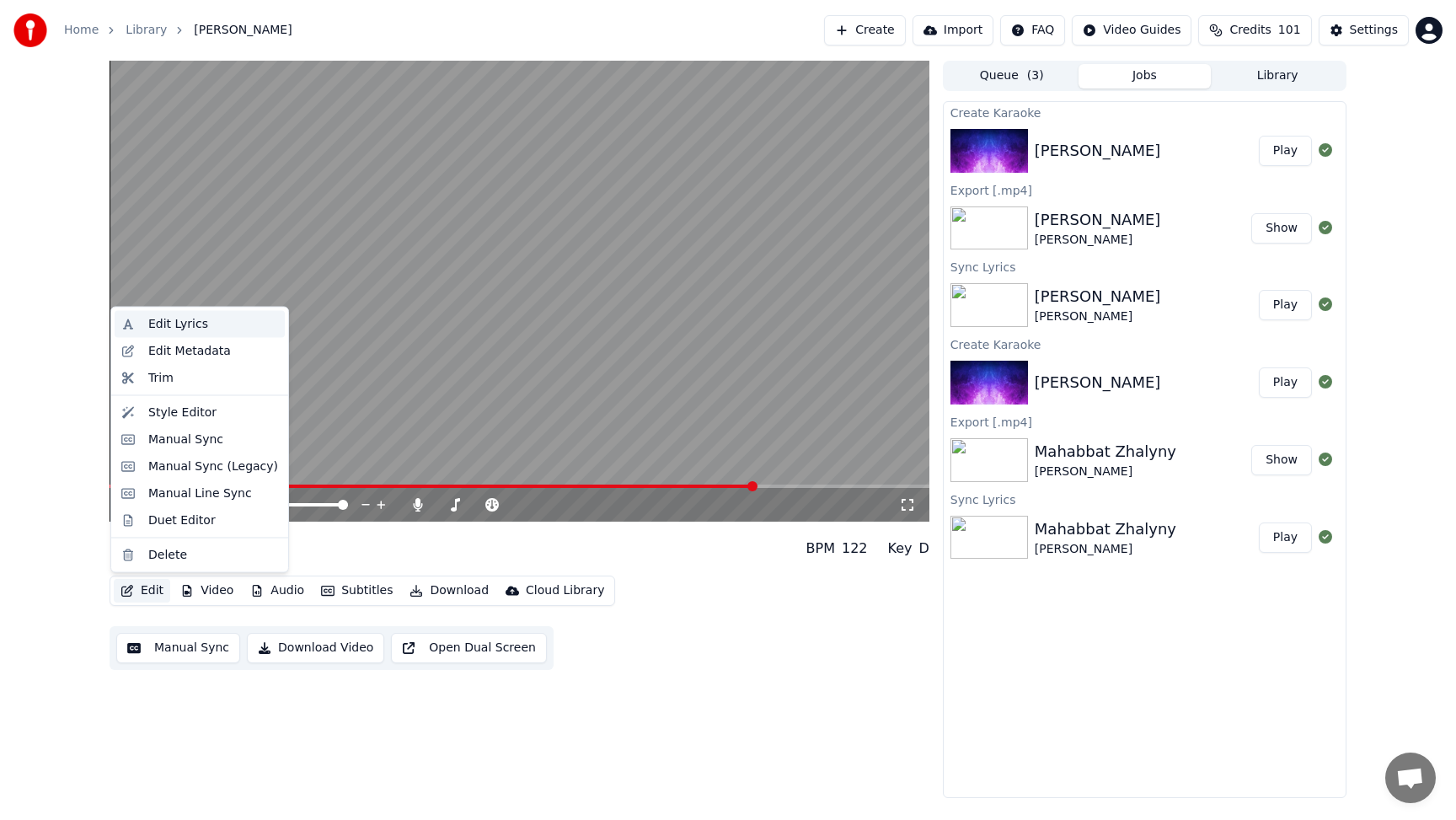
click at [183, 325] on div "Edit Lyrics" at bounding box center [178, 324] width 60 height 17
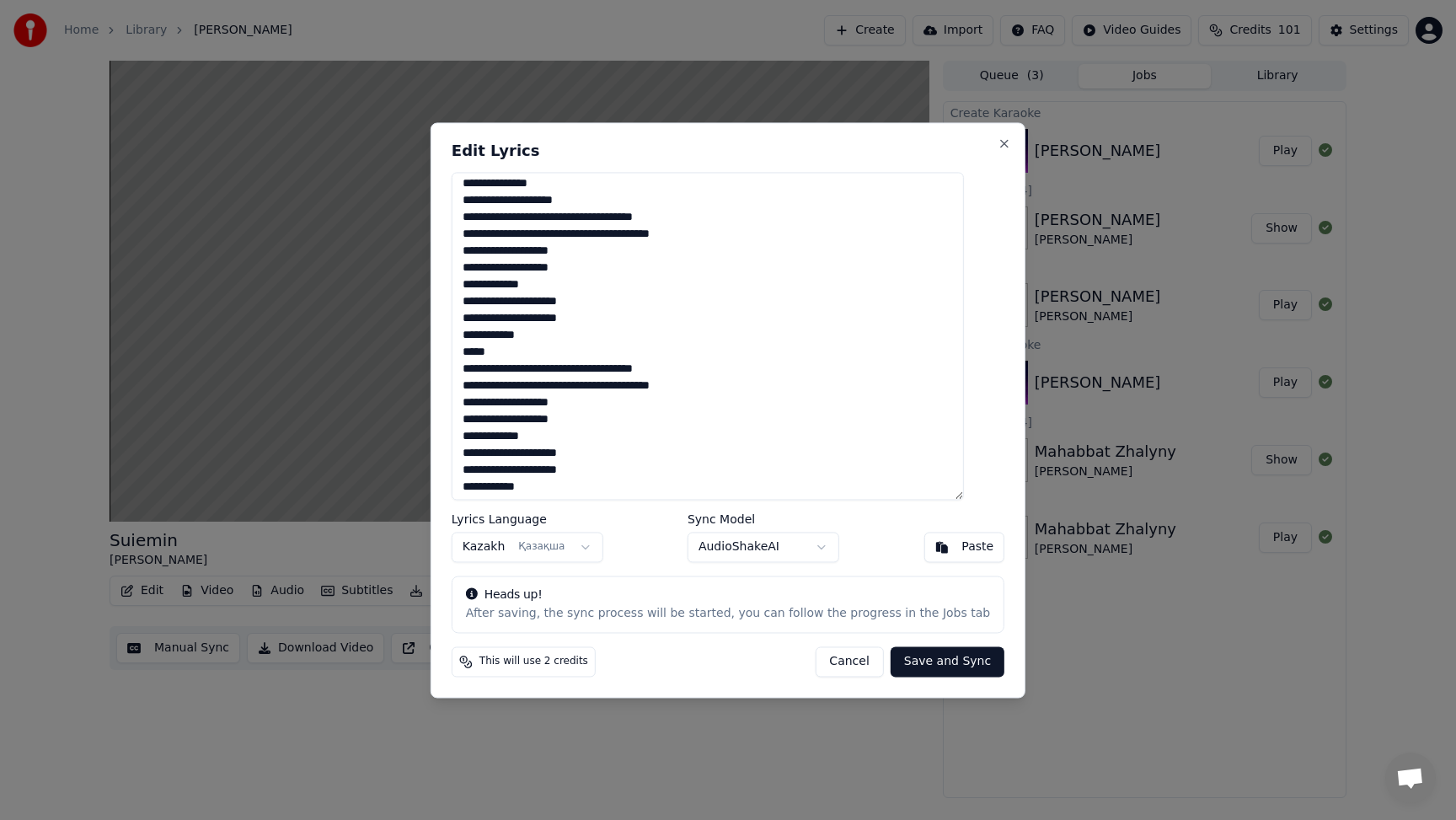
scroll to position [546, 0]
click at [998, 142] on button "Close" at bounding box center [1004, 143] width 13 height 13
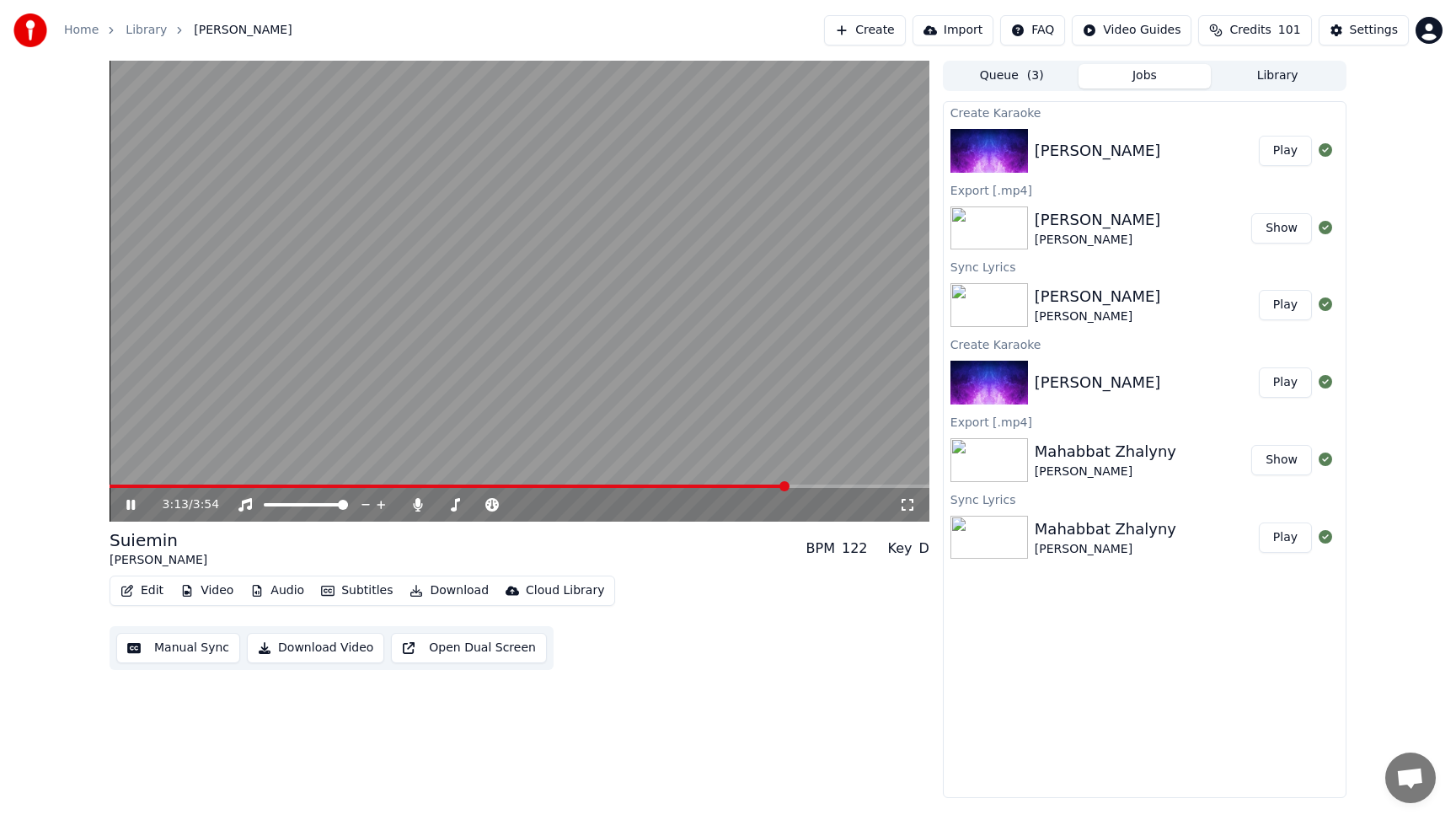
click at [135, 501] on icon at bounding box center [143, 504] width 39 height 13
click at [703, 482] on video at bounding box center [519, 291] width 820 height 461
click at [132, 504] on icon at bounding box center [130, 505] width 9 height 11
click at [617, 490] on span at bounding box center [620, 487] width 10 height 11
click at [130, 502] on icon at bounding box center [131, 504] width 10 height 11
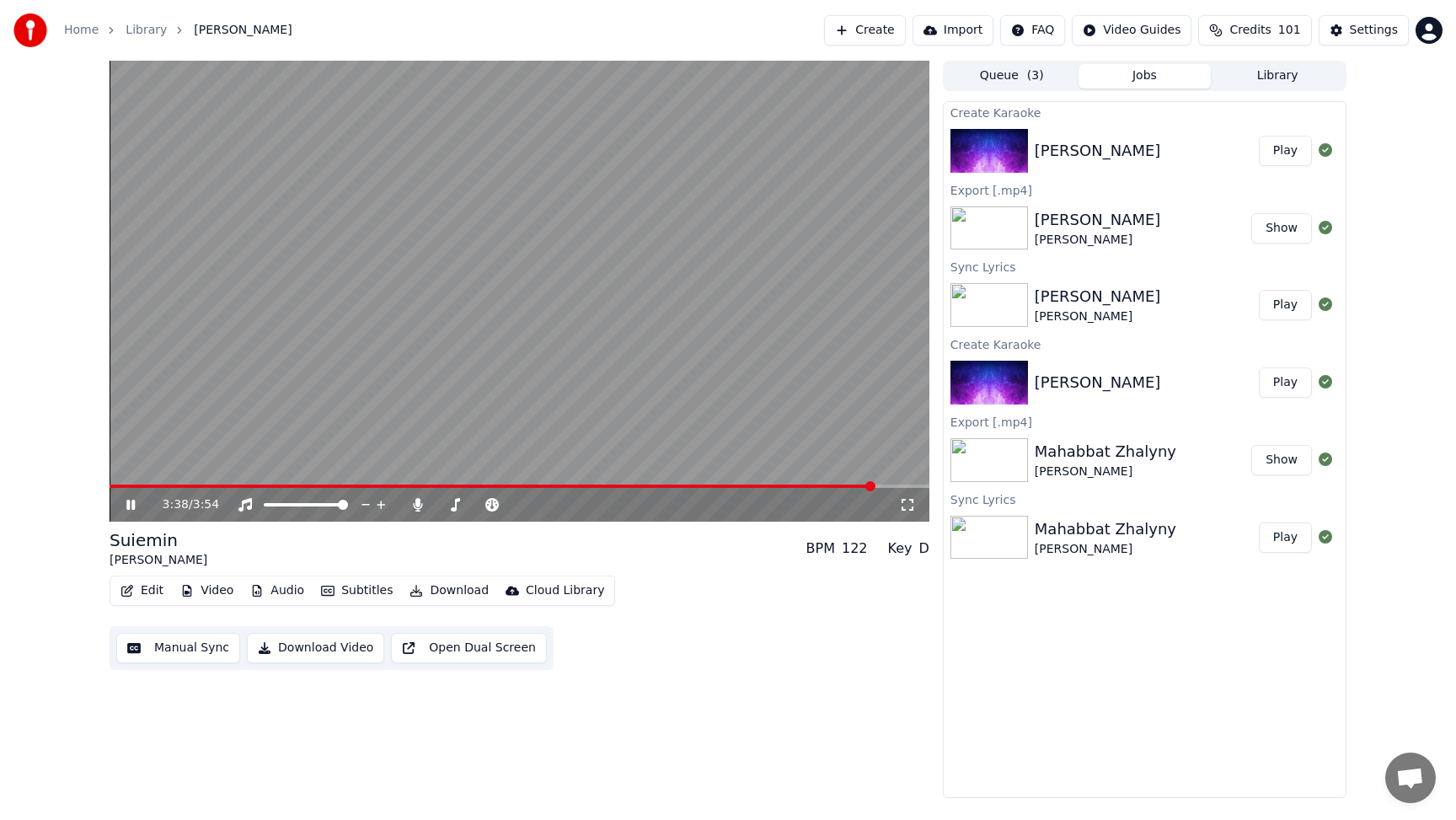
click at [132, 504] on icon at bounding box center [130, 505] width 9 height 11
click at [420, 501] on icon at bounding box center [417, 504] width 17 height 13
click at [890, 29] on button "Create" at bounding box center [864, 30] width 81 height 31
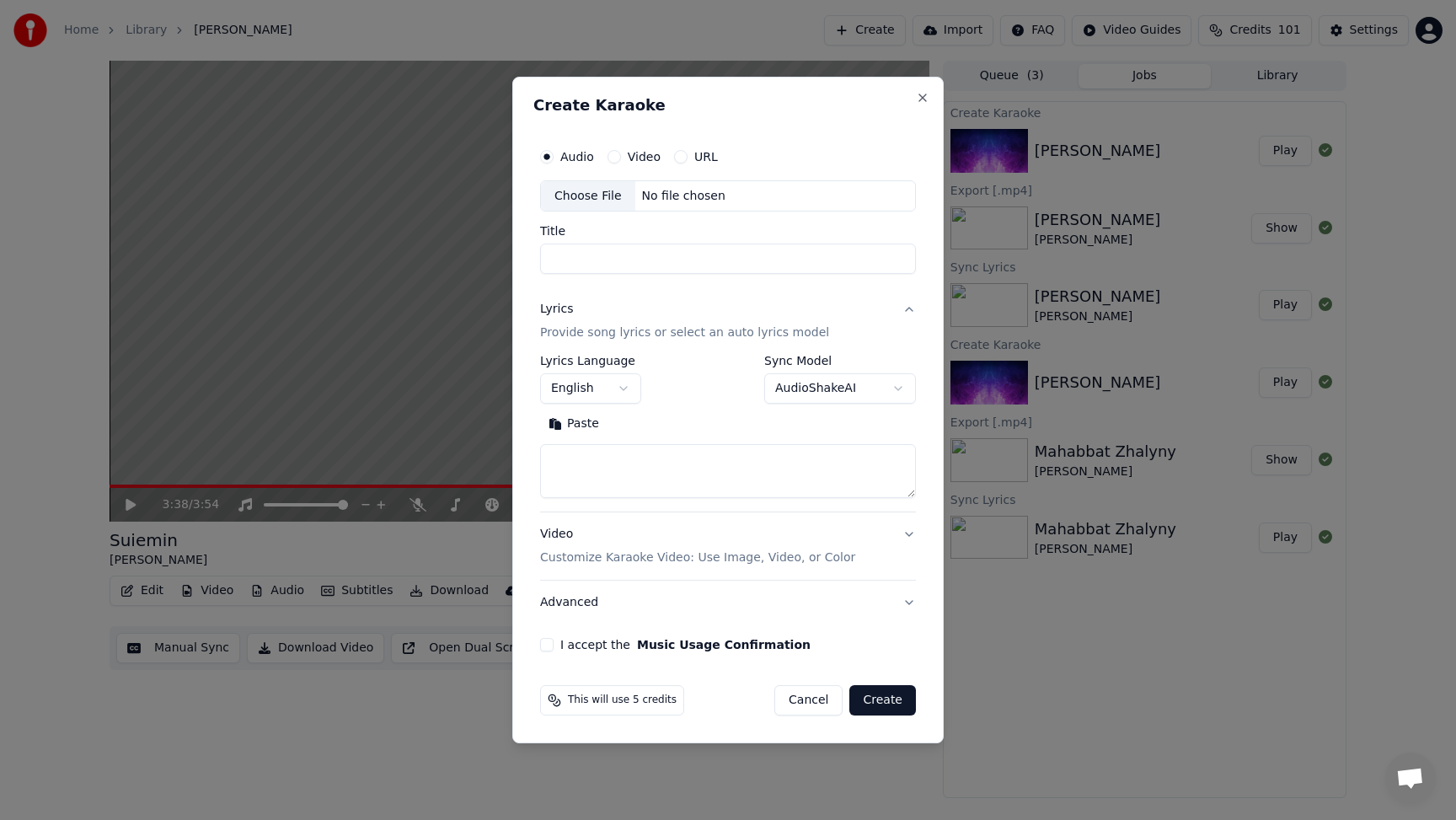
click at [598, 195] on div "Choose File" at bounding box center [588, 196] width 94 height 31
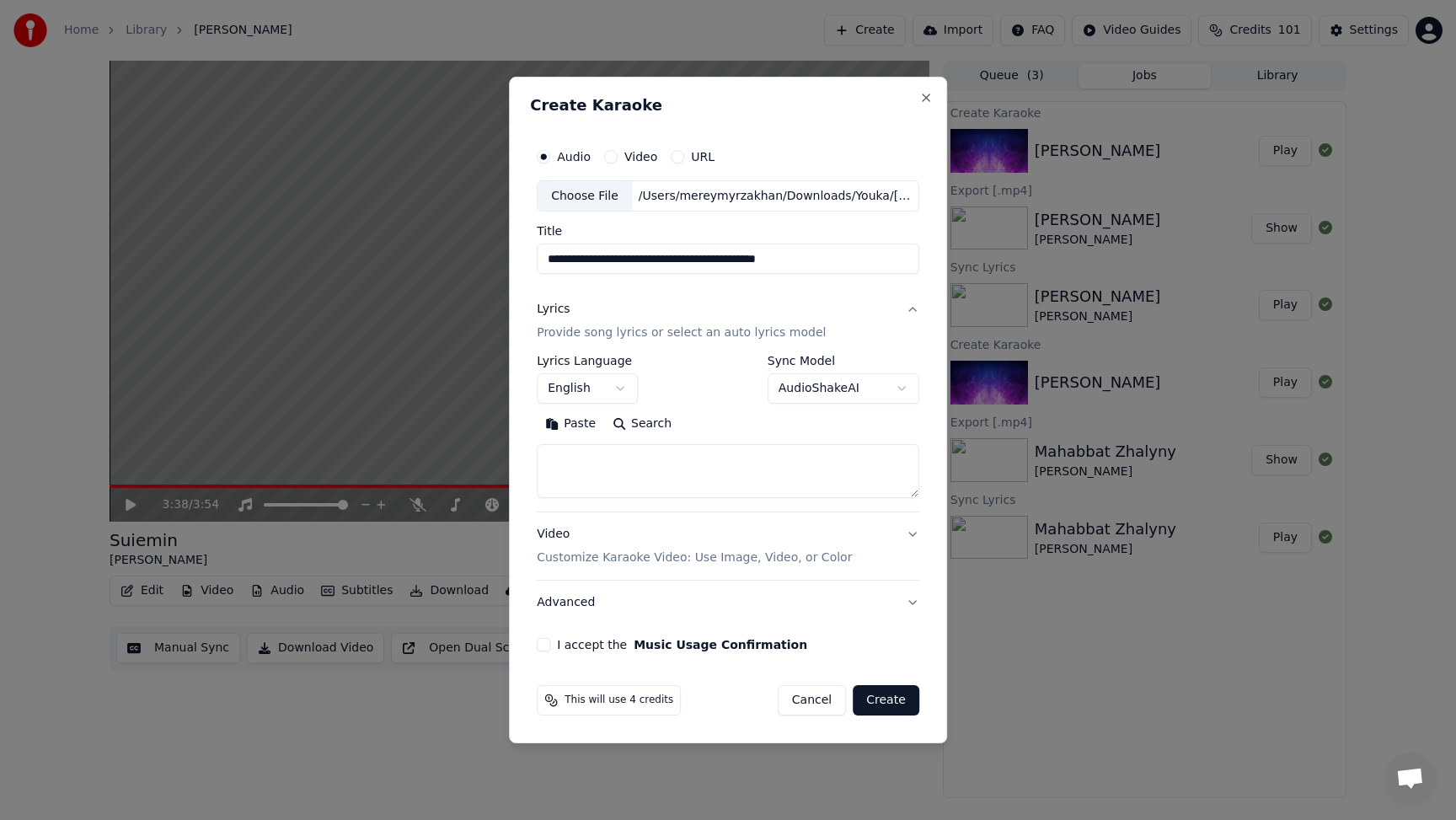
click at [850, 261] on input "**********" at bounding box center [728, 259] width 382 height 31
click at [631, 258] on input "**********" at bounding box center [728, 259] width 382 height 31
type input "**********"
click at [586, 458] on textarea at bounding box center [728, 473] width 382 height 54
paste textarea "**********"
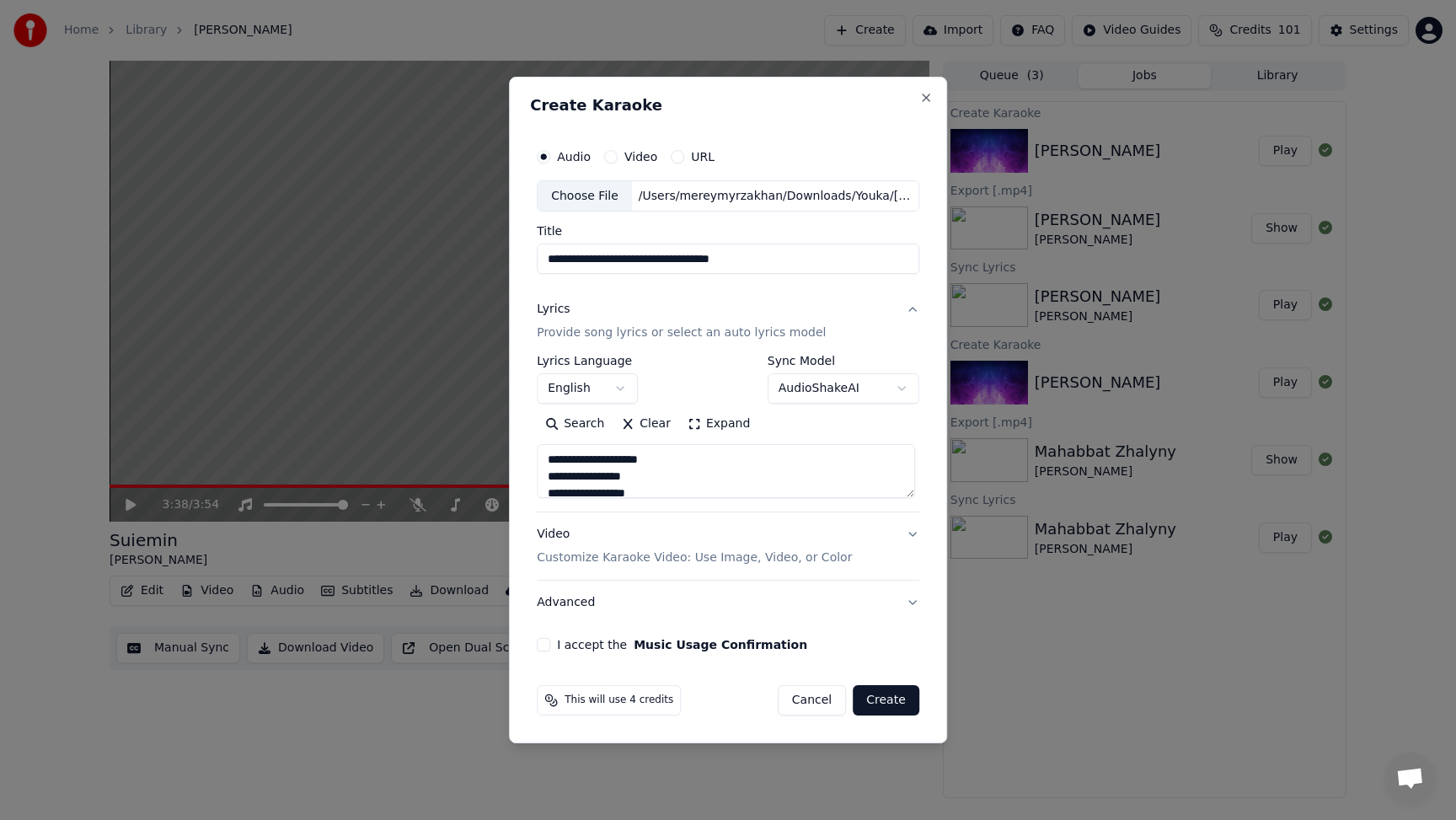
scroll to position [795, 0]
type textarea "**********"
click at [543, 650] on button "I accept the Music Usage Confirmation" at bounding box center [543, 644] width 13 height 13
click at [892, 701] on button "Create" at bounding box center [886, 700] width 66 height 31
select select "**"
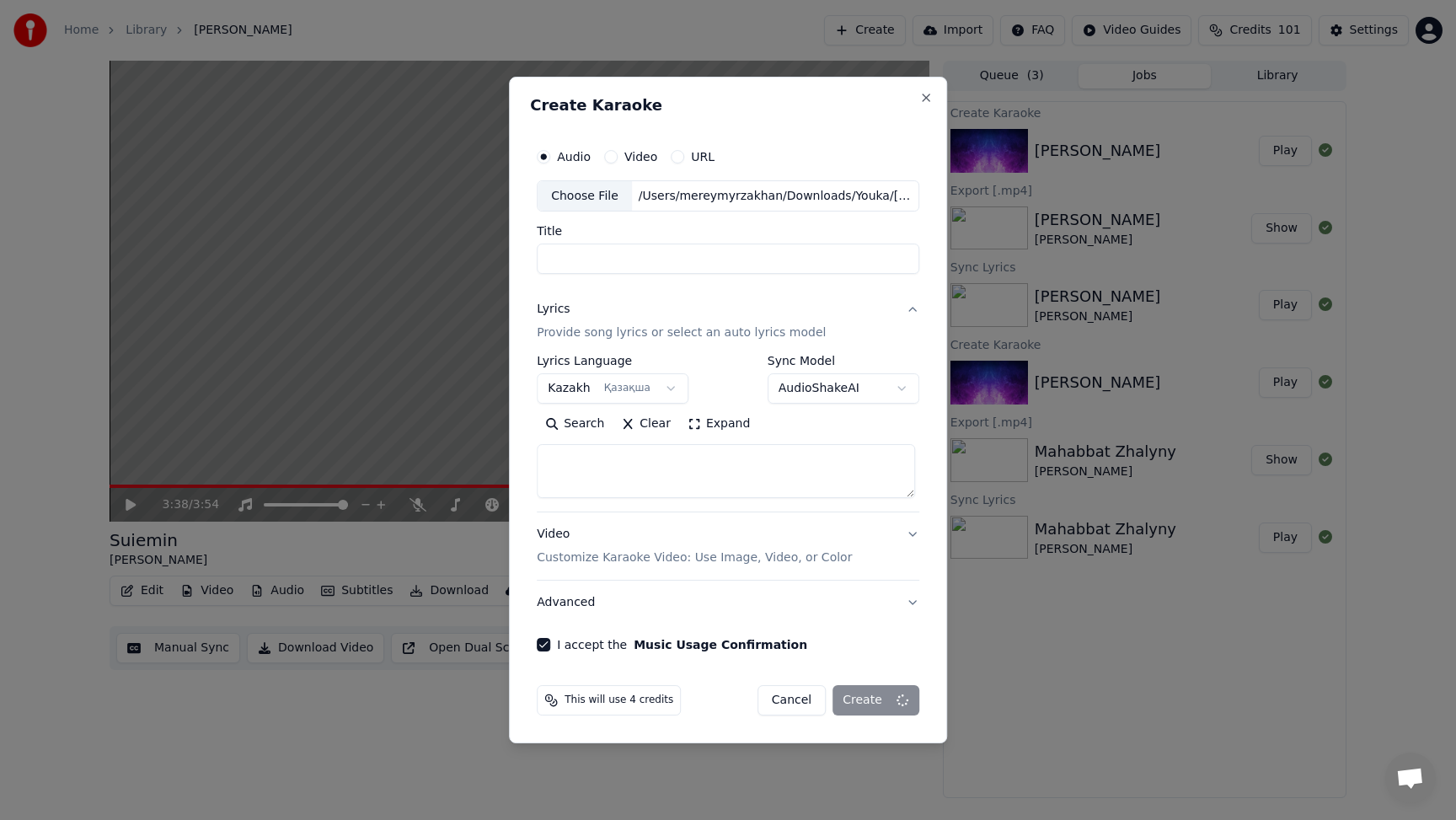
select select
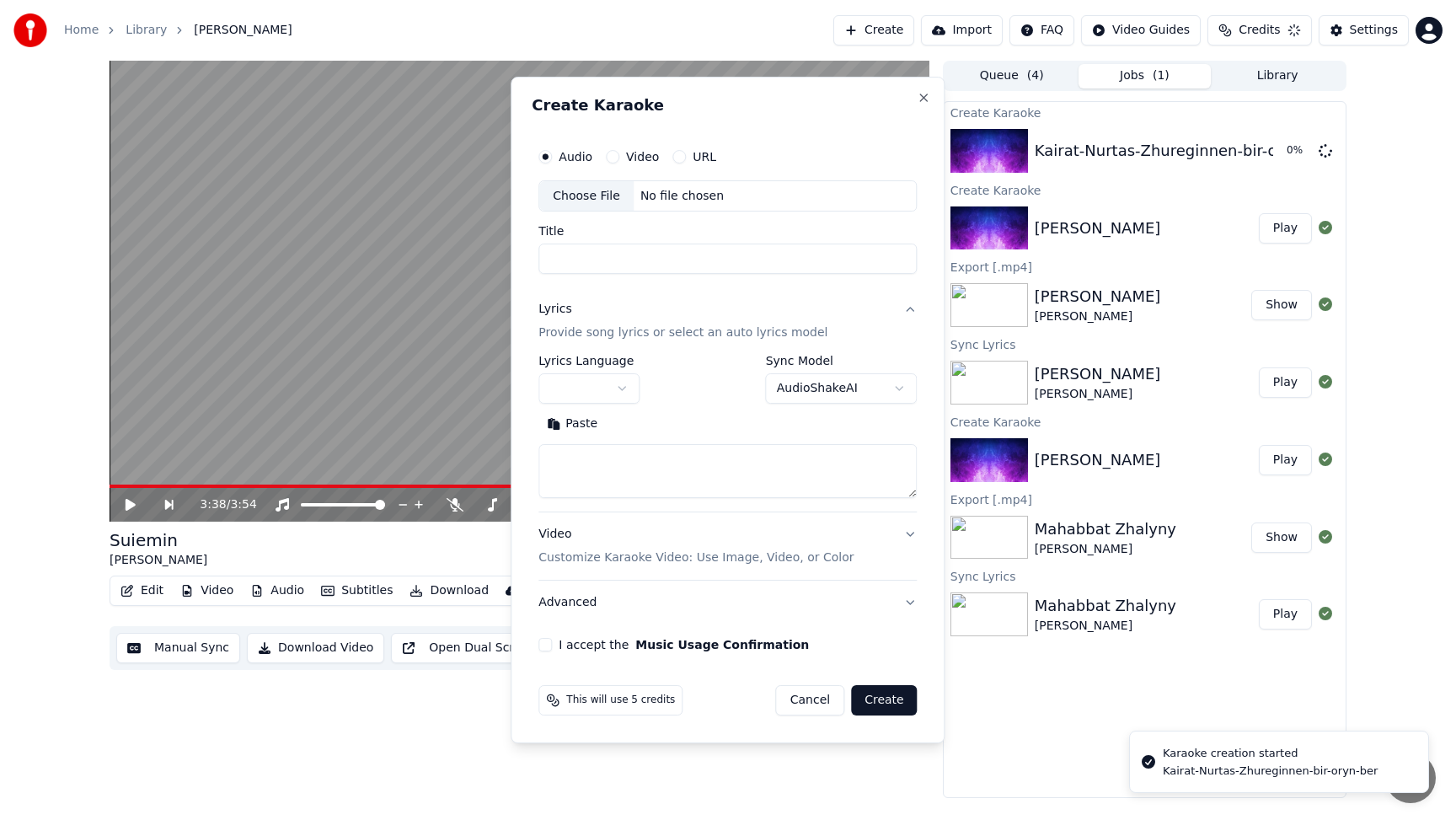
scroll to position [0, 0]
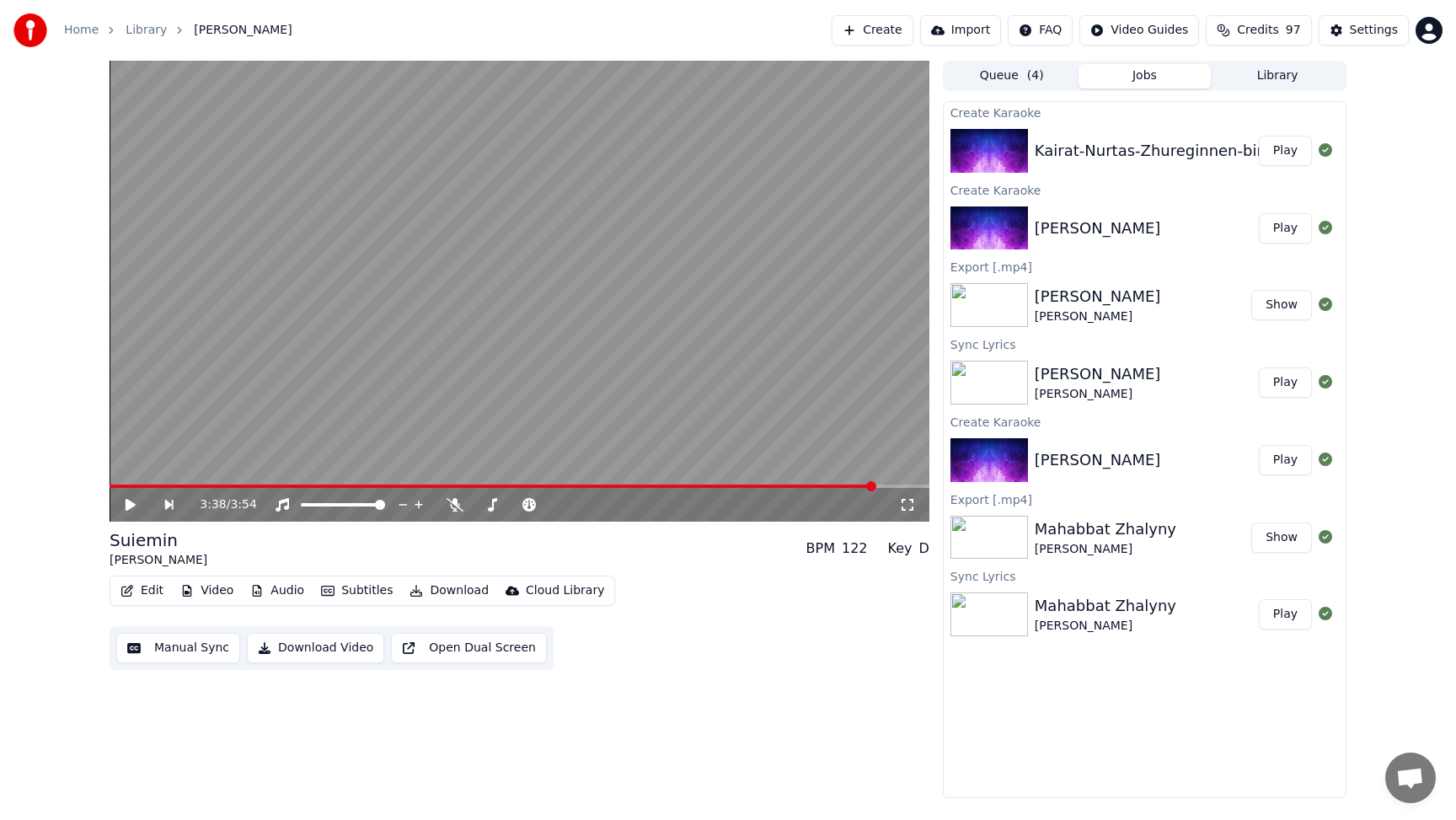
click at [1282, 152] on button "Play" at bounding box center [1285, 151] width 53 height 31
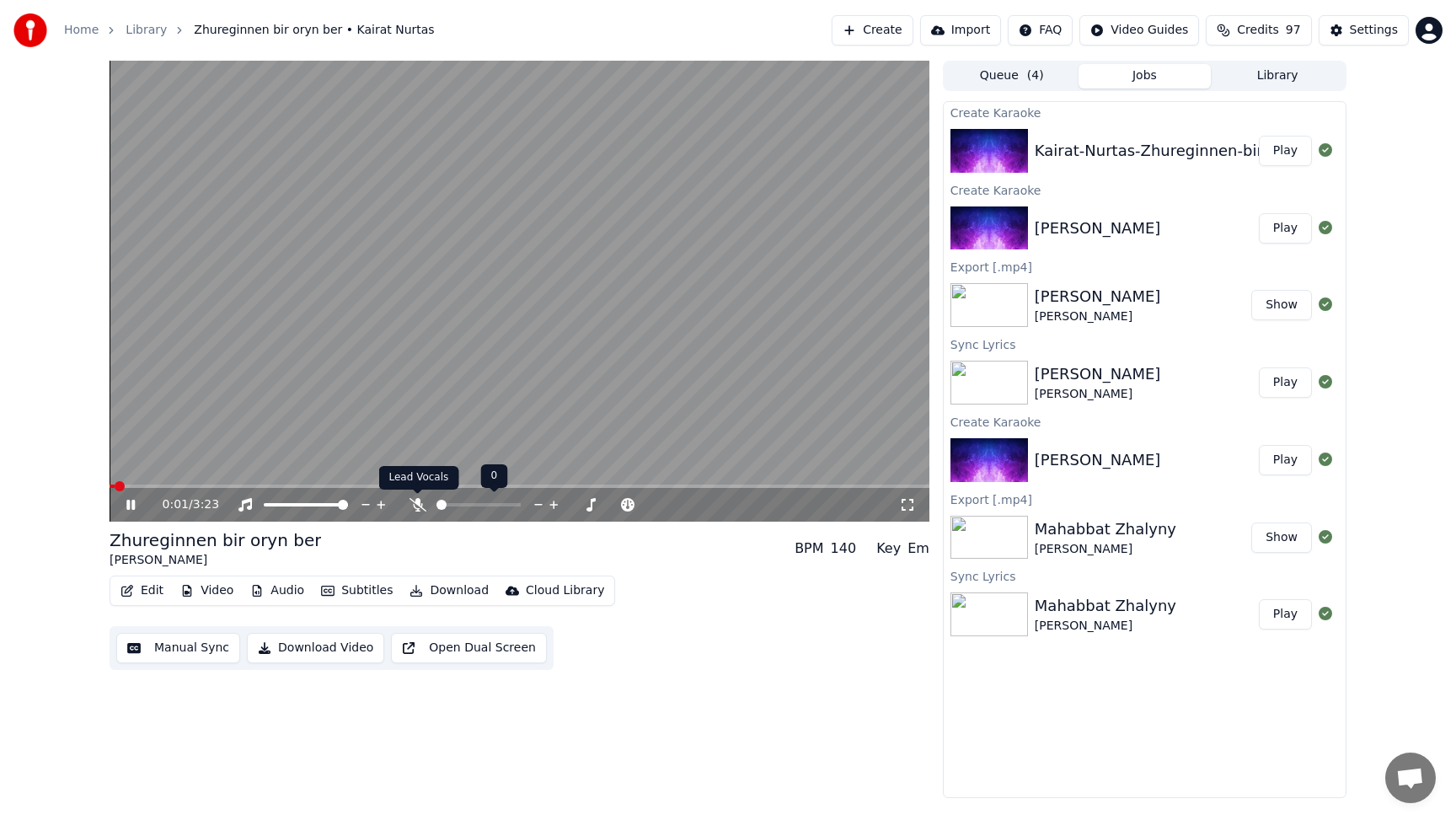
click at [421, 507] on icon at bounding box center [417, 504] width 17 height 13
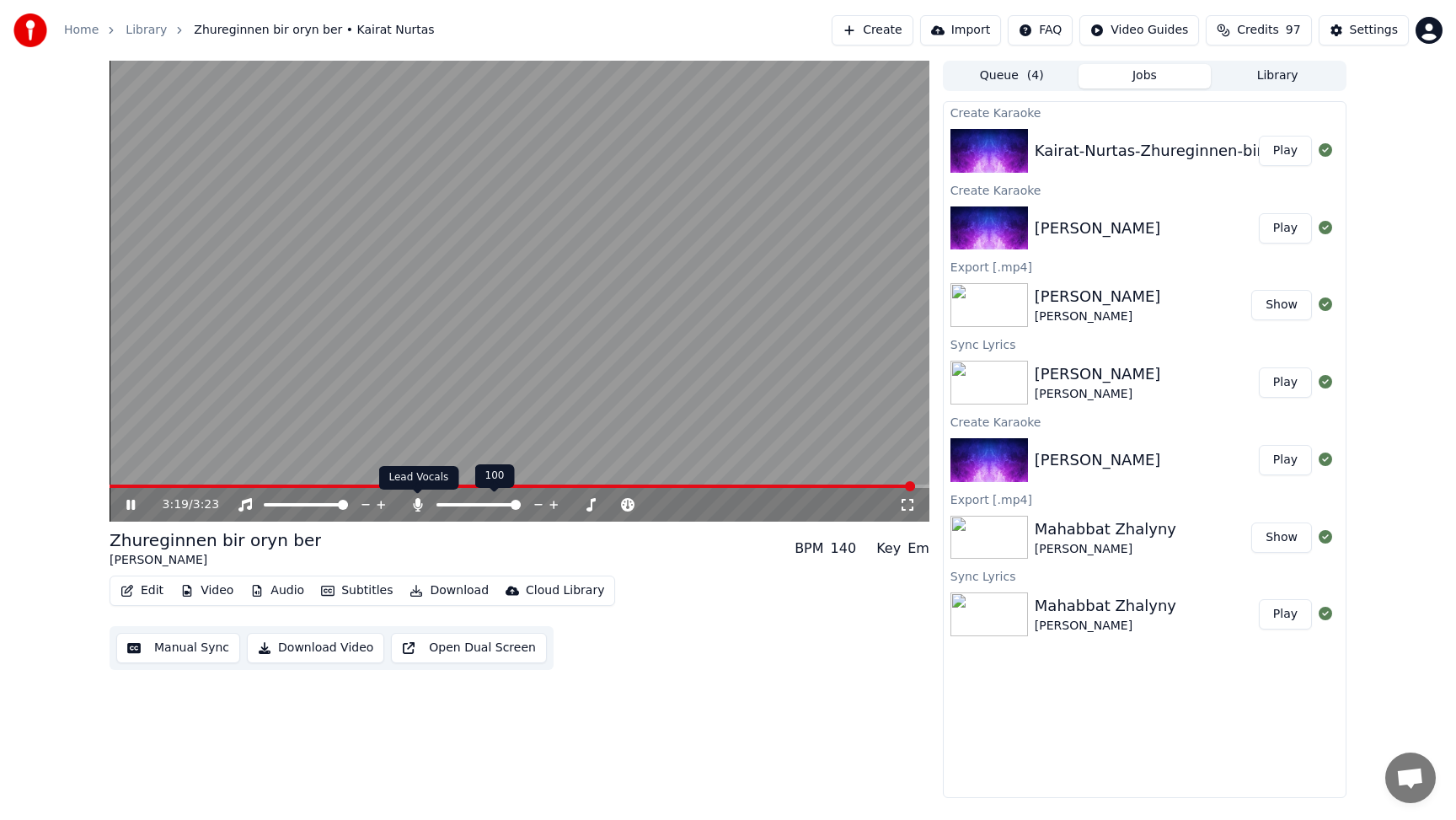
click at [416, 503] on icon at bounding box center [417, 504] width 10 height 13
click at [130, 504] on icon at bounding box center [131, 504] width 10 height 11
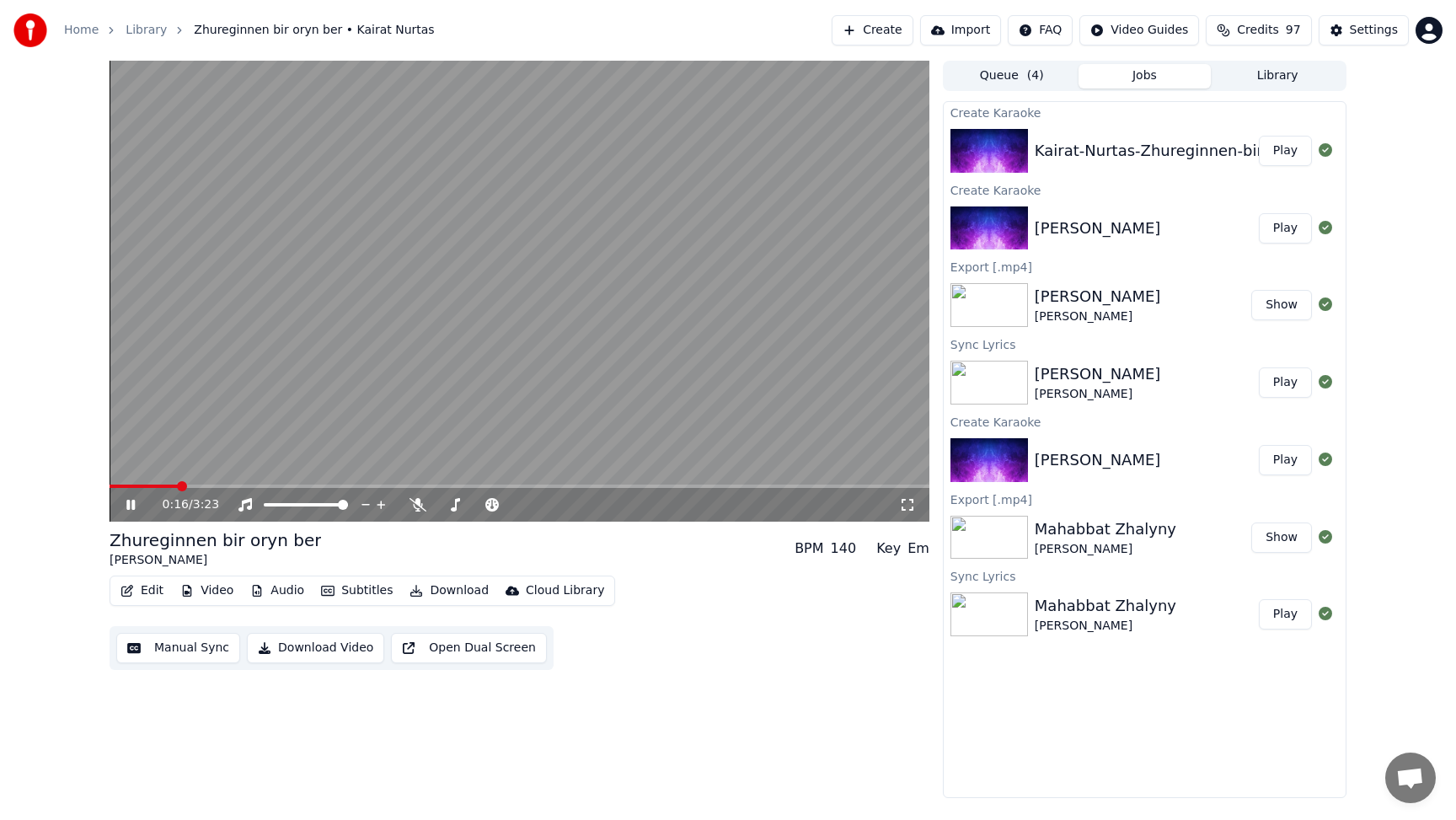
click at [129, 504] on icon at bounding box center [130, 505] width 9 height 11
click at [296, 649] on button "Download Video" at bounding box center [315, 648] width 137 height 31
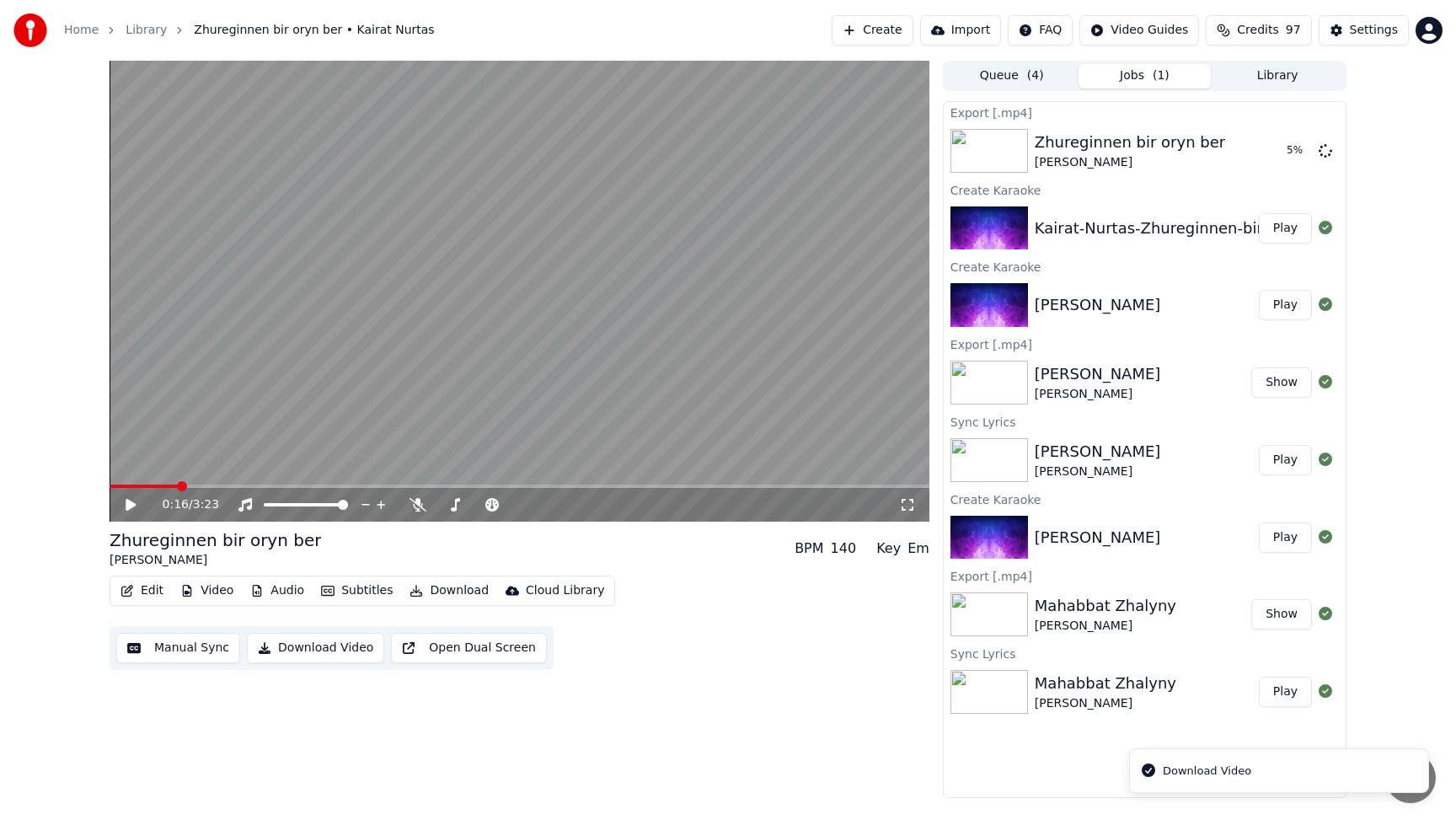
click at [267, 648] on button "Download Video" at bounding box center [315, 648] width 137 height 31
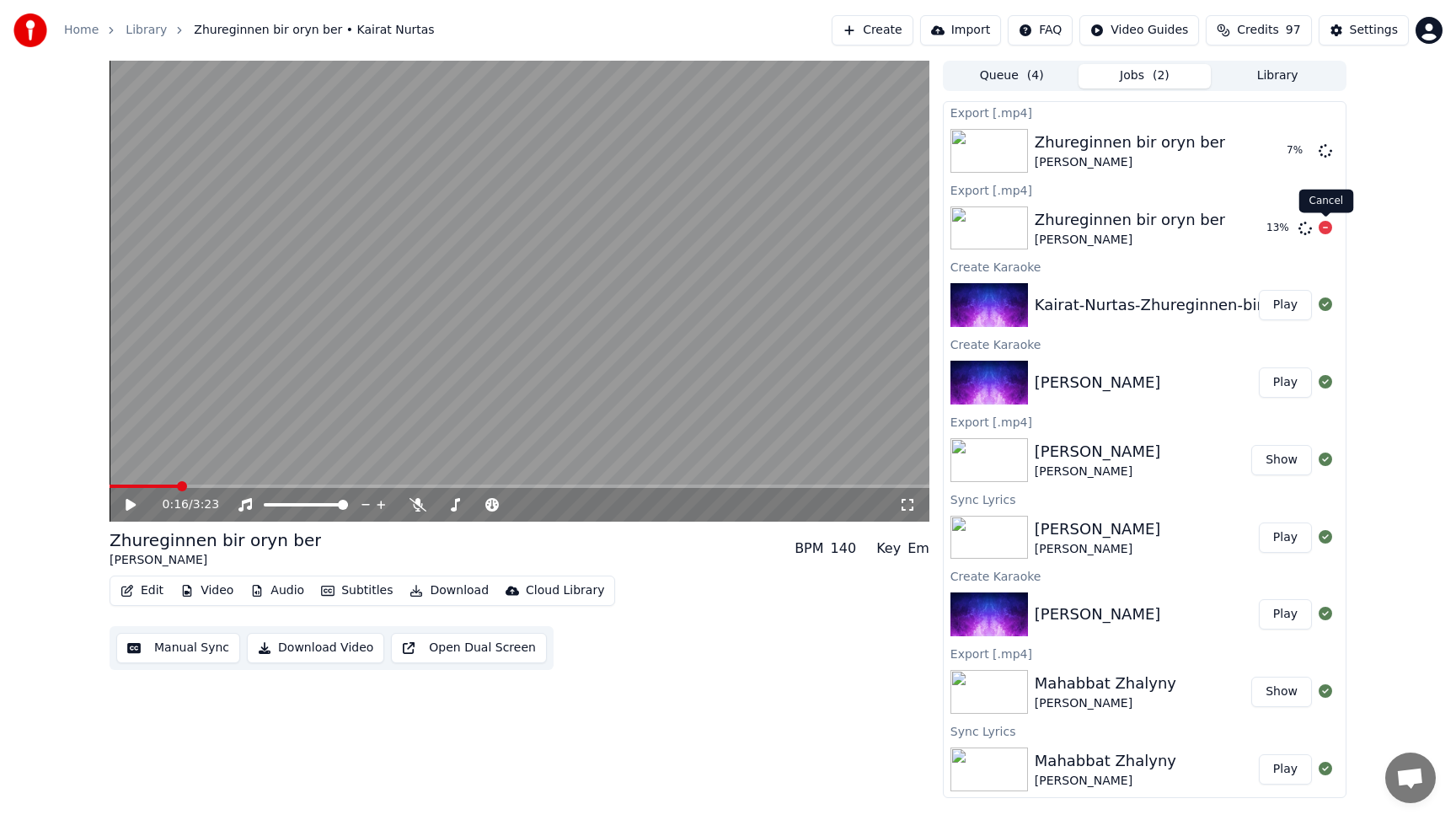
click at [1325, 223] on icon at bounding box center [1325, 227] width 13 height 13
click at [1139, 314] on div "Kairat-Nurtas-Zhureginnen-bir-oryn-ber" at bounding box center [1184, 305] width 298 height 24
click at [1289, 535] on button "Play" at bounding box center [1285, 537] width 53 height 31
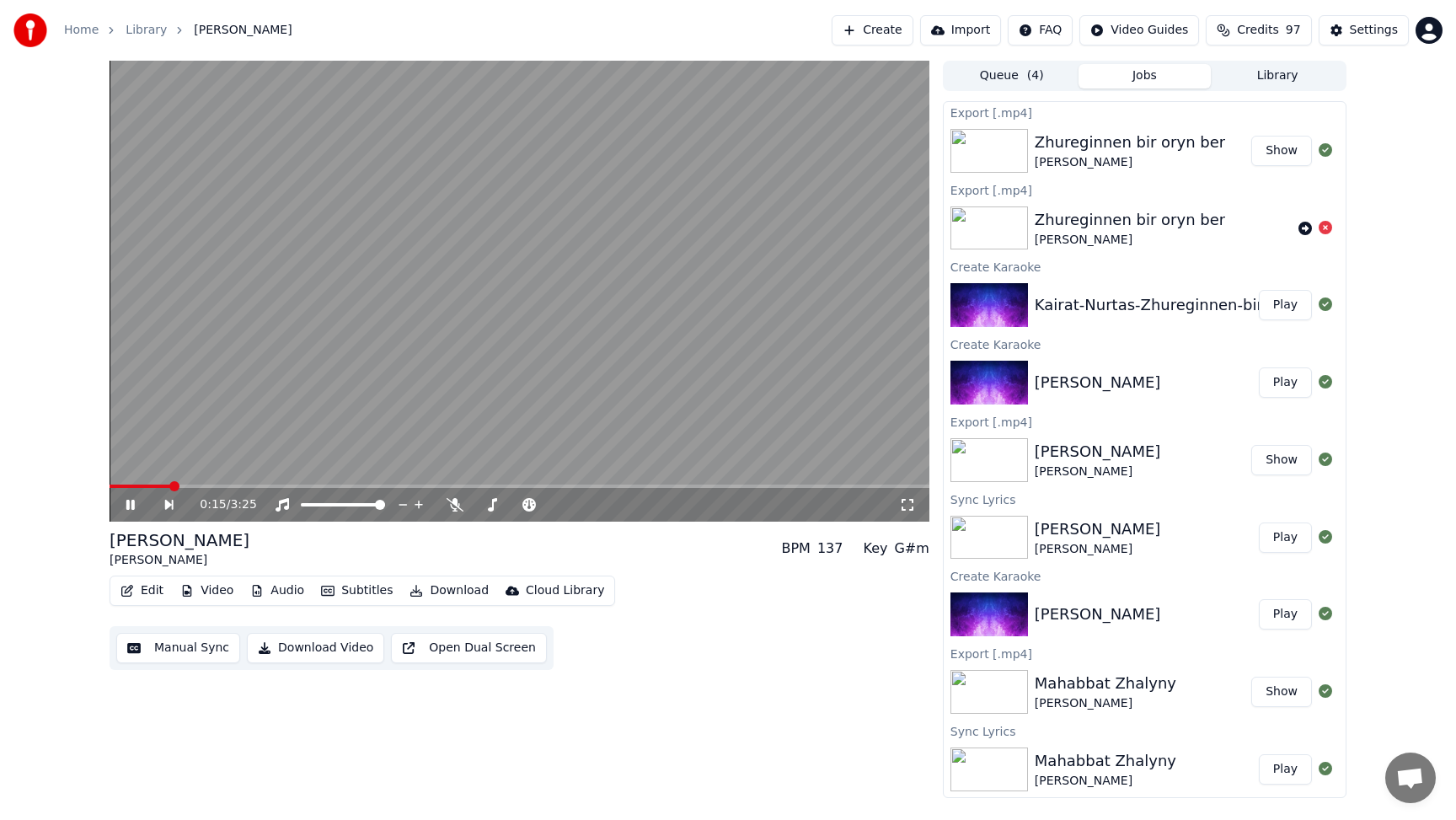
click at [135, 500] on icon at bounding box center [143, 504] width 38 height 13
click at [876, 30] on button "Create" at bounding box center [872, 30] width 81 height 31
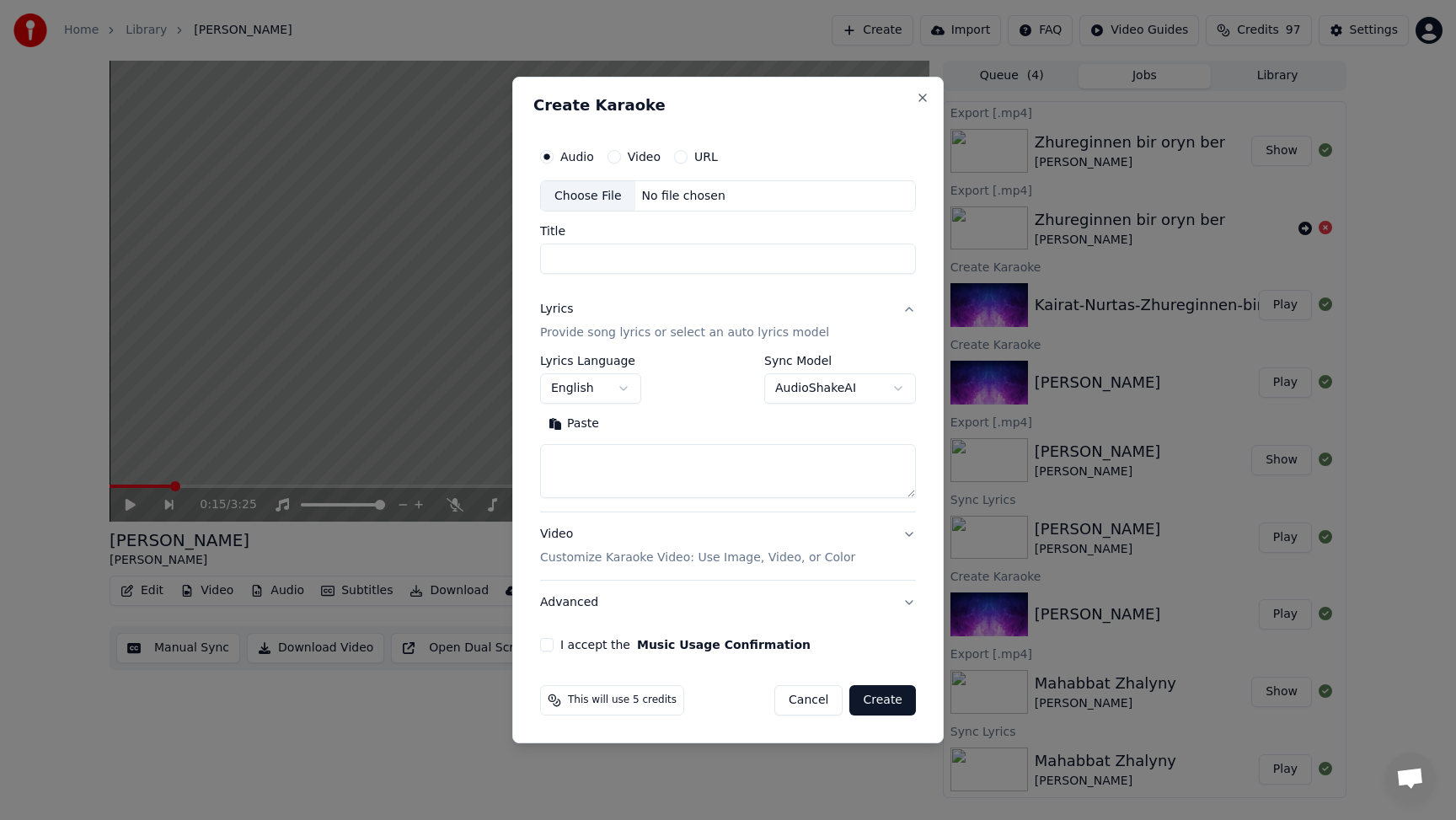
click at [590, 189] on div "Choose File" at bounding box center [588, 196] width 94 height 31
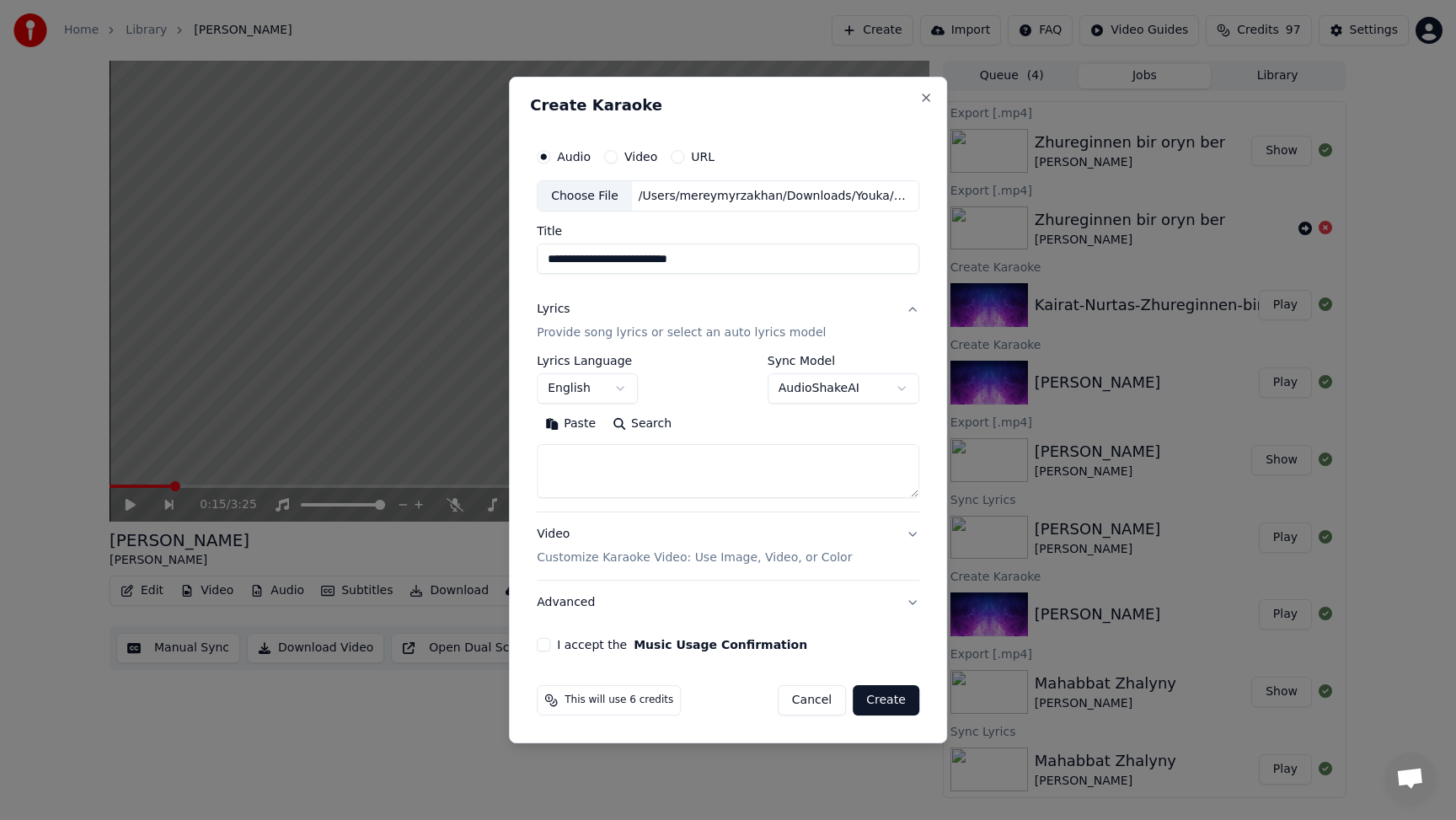
click at [592, 257] on input "**********" at bounding box center [728, 259] width 382 height 31
click at [556, 259] on input "**********" at bounding box center [728, 259] width 382 height 31
click at [599, 260] on input "**********" at bounding box center [728, 259] width 382 height 31
click at [598, 259] on input "**********" at bounding box center [728, 259] width 382 height 31
type input "**********"
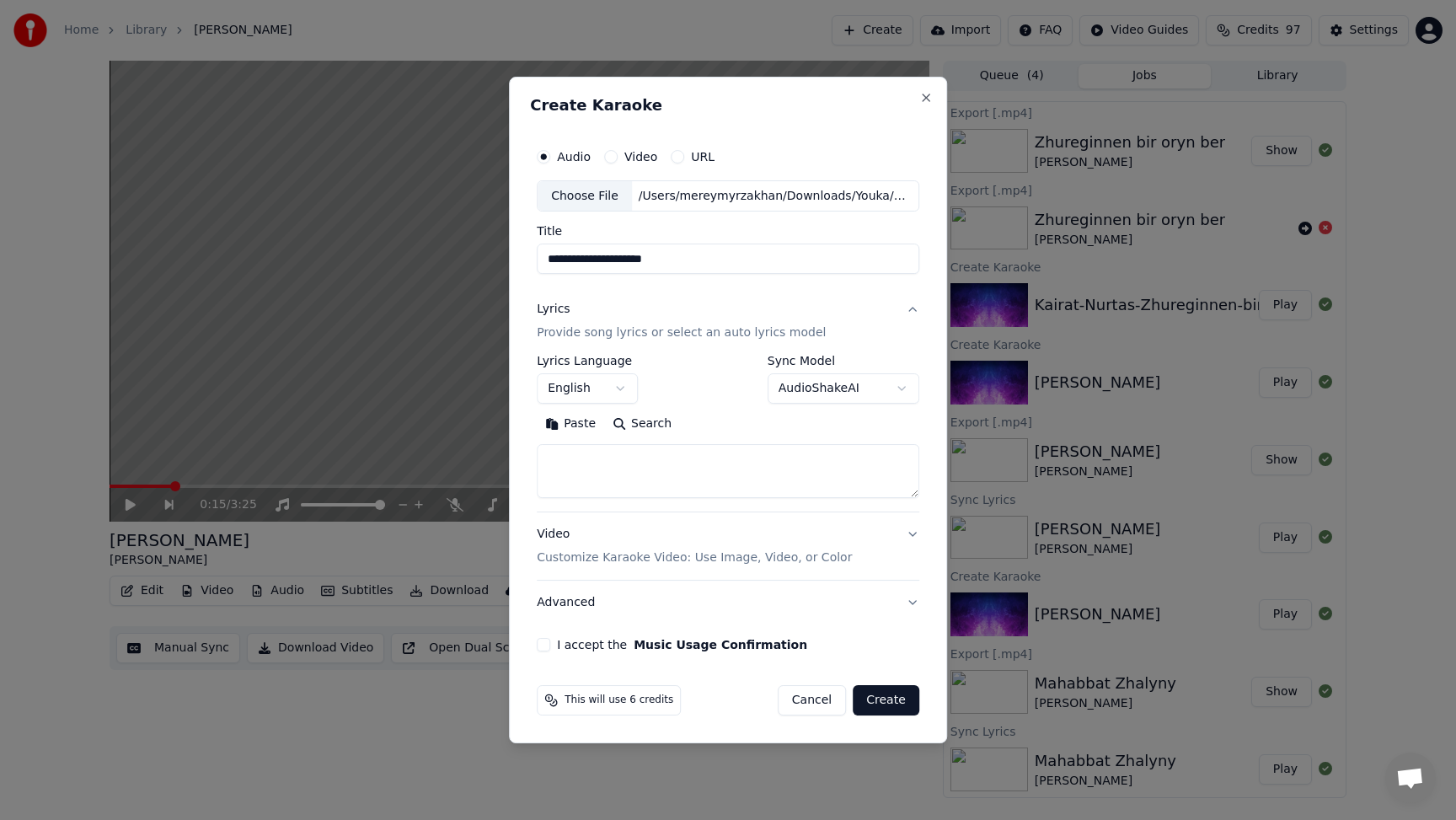
click at [648, 474] on textarea at bounding box center [728, 473] width 382 height 54
paste textarea "**********"
click at [748, 478] on textarea "**********" at bounding box center [726, 473] width 378 height 54
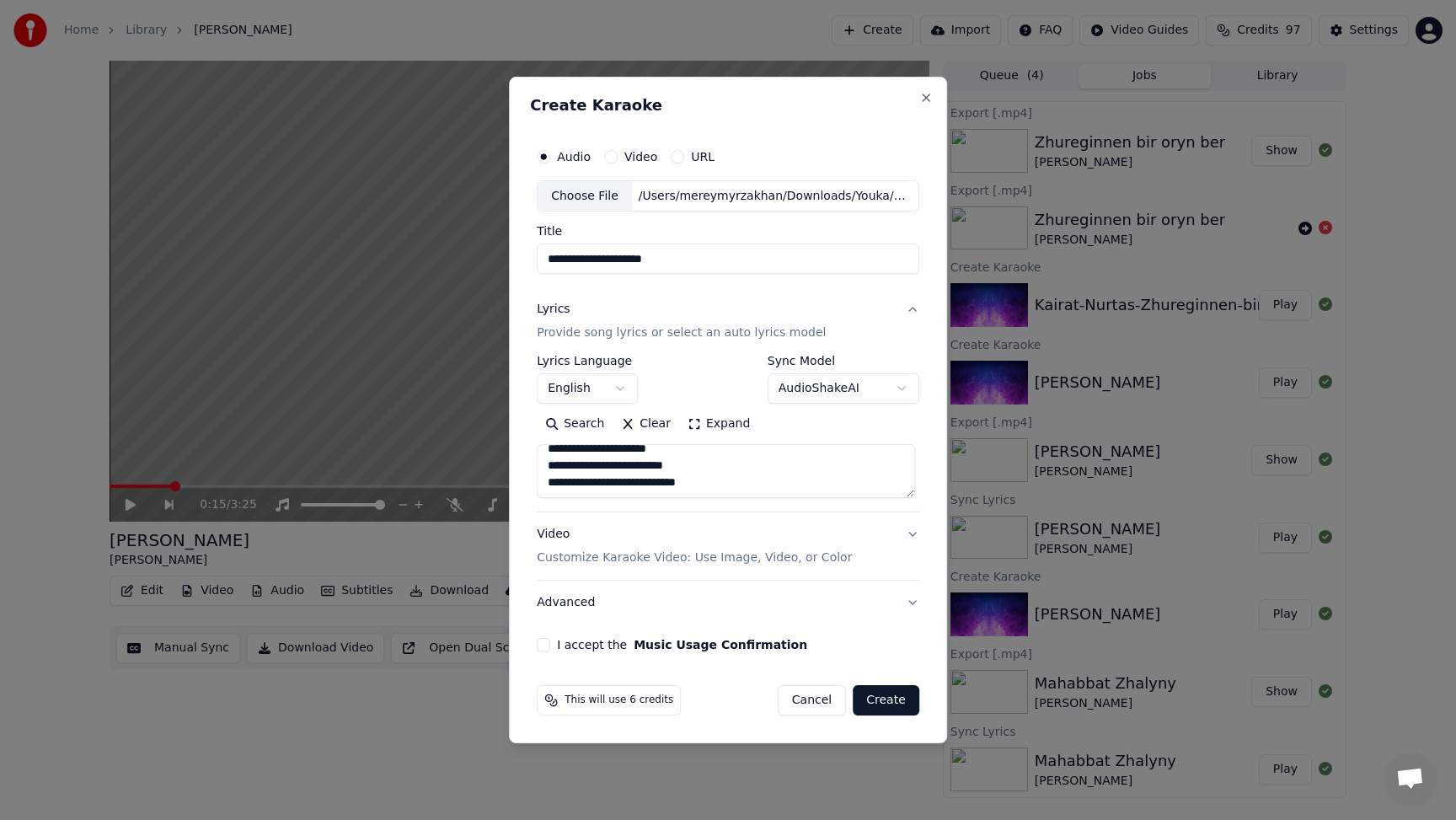
type textarea "**********"
click at [886, 702] on button "Create" at bounding box center [886, 700] width 66 height 31
select select "**"
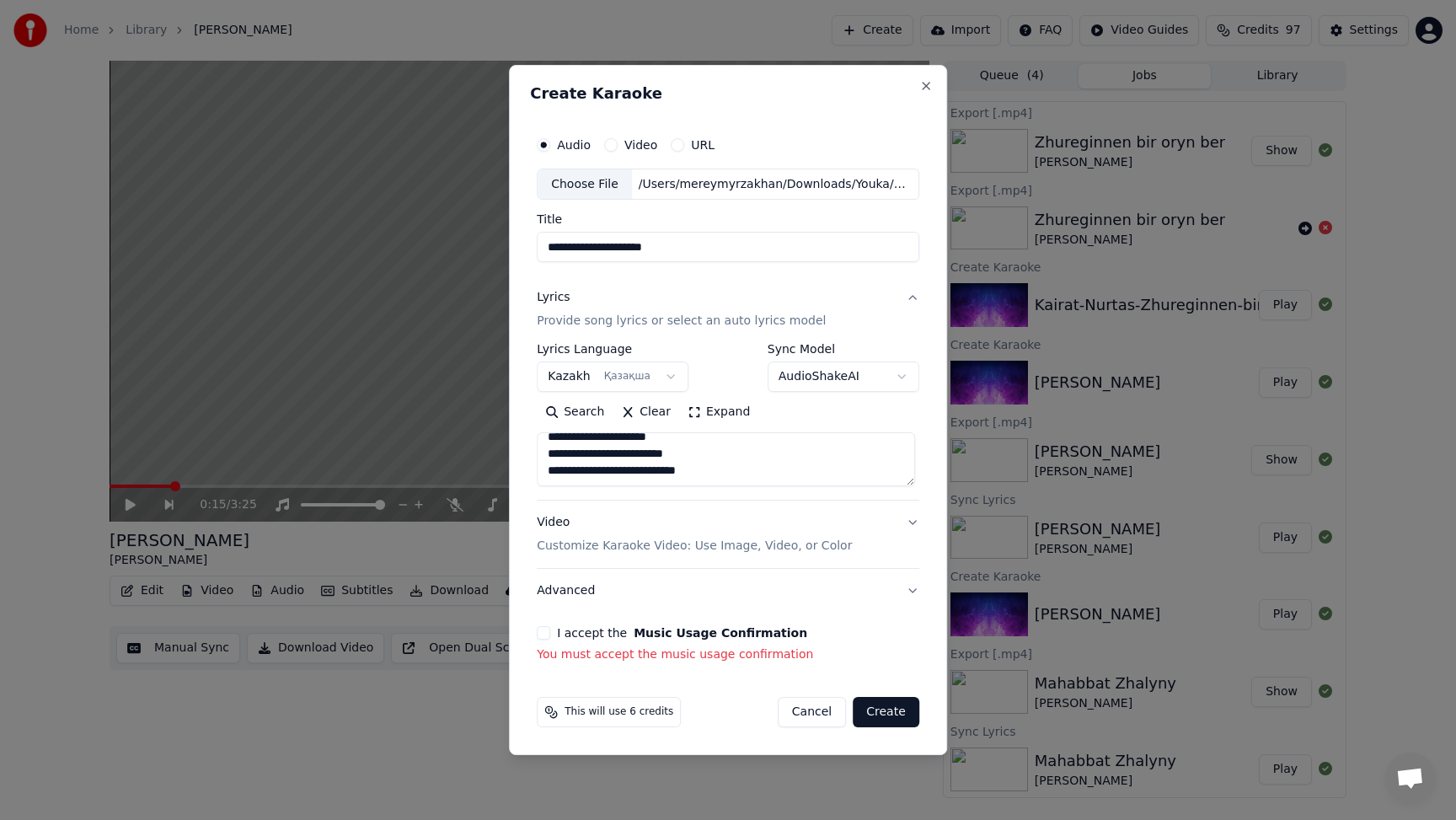
click at [549, 631] on button "I accept the Music Usage Confirmation" at bounding box center [543, 633] width 13 height 13
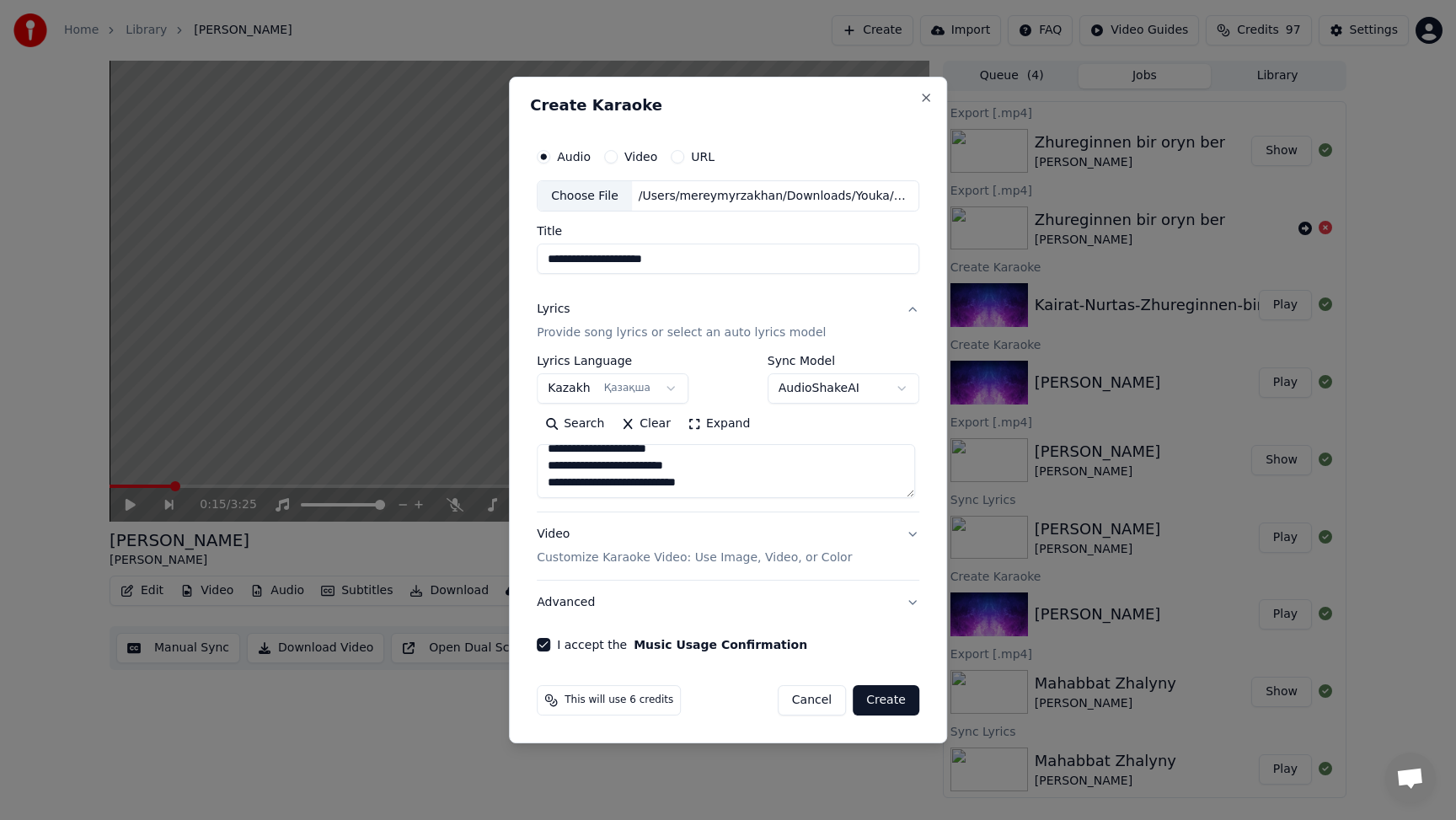
click at [877, 702] on button "Create" at bounding box center [886, 700] width 66 height 31
select select
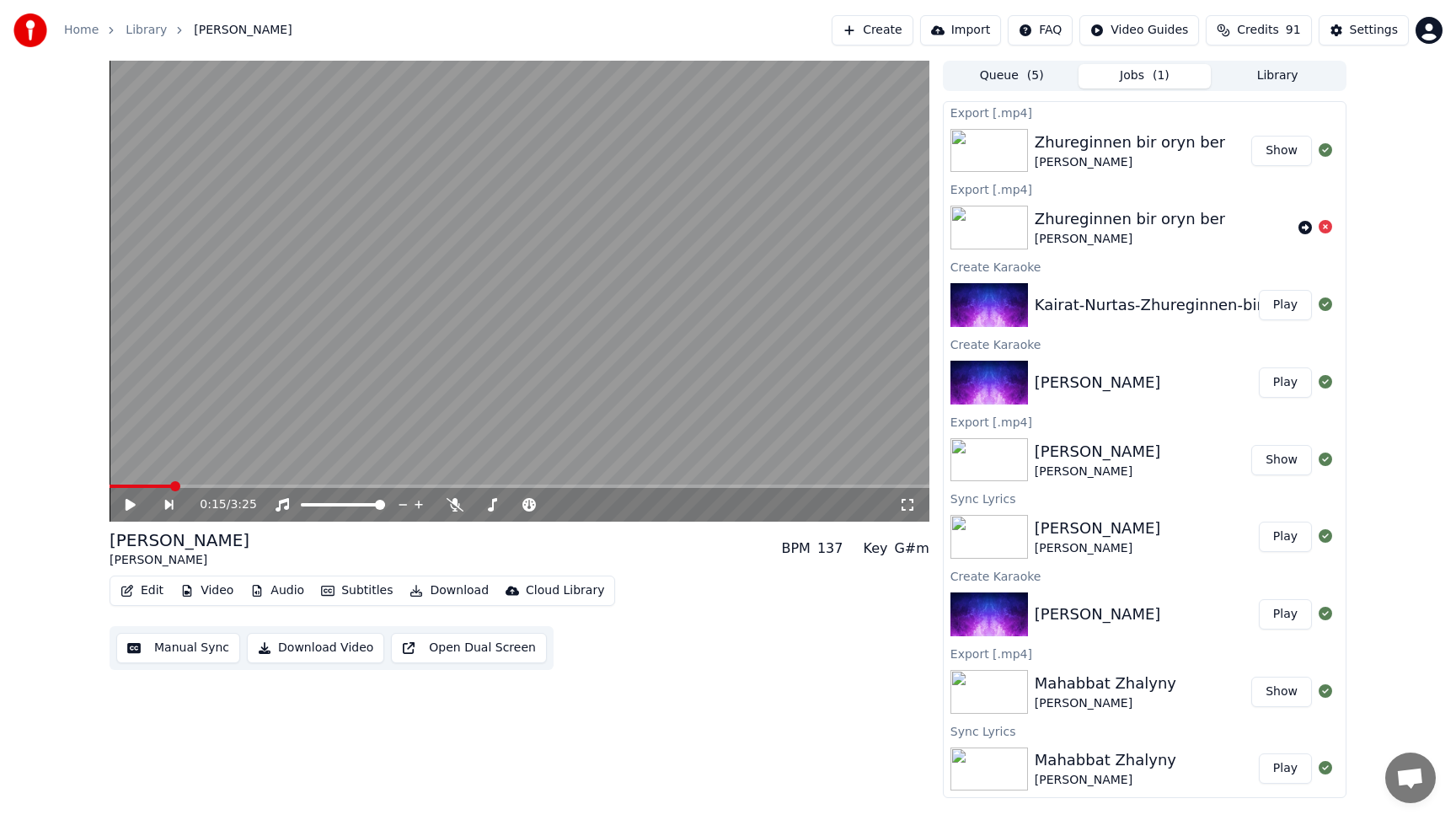
scroll to position [0, 0]
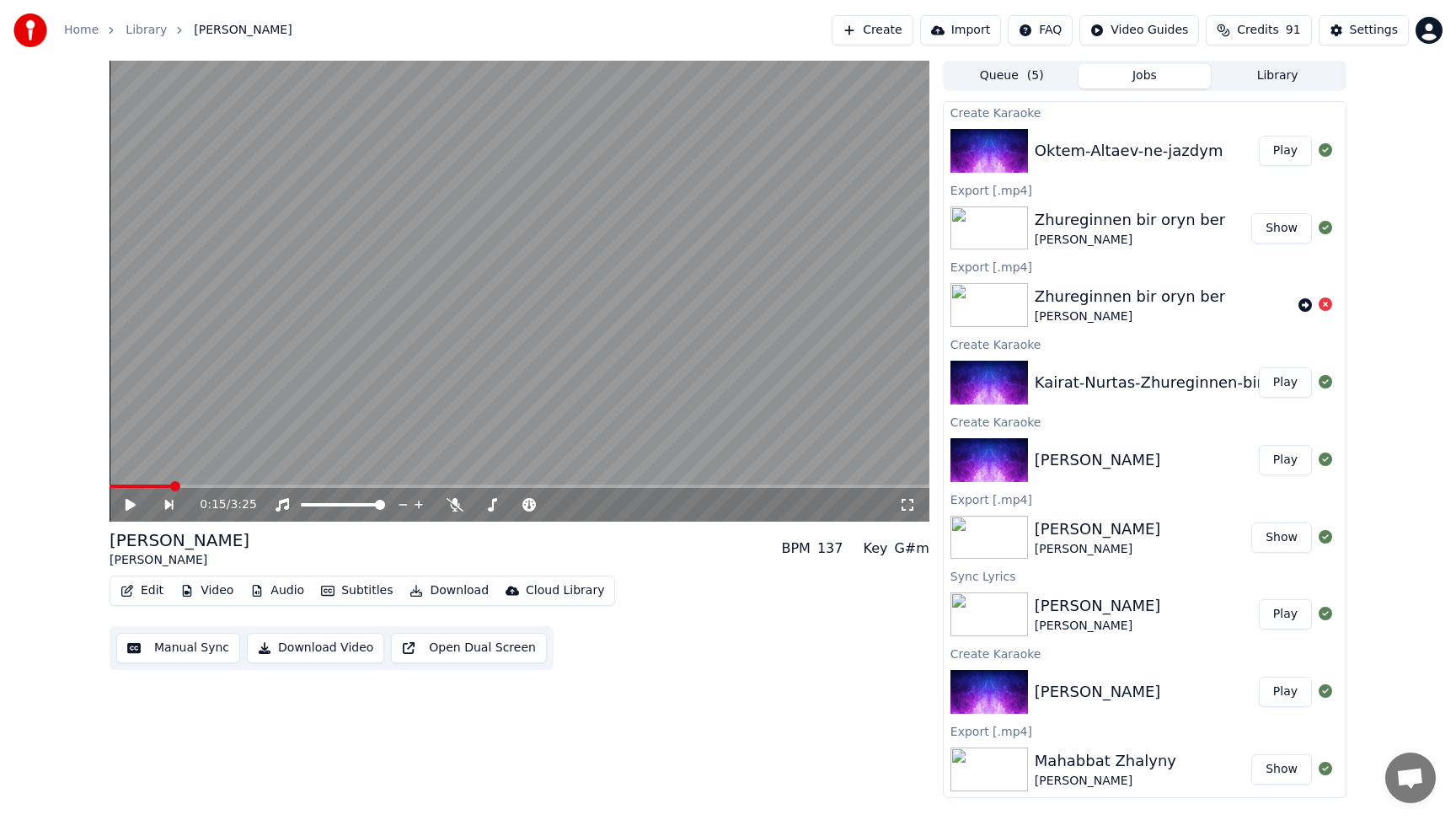
click at [1286, 156] on button "Play" at bounding box center [1285, 151] width 53 height 31
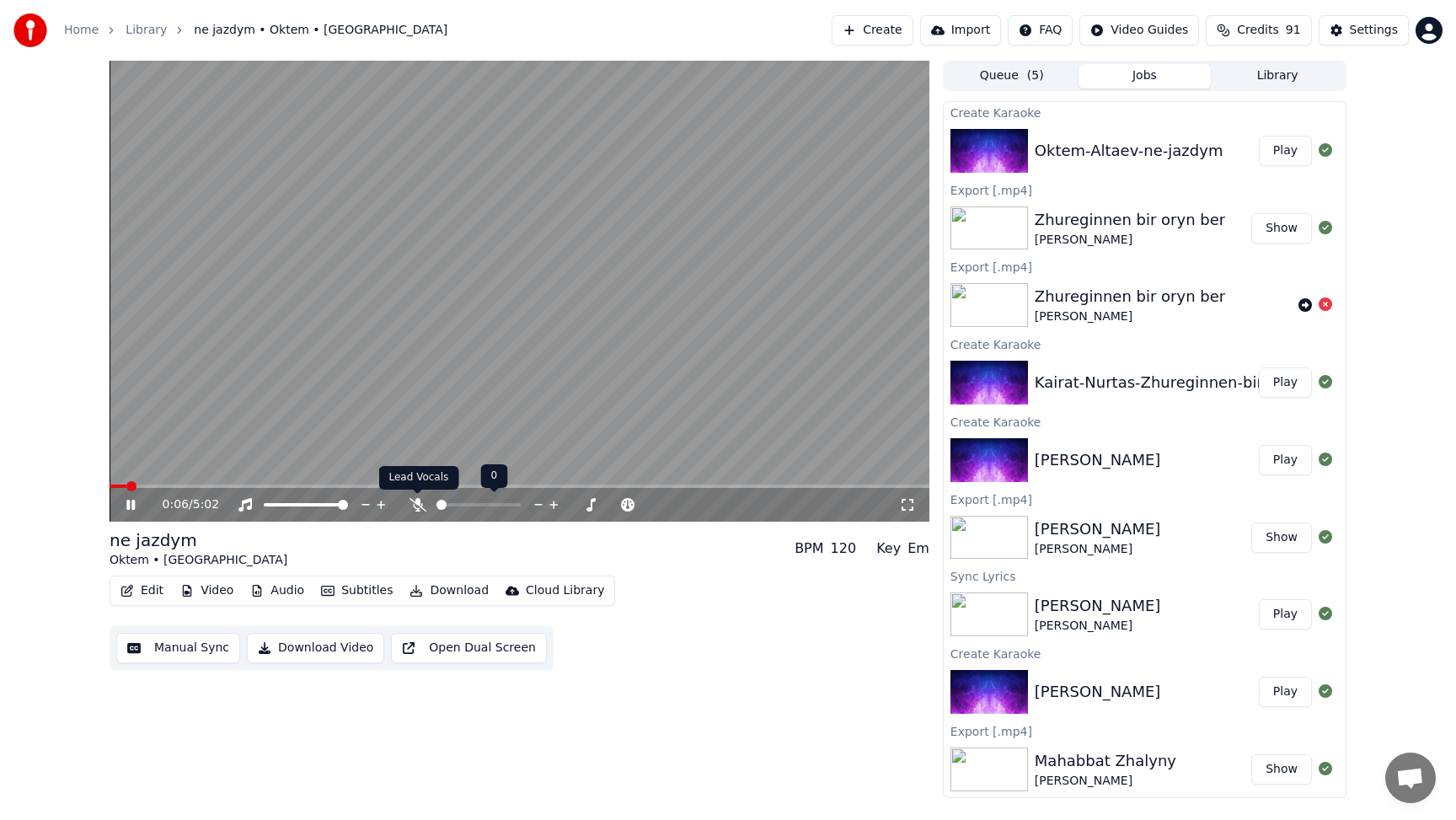
click at [418, 509] on icon at bounding box center [417, 504] width 17 height 13
click at [130, 501] on icon at bounding box center [143, 504] width 39 height 13
click at [514, 487] on span at bounding box center [327, 487] width 436 height 4
click at [128, 504] on icon at bounding box center [131, 504] width 10 height 11
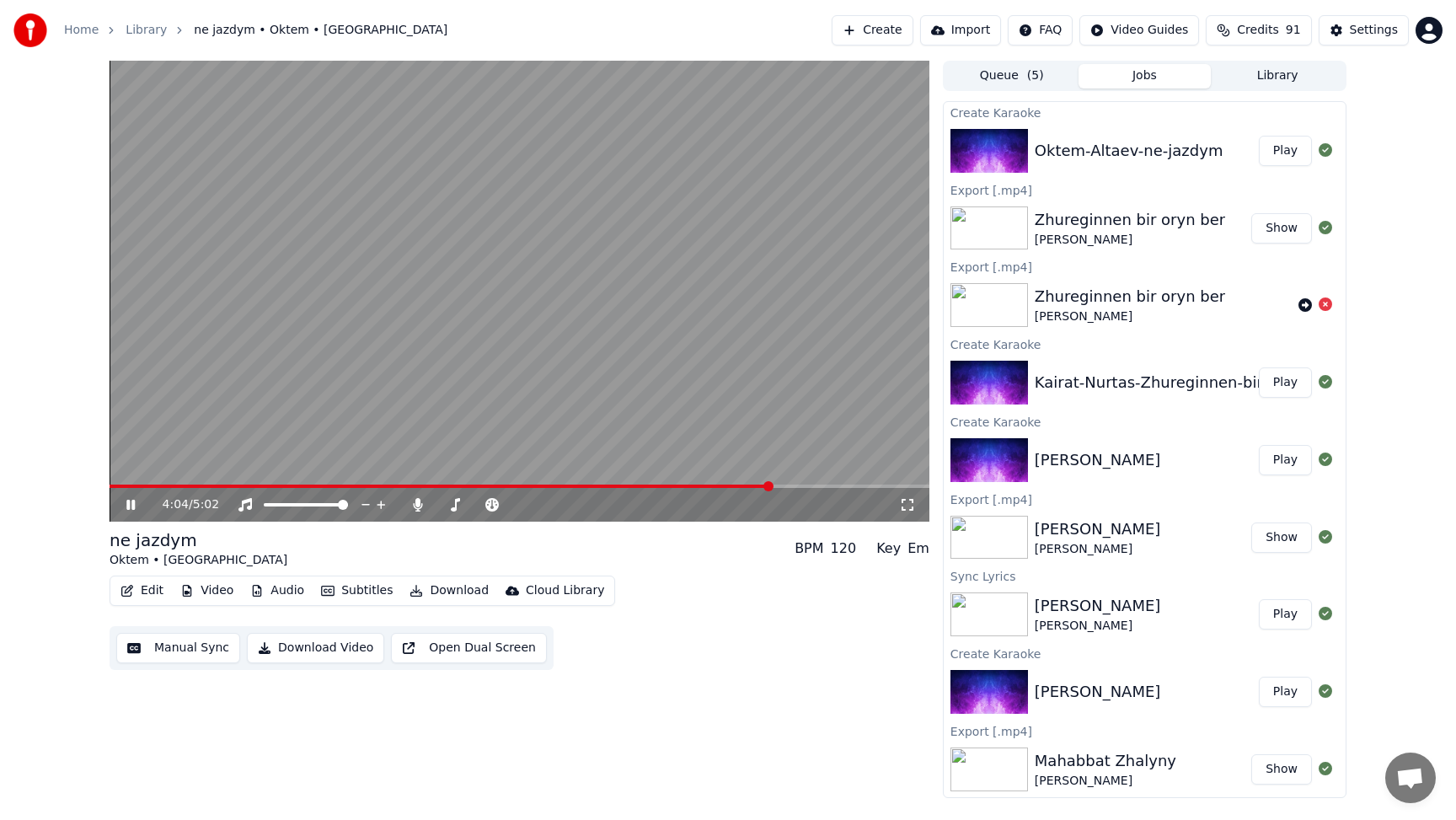
click at [130, 504] on icon at bounding box center [143, 504] width 39 height 13
click at [130, 504] on icon at bounding box center [131, 504] width 10 height 11
click at [130, 497] on div "4:05 / 5:02" at bounding box center [520, 504] width 807 height 17
click at [130, 505] on icon at bounding box center [131, 504] width 10 height 11
click at [130, 505] on icon at bounding box center [130, 505] width 9 height 11
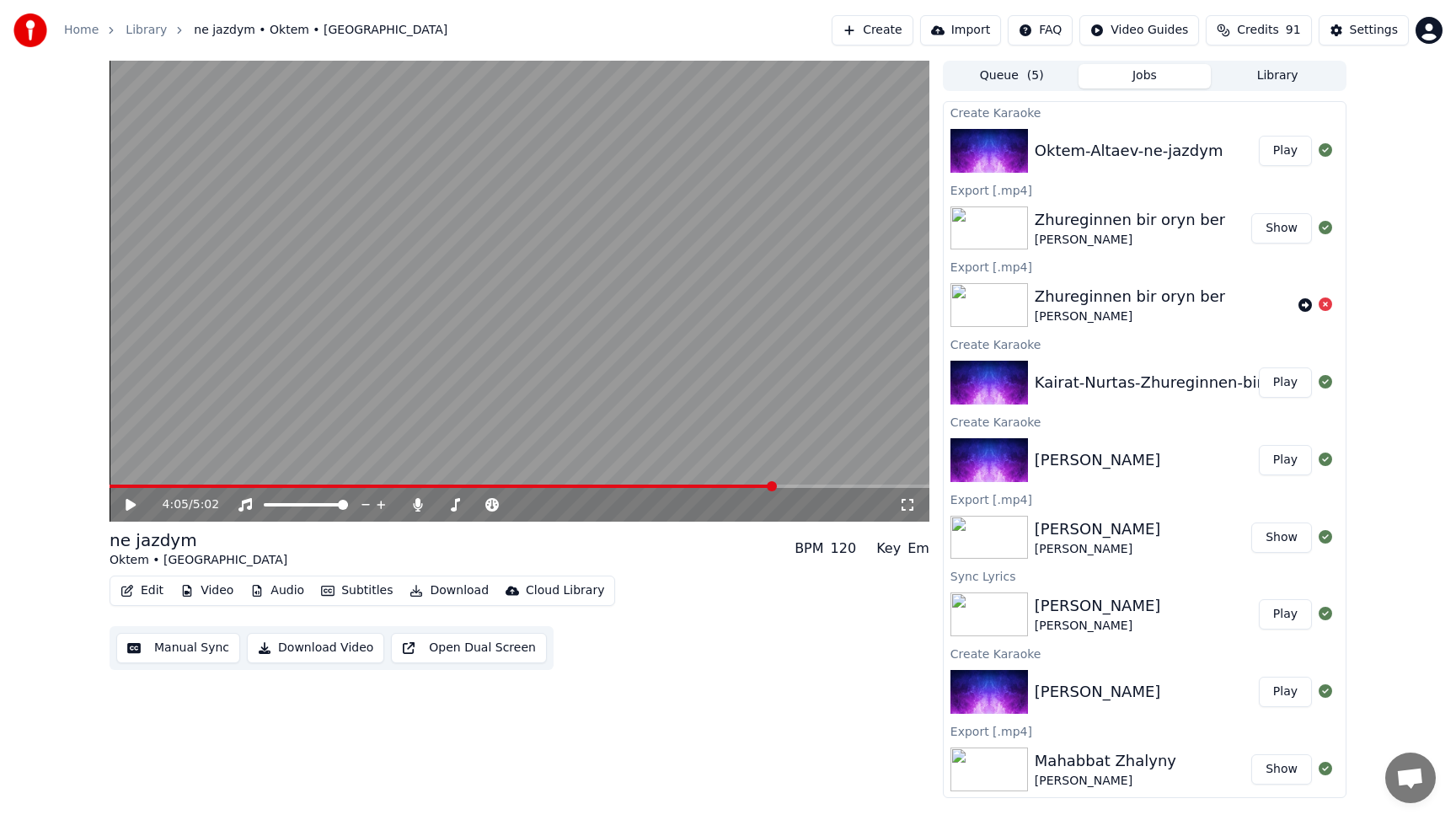
click at [130, 505] on icon at bounding box center [131, 504] width 10 height 11
click at [863, 489] on span at bounding box center [858, 487] width 10 height 11
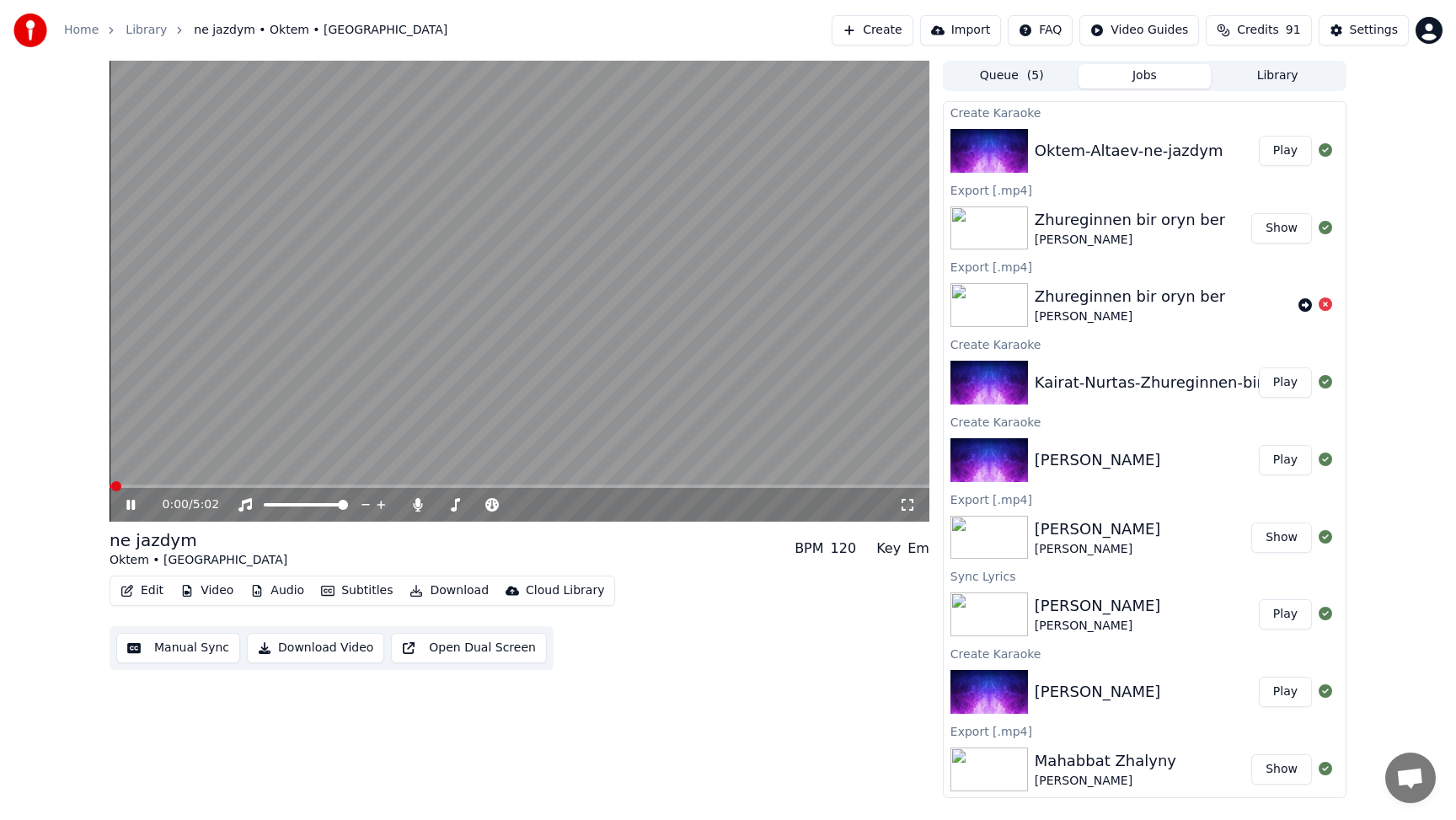
click at [131, 512] on icon at bounding box center [143, 504] width 39 height 13
click at [130, 504] on icon at bounding box center [143, 504] width 39 height 13
click at [137, 501] on icon at bounding box center [143, 504] width 39 height 13
